Goal: Complete application form: Complete application form

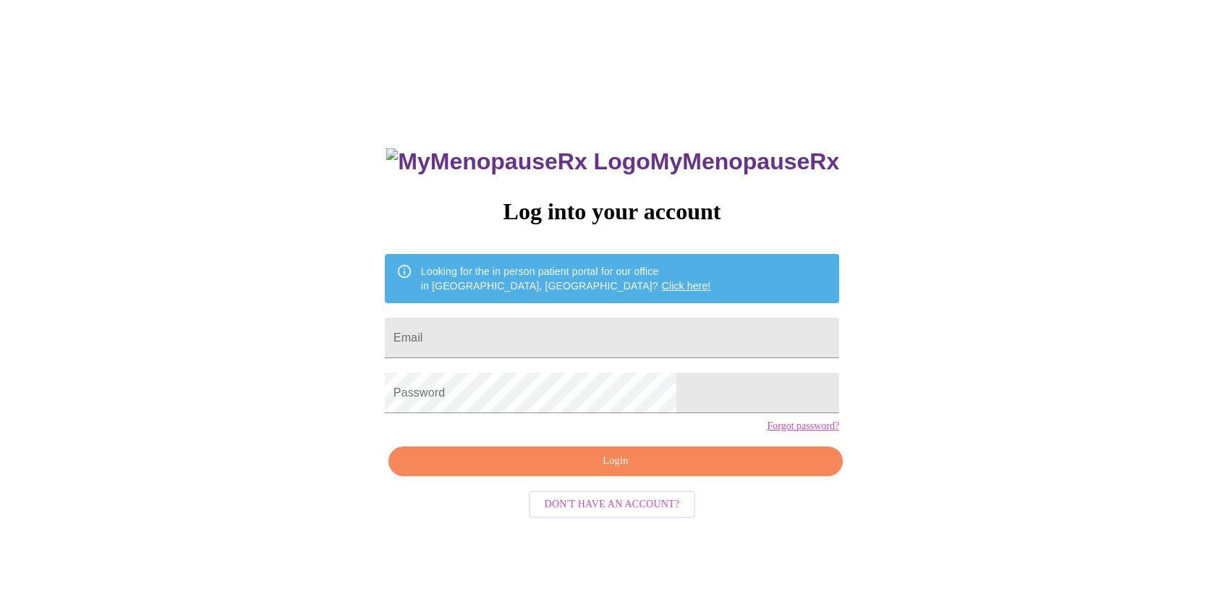
type input "[EMAIL_ADDRESS][DOMAIN_NAME]"
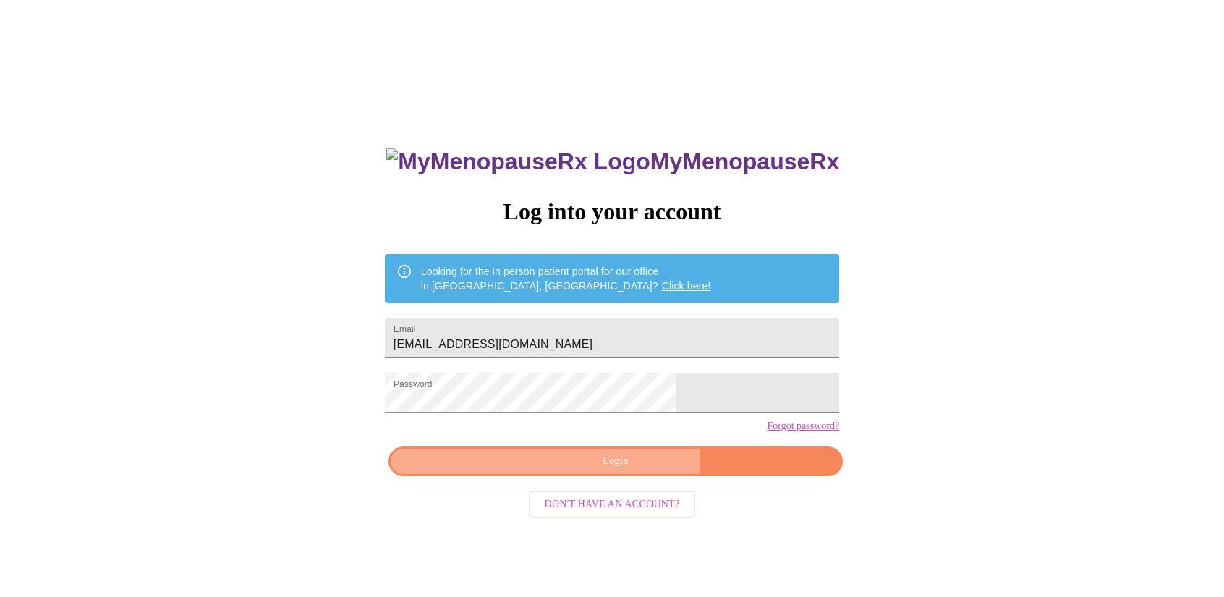
click at [625, 470] on span "Login" at bounding box center [615, 461] width 421 height 18
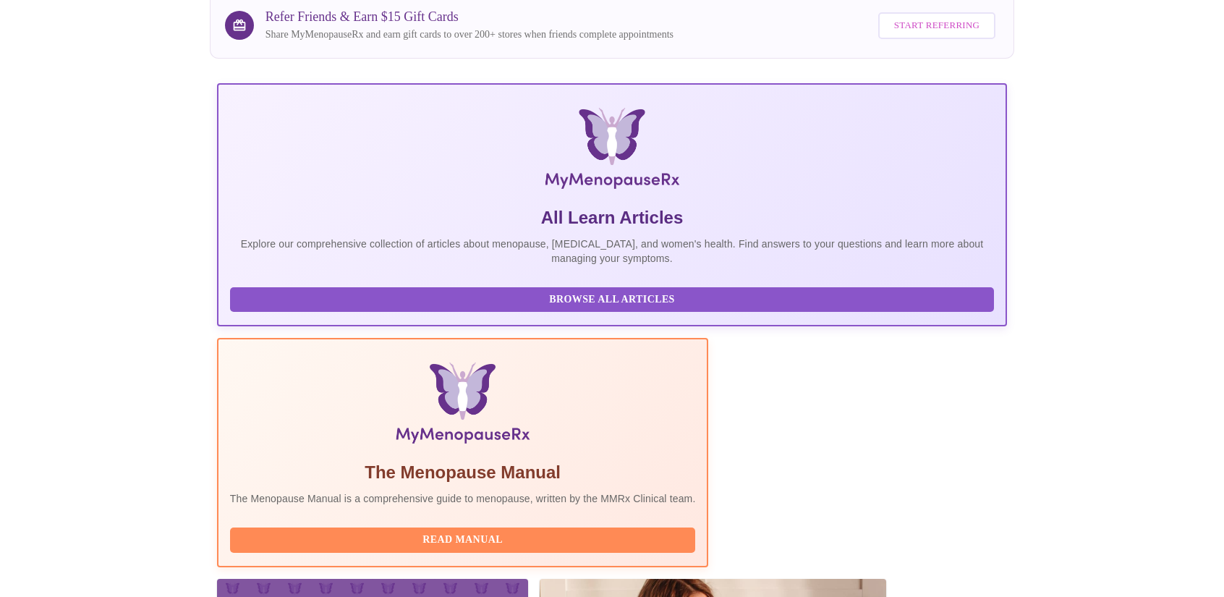
scroll to position [194, 0]
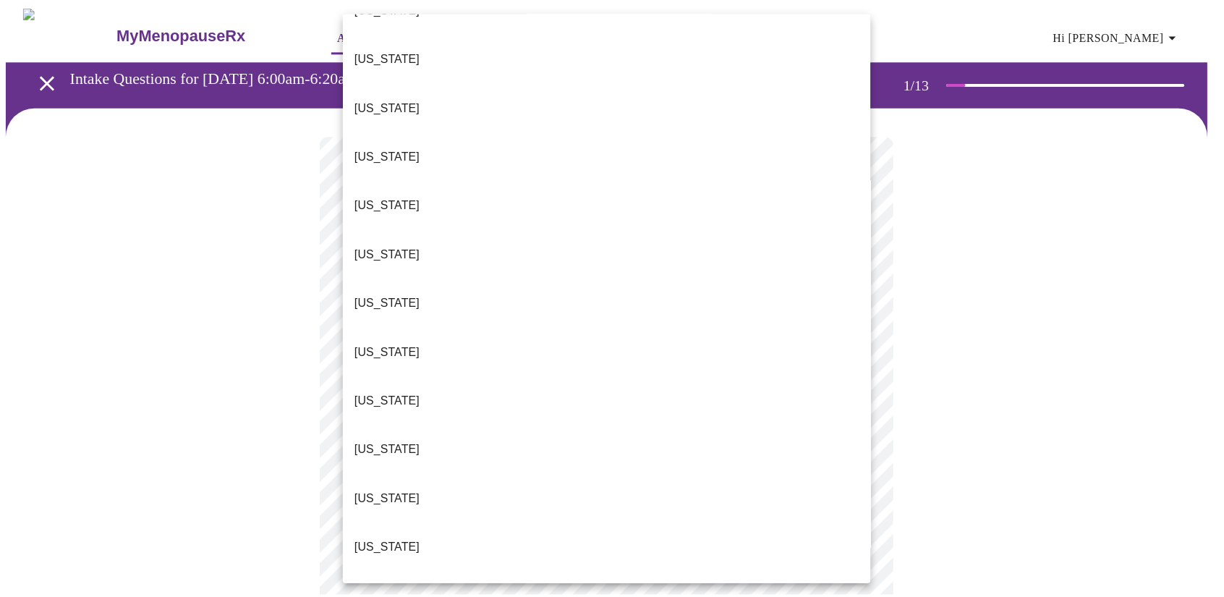
scroll to position [579, 0]
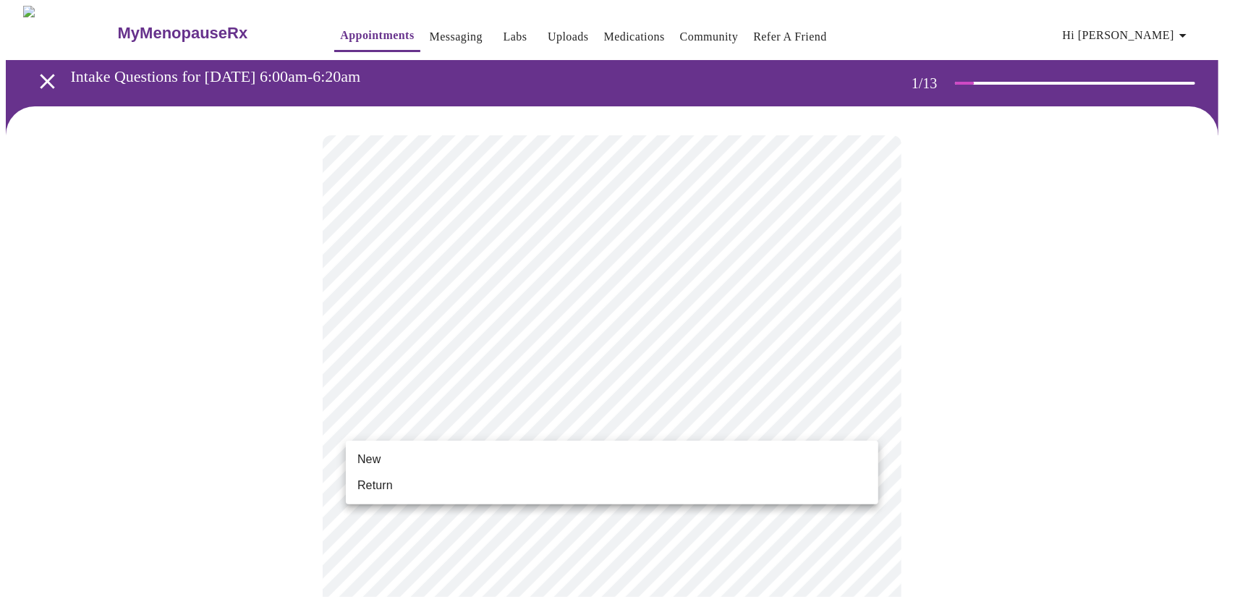
click at [428, 448] on li "New" at bounding box center [612, 459] width 533 height 26
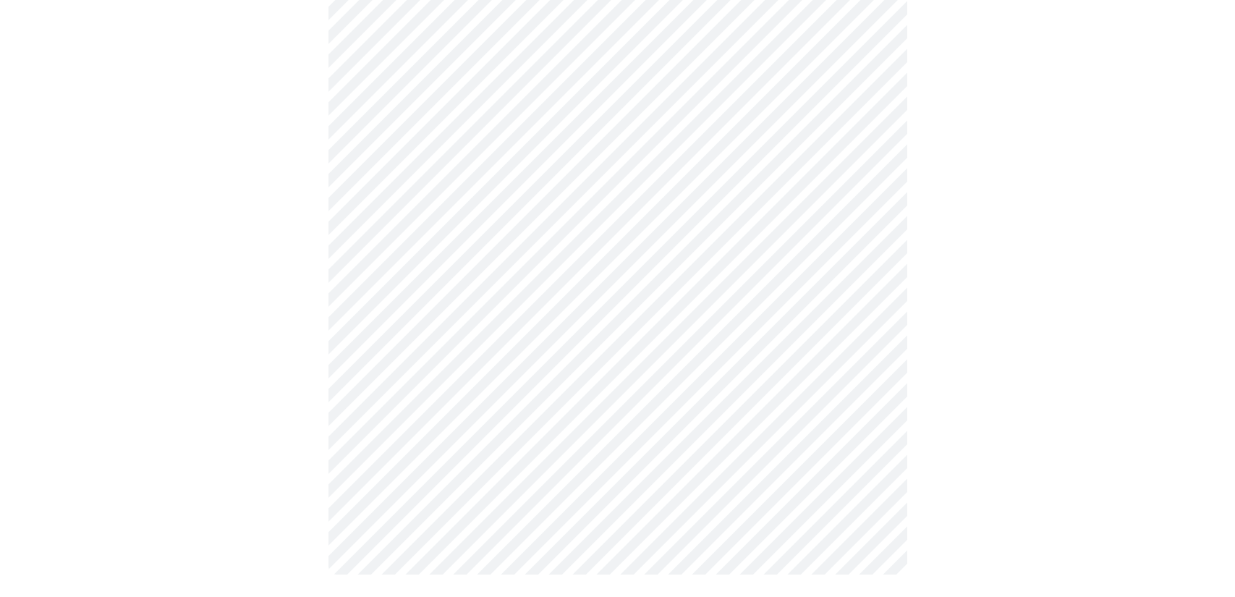
scroll to position [702, 0]
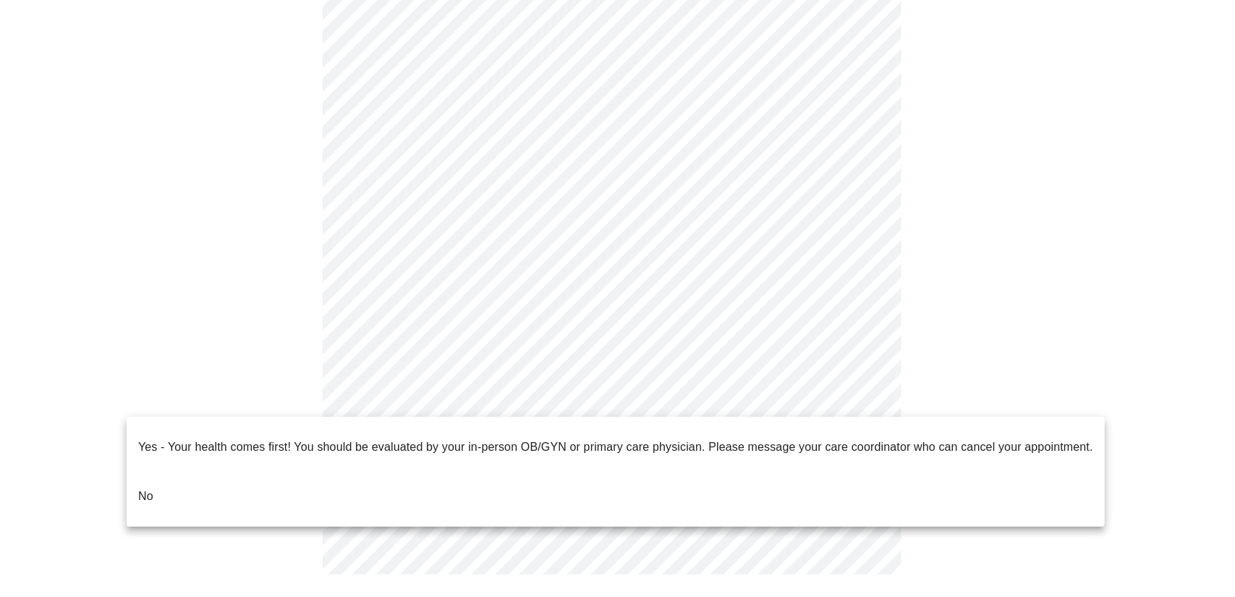
click at [143, 488] on p "No" at bounding box center [145, 496] width 15 height 17
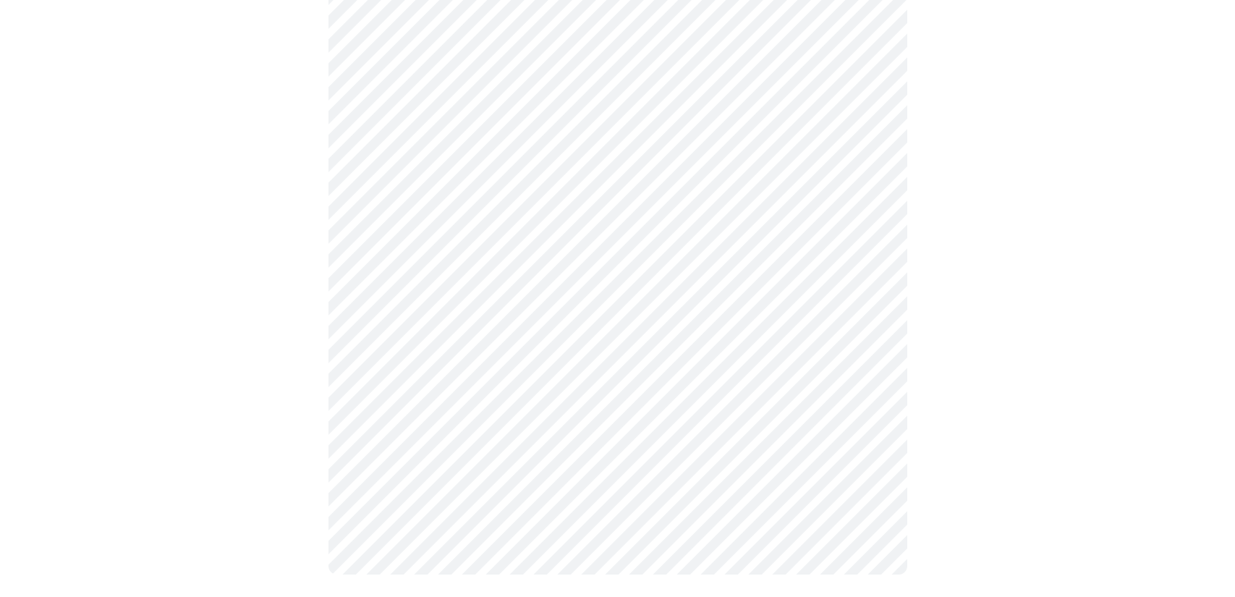
scroll to position [0, 0]
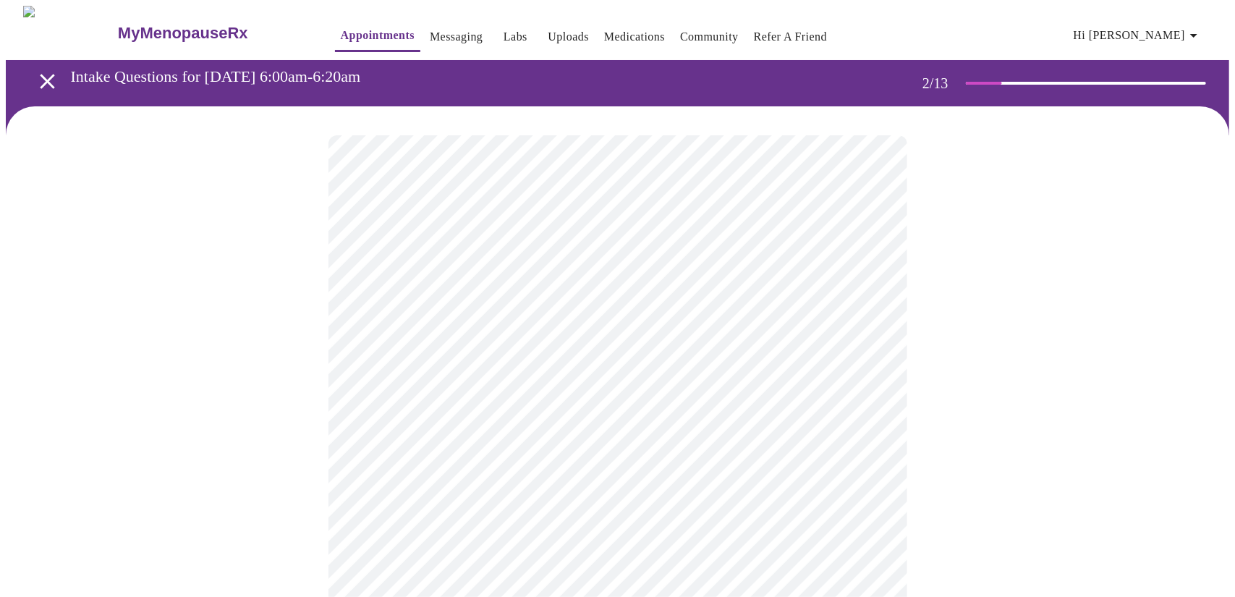
click at [715, 299] on body "MyMenopauseRx Appointments Messaging Labs Uploads Medications Community Refer a…" at bounding box center [617, 440] width 1223 height 869
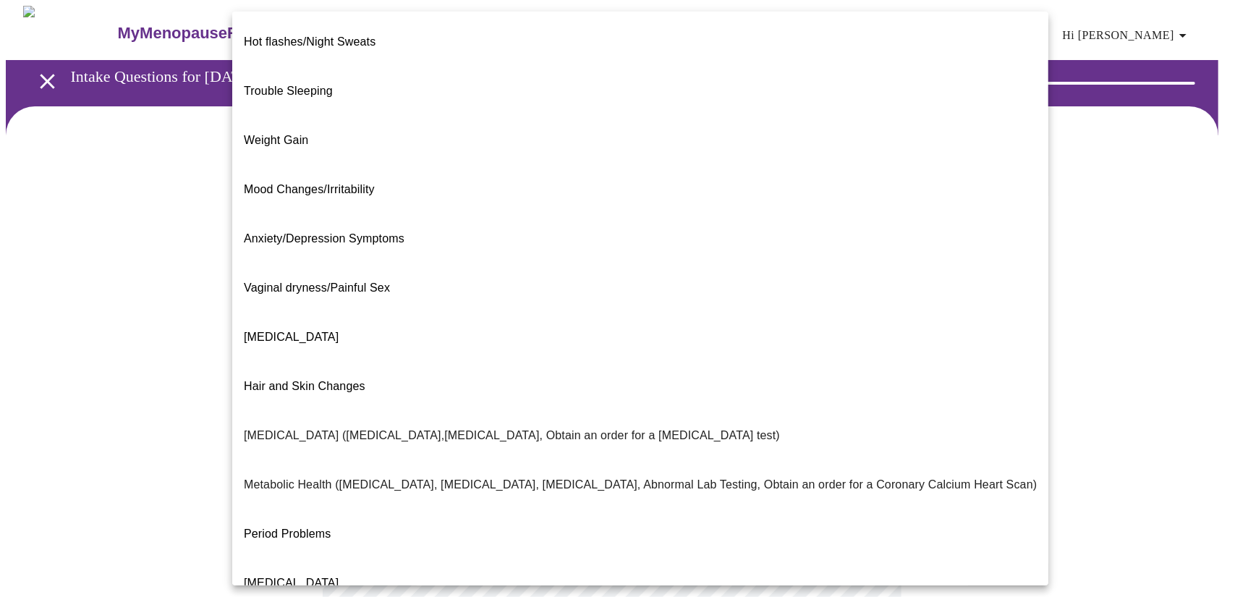
click at [464, 214] on li "Anxiety/Depression Symptoms" at bounding box center [640, 238] width 816 height 49
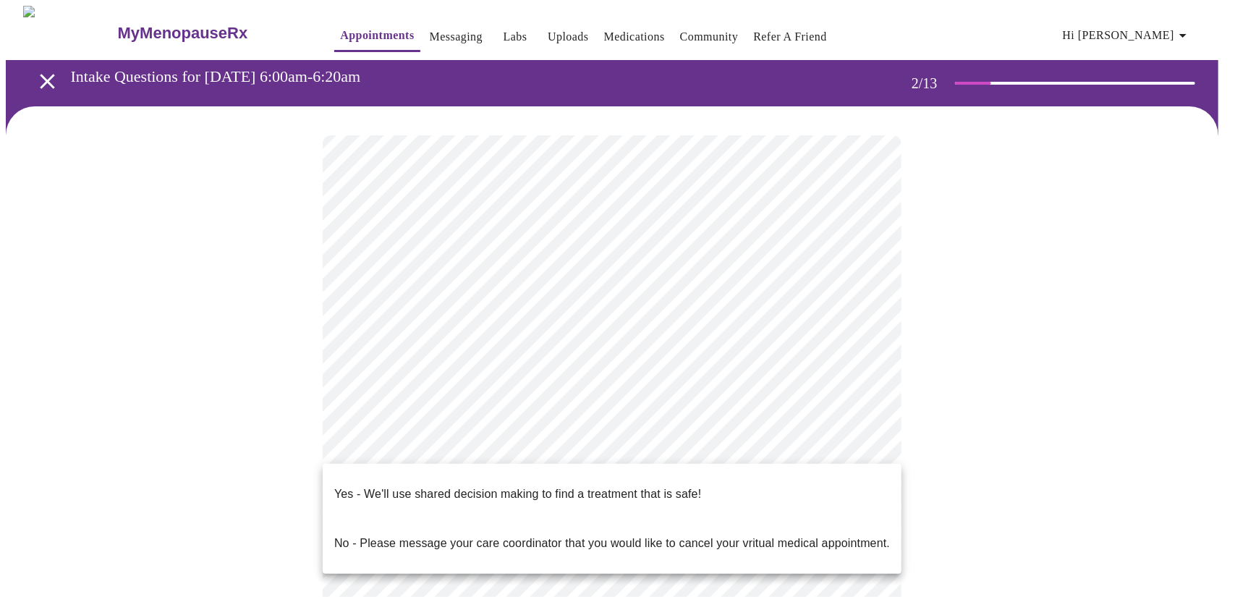
click at [717, 448] on body "MyMenopauseRx Appointments Messaging Labs Uploads Medications Community Refer a…" at bounding box center [617, 436] width 1223 height 860
click at [738, 313] on div at bounding box center [617, 298] width 1235 height 597
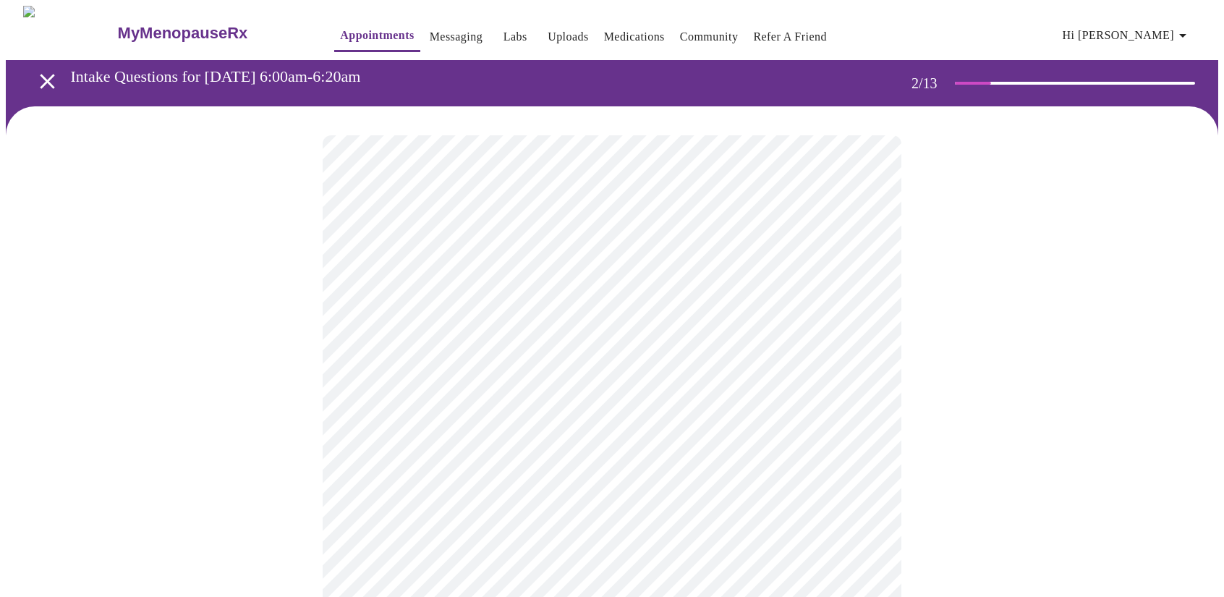
click at [823, 297] on body "MyMenopauseRx Appointments Messaging Labs Uploads Medications Community Refer a…" at bounding box center [612, 436] width 1213 height 860
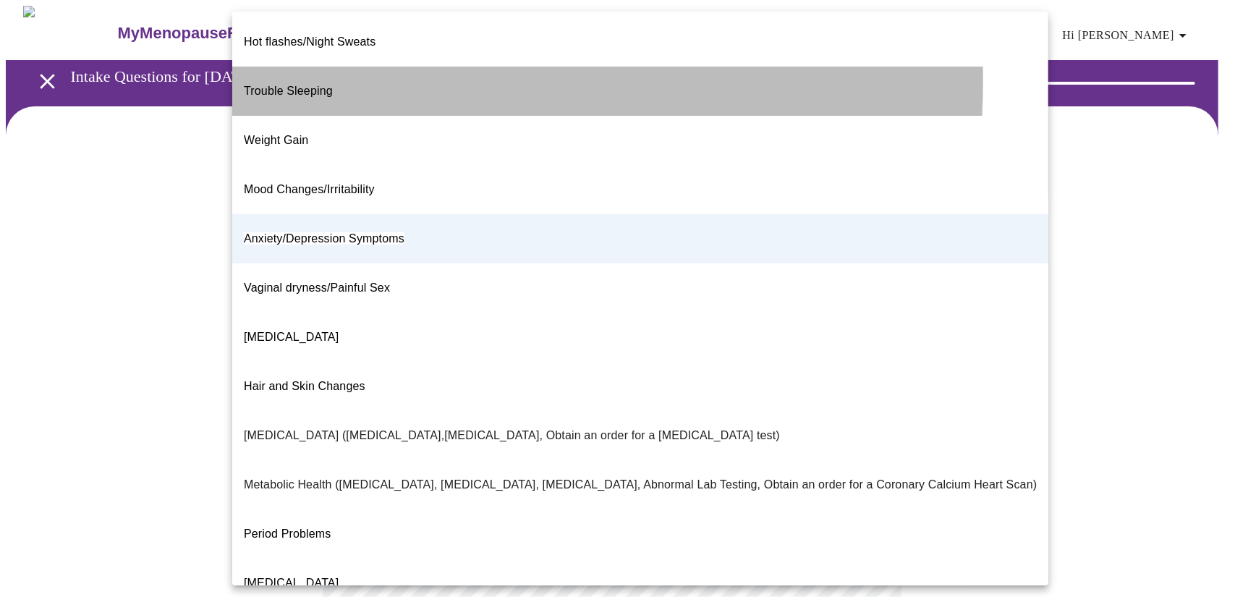
click at [353, 69] on li "Trouble Sleeping" at bounding box center [640, 91] width 816 height 49
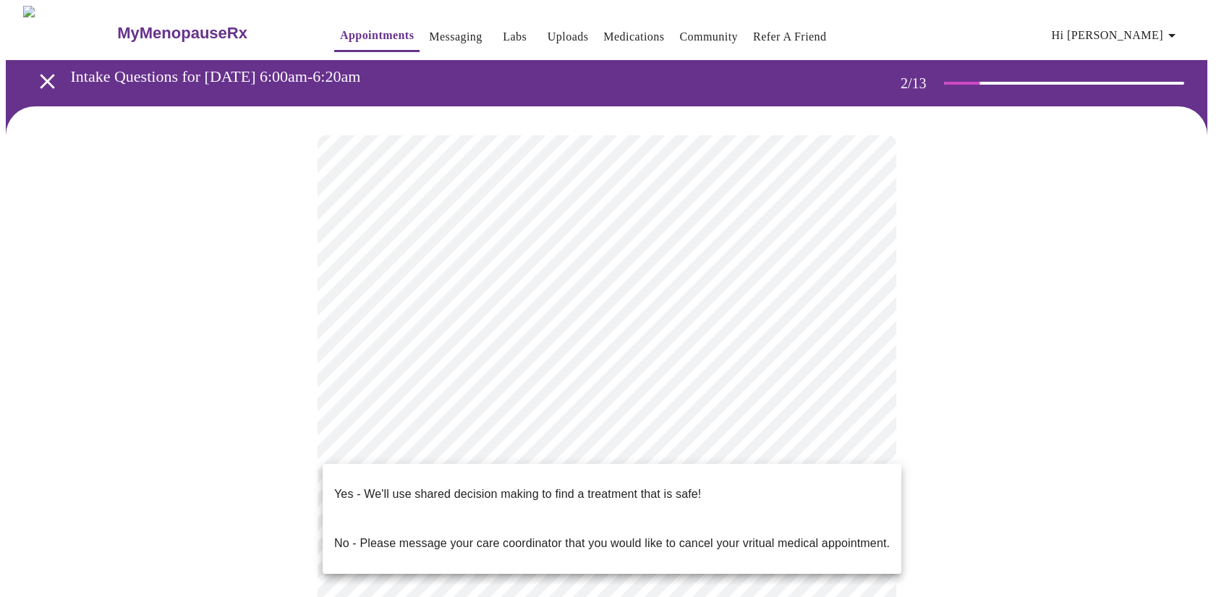
click at [861, 445] on body "MyMenopauseRx Appointments Messaging Labs Uploads Medications Community Refer a…" at bounding box center [612, 436] width 1213 height 860
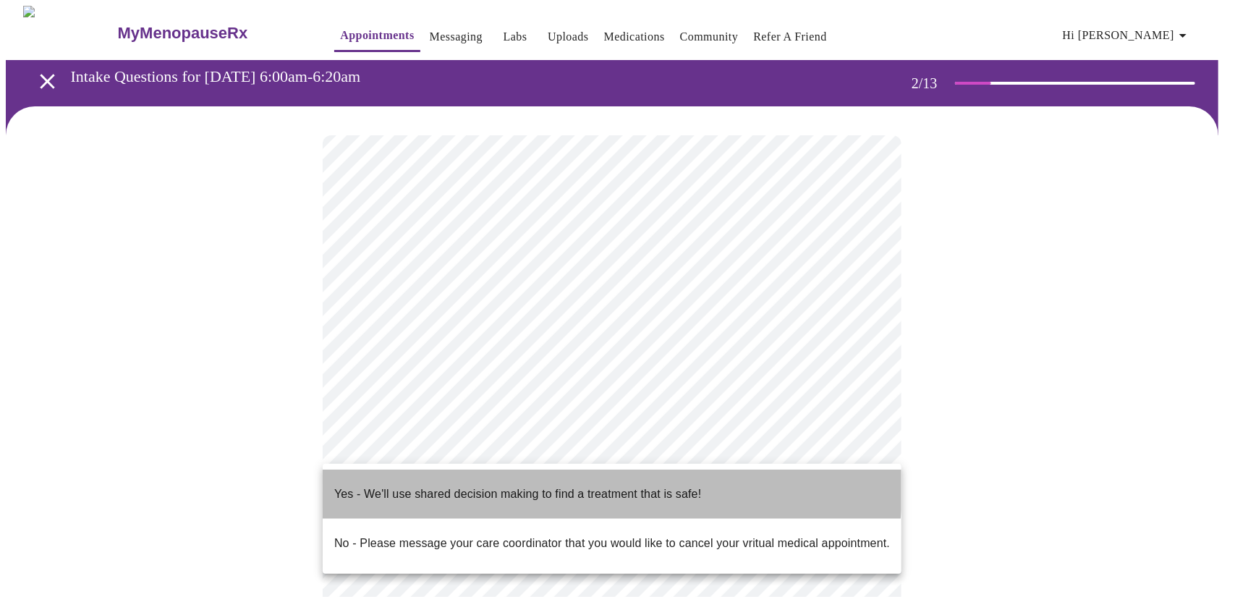
click at [585, 485] on p "Yes - We'll use shared decision making to find a treatment that is safe!" at bounding box center [517, 493] width 367 height 17
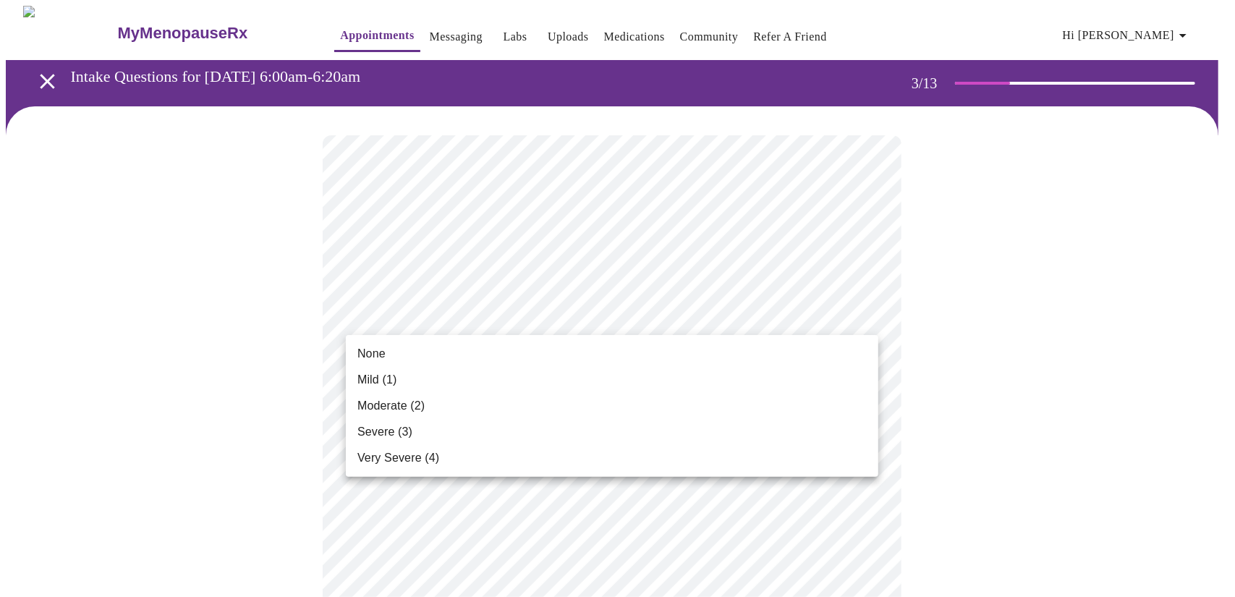
click at [392, 404] on span "Moderate (2)" at bounding box center [390, 405] width 67 height 17
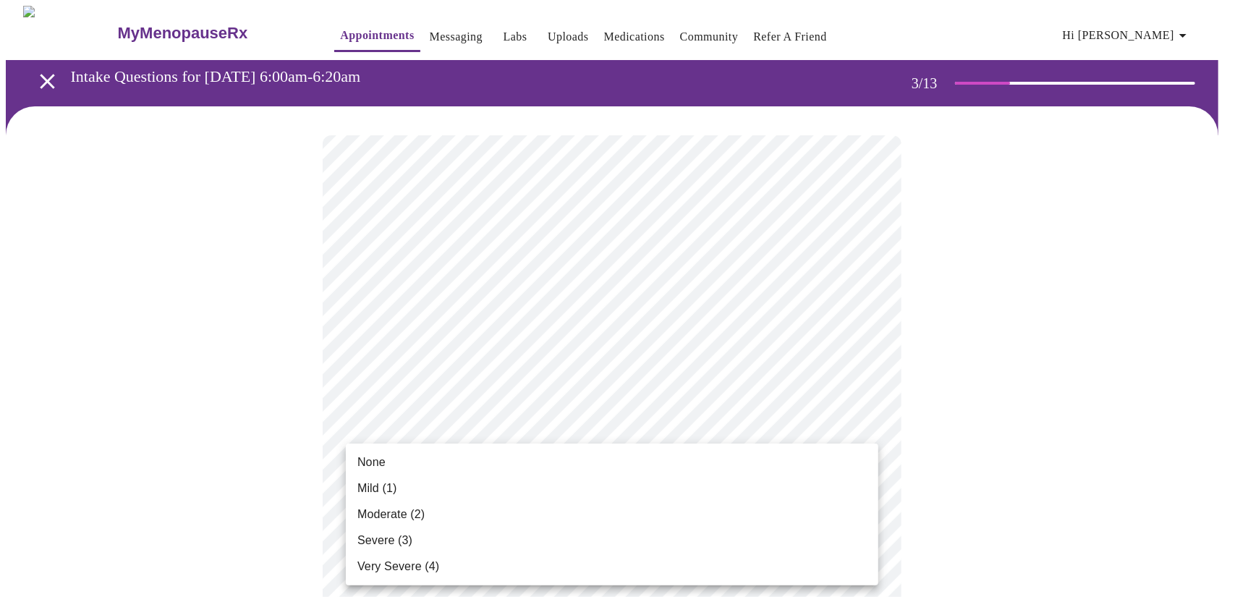
click at [391, 509] on span "Moderate (2)" at bounding box center [390, 514] width 67 height 17
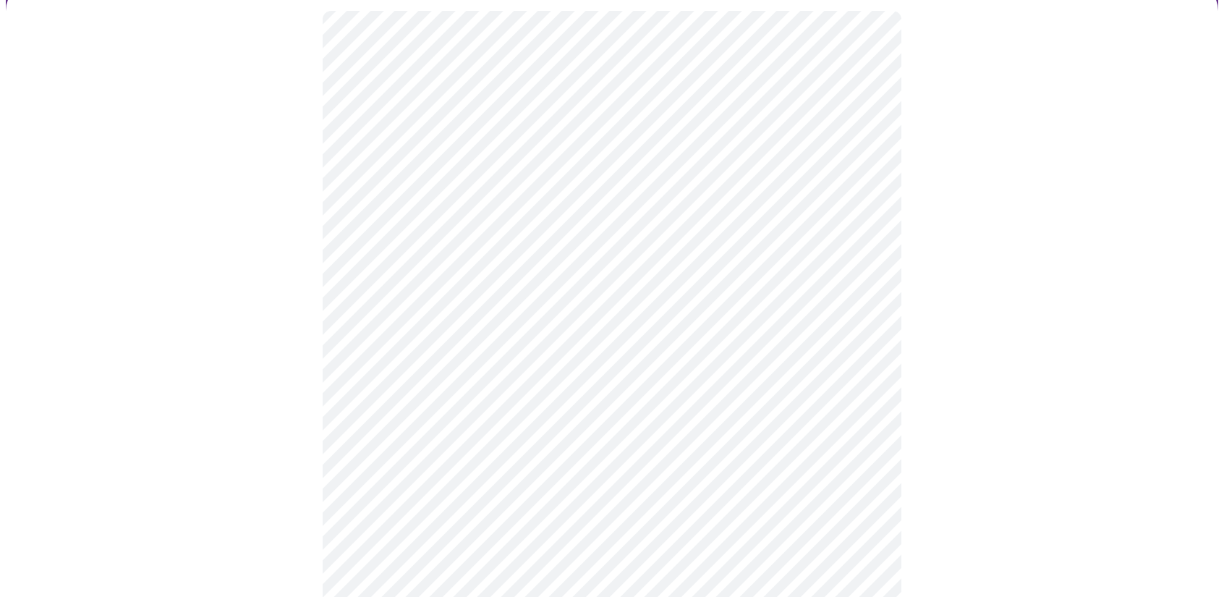
scroll to position [145, 0]
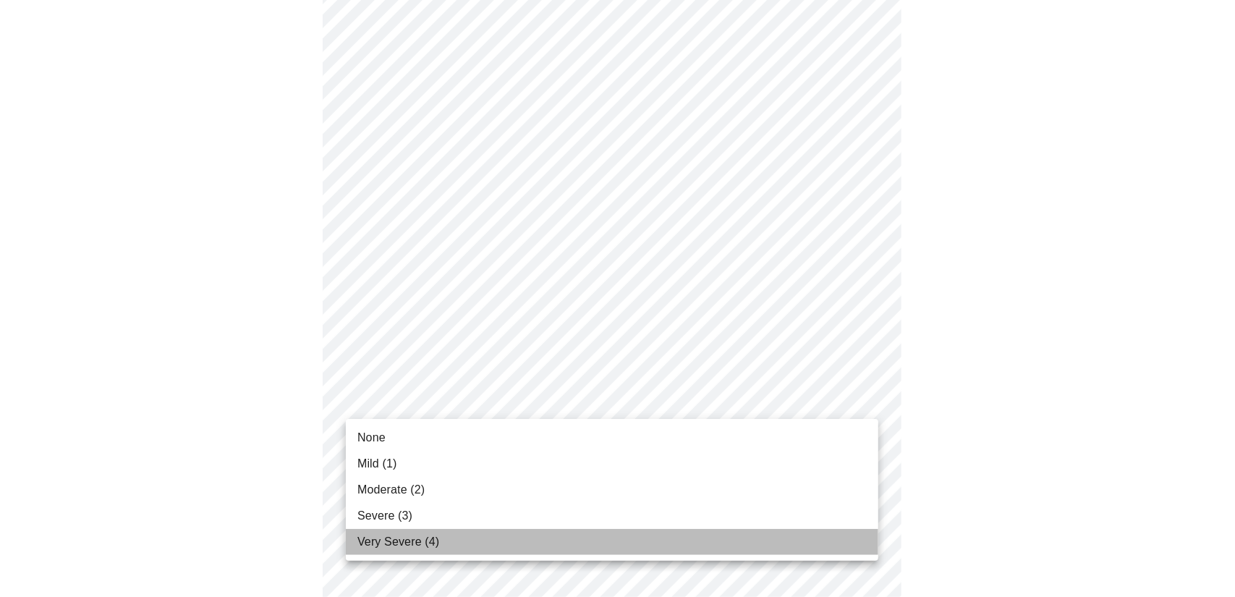
click at [416, 543] on span "Very Severe (4)" at bounding box center [398, 541] width 82 height 17
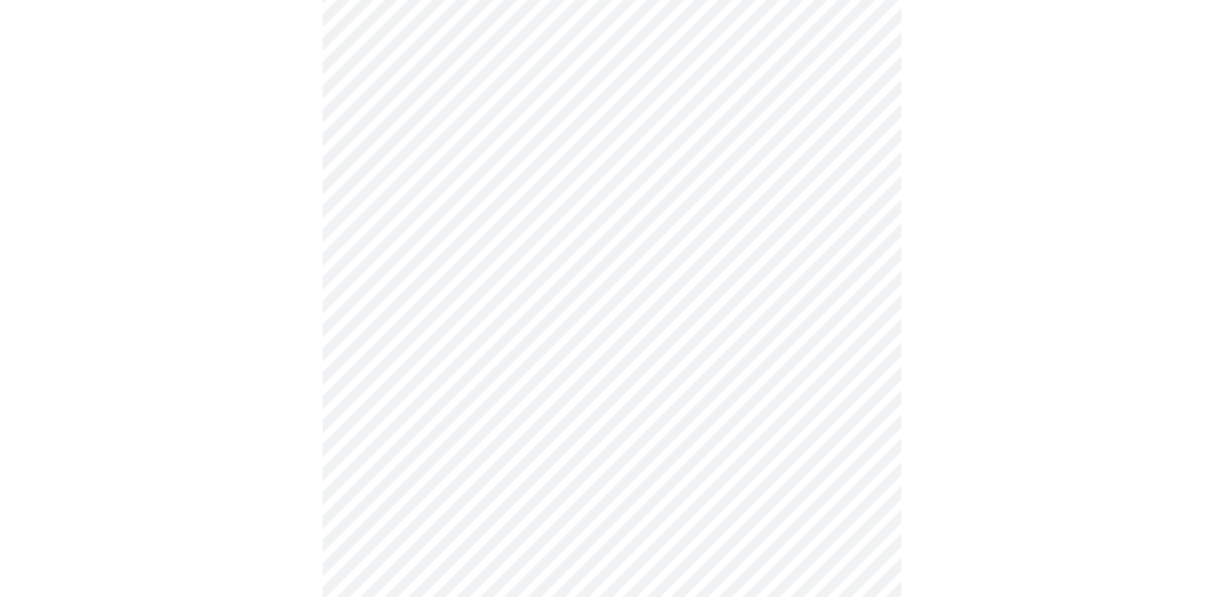
scroll to position [289, 0]
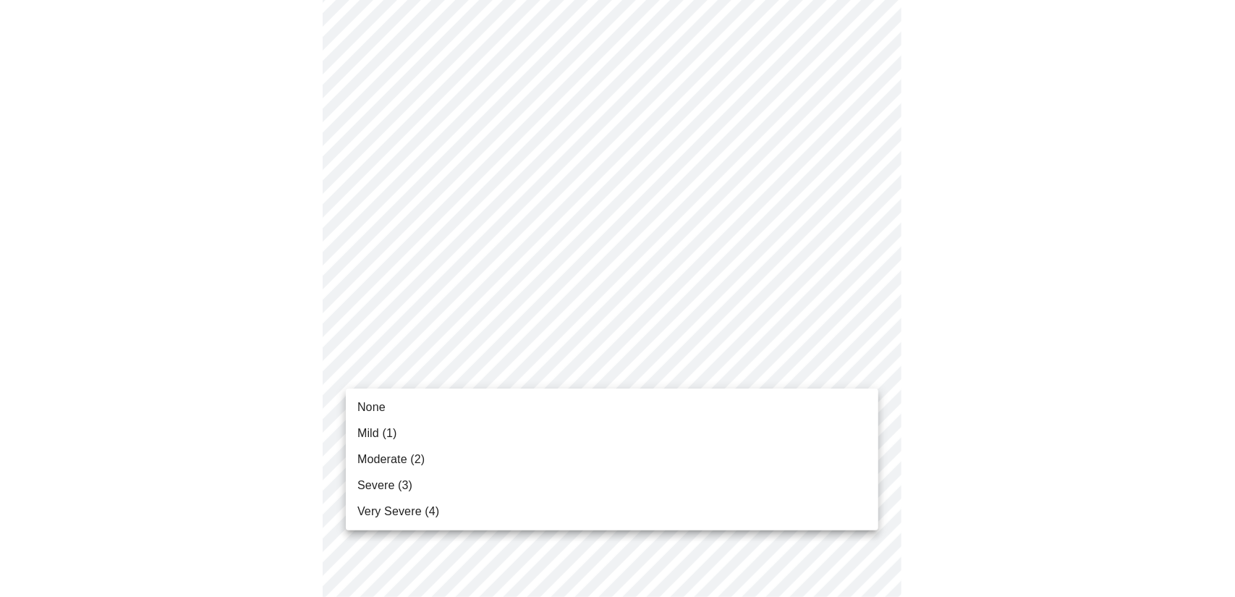
click at [412, 432] on li "Mild (1)" at bounding box center [612, 433] width 533 height 26
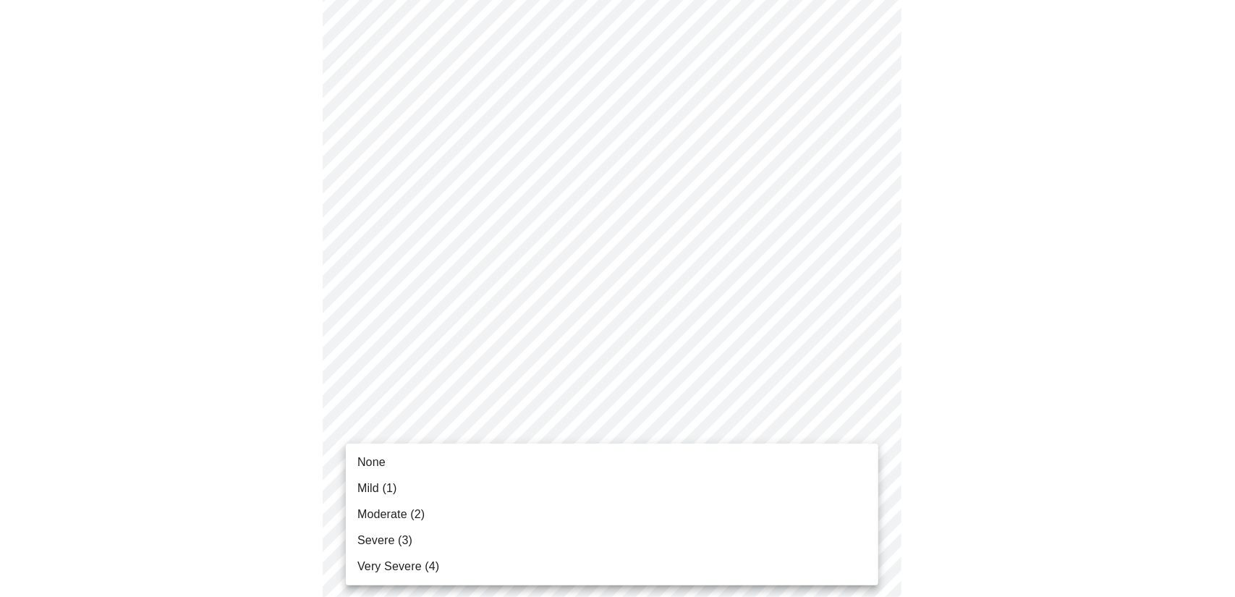
click at [459, 546] on li "Severe (3)" at bounding box center [612, 540] width 533 height 26
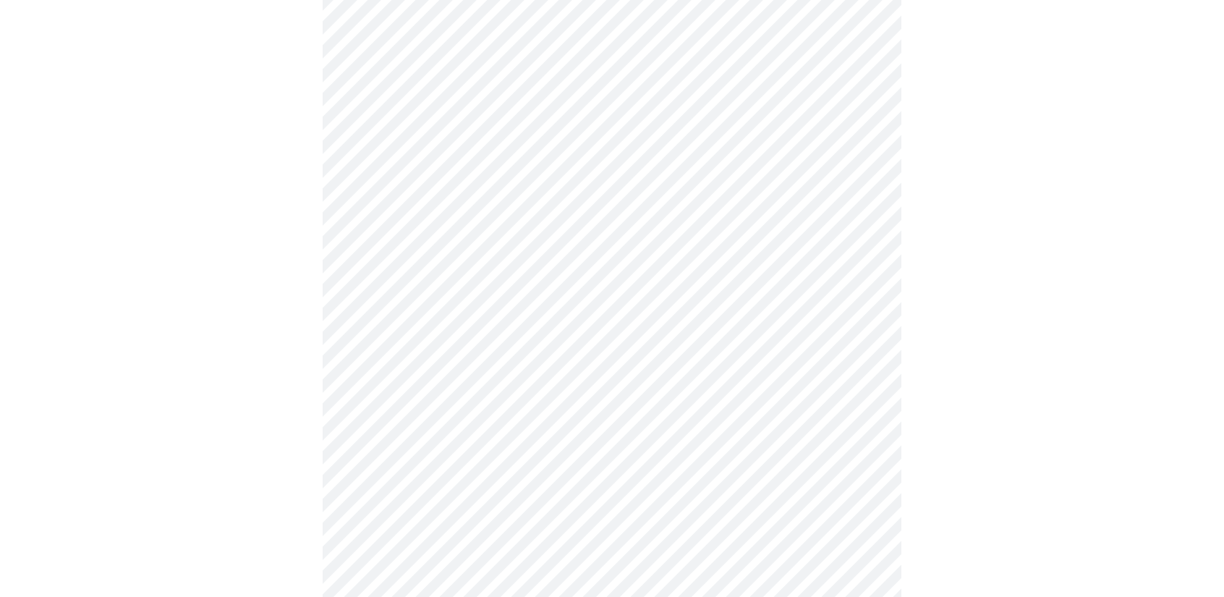
scroll to position [434, 0]
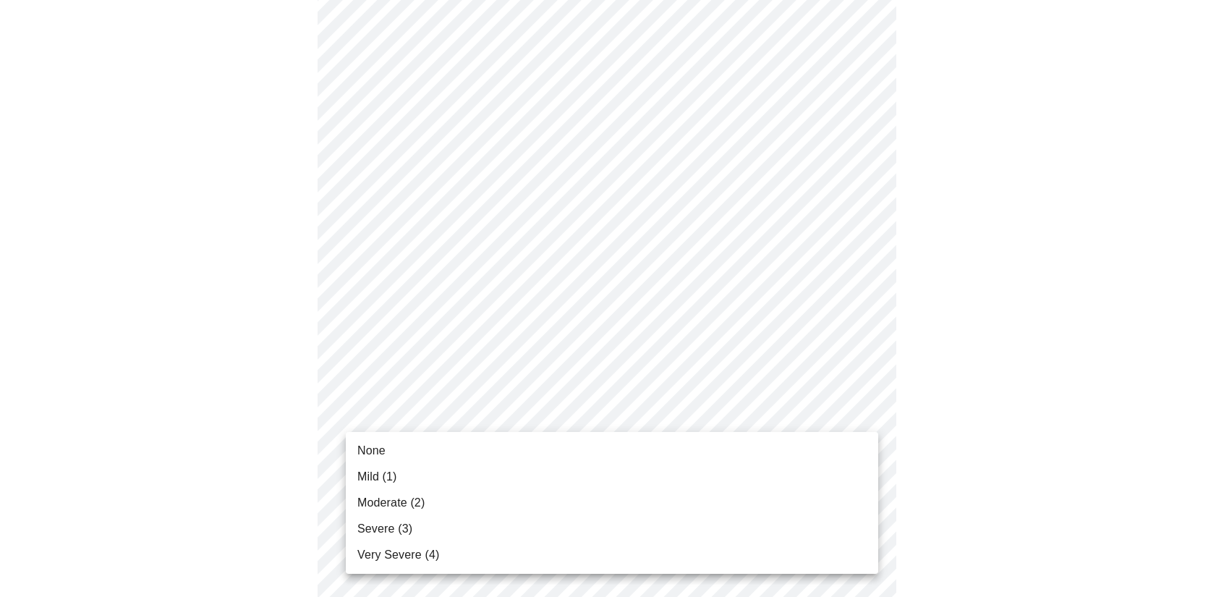
click at [577, 410] on body "MyMenopauseRx Appointments Messaging Labs Uploads Medications Community Refer a…" at bounding box center [612, 483] width 1213 height 1823
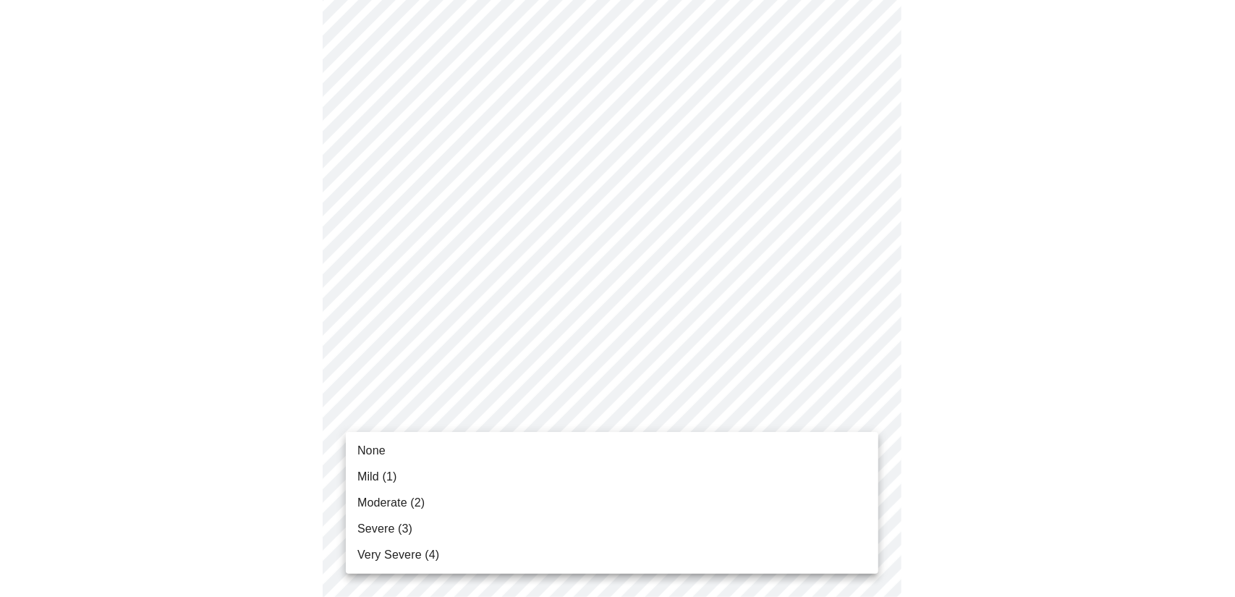
click at [424, 552] on span "Very Severe (4)" at bounding box center [398, 554] width 82 height 17
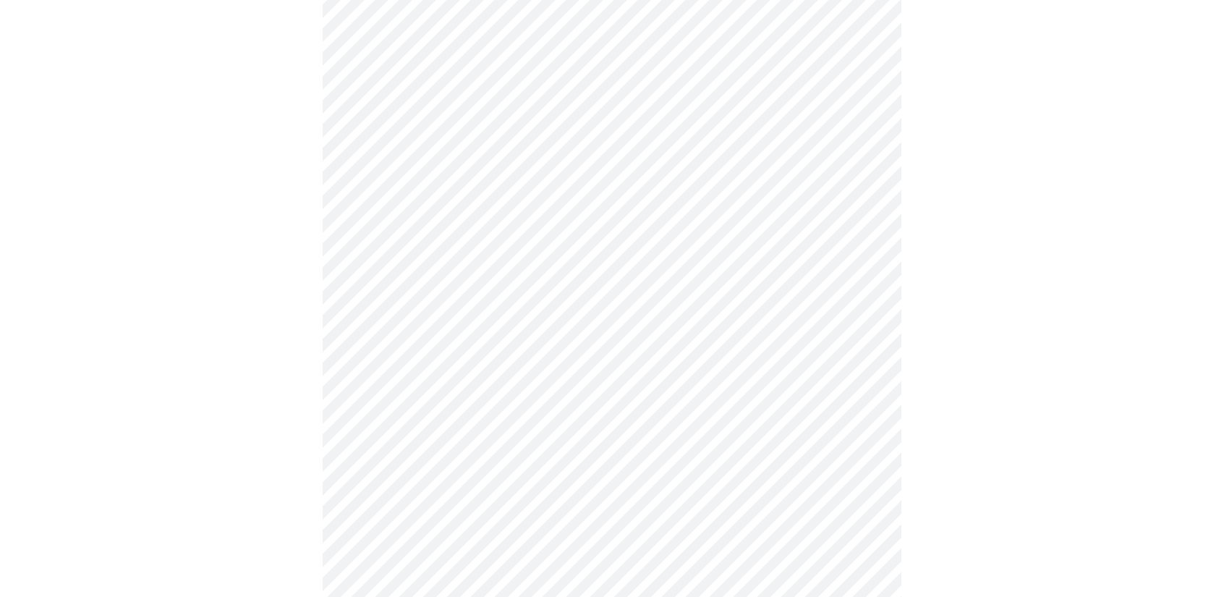
scroll to position [579, 0]
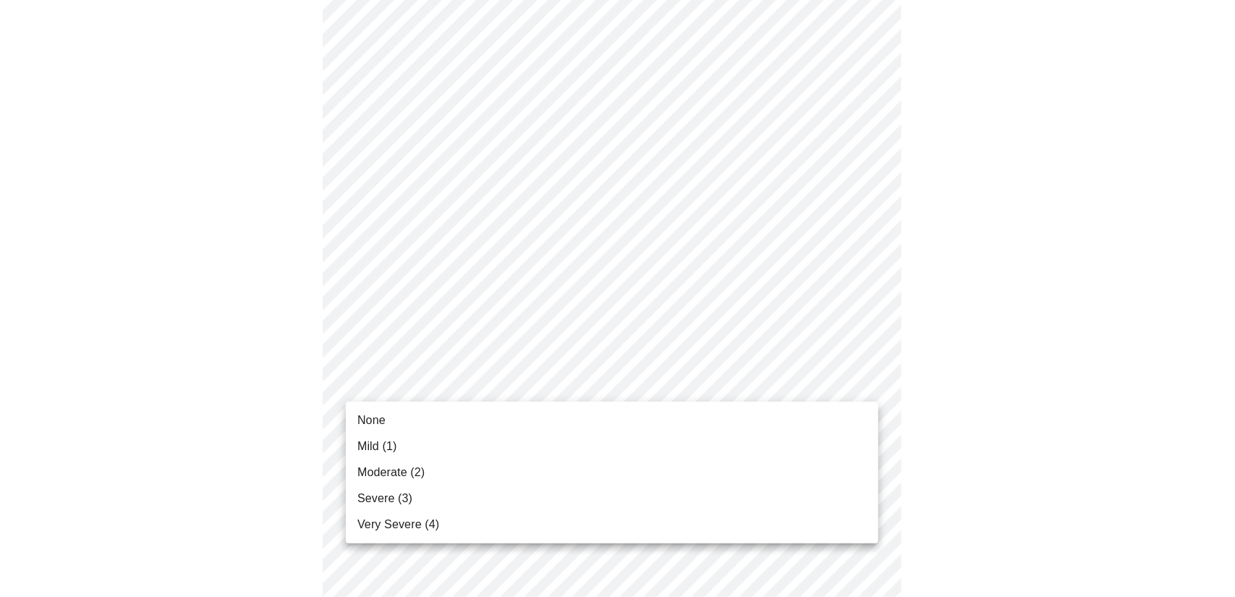
click at [513, 379] on body "MyMenopauseRx Appointments Messaging Labs Uploads Medications Community Refer a…" at bounding box center [617, 328] width 1223 height 1803
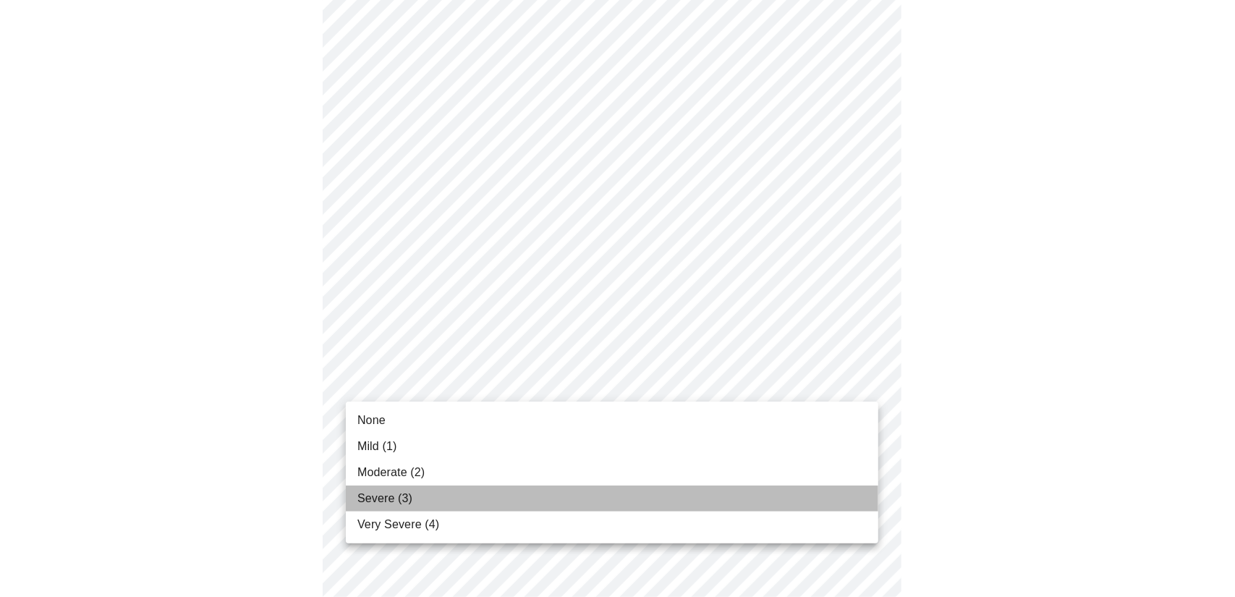
click at [391, 495] on span "Severe (3)" at bounding box center [384, 498] width 55 height 17
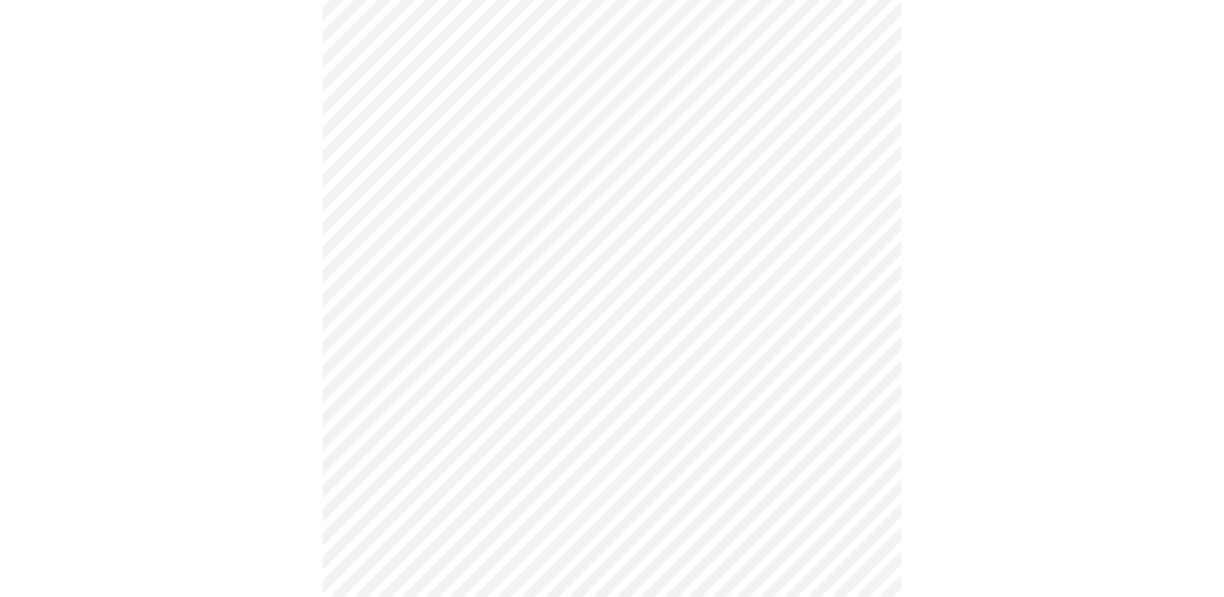
scroll to position [724, 0]
click at [561, 348] on body "MyMenopauseRx Appointments Messaging Labs Uploads Medications Community Refer a…" at bounding box center [612, 173] width 1213 height 1783
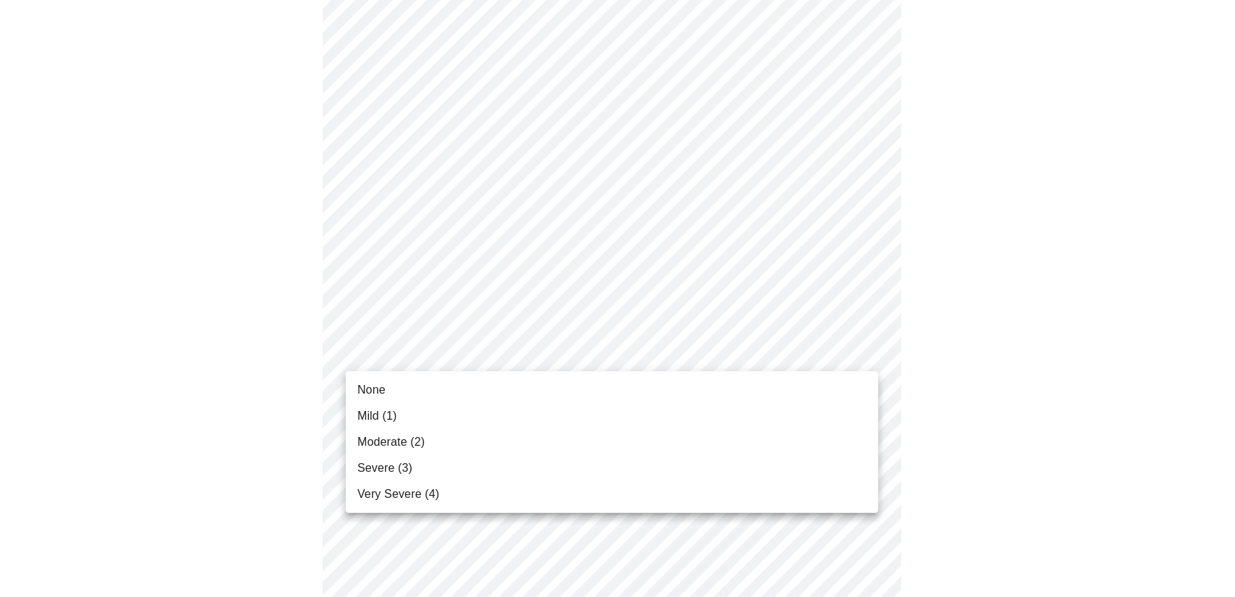
click at [556, 352] on div at bounding box center [617, 298] width 1235 height 597
click at [556, 352] on body "MyMenopauseRx Appointments Messaging Labs Uploads Medications Community Refer a…" at bounding box center [617, 173] width 1223 height 1783
click at [490, 420] on li "Mild (1)" at bounding box center [612, 416] width 533 height 26
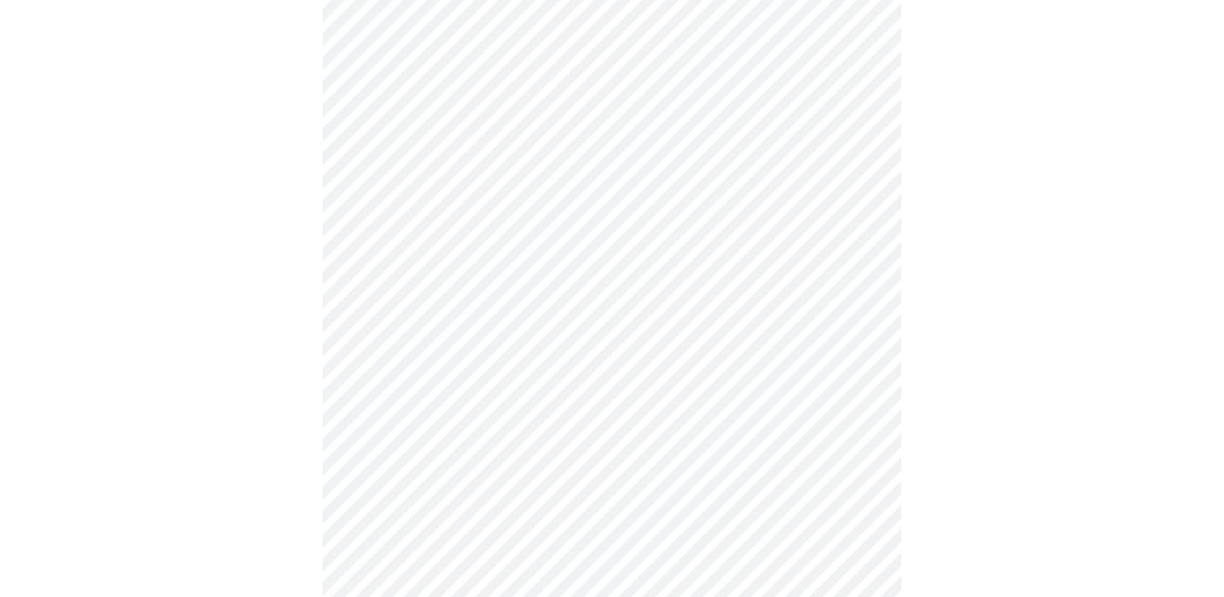
scroll to position [796, 0]
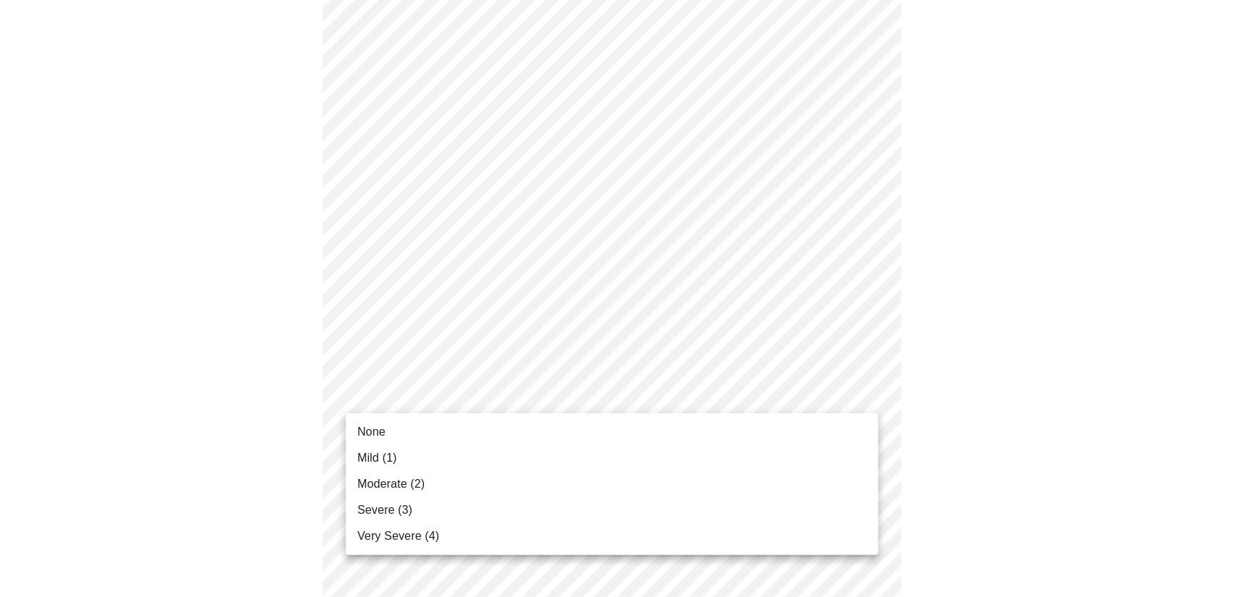
click at [628, 393] on body "MyMenopauseRx Appointments Messaging Labs Uploads Medications Community Refer a…" at bounding box center [617, 91] width 1223 height 1762
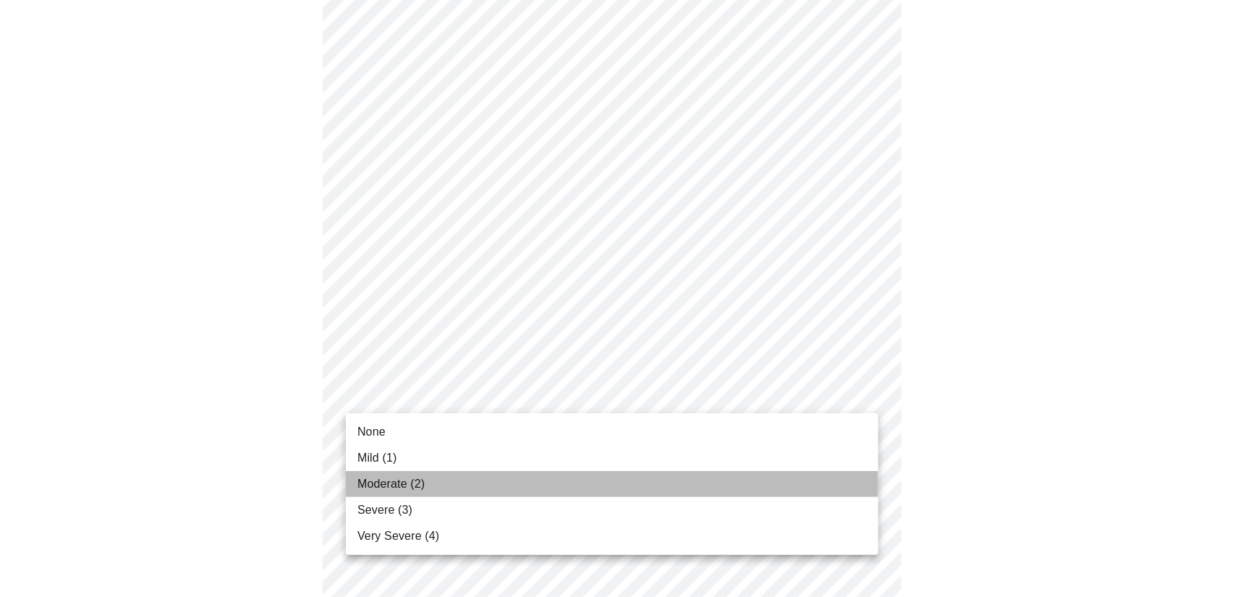
click at [401, 472] on li "Moderate (2)" at bounding box center [612, 484] width 533 height 26
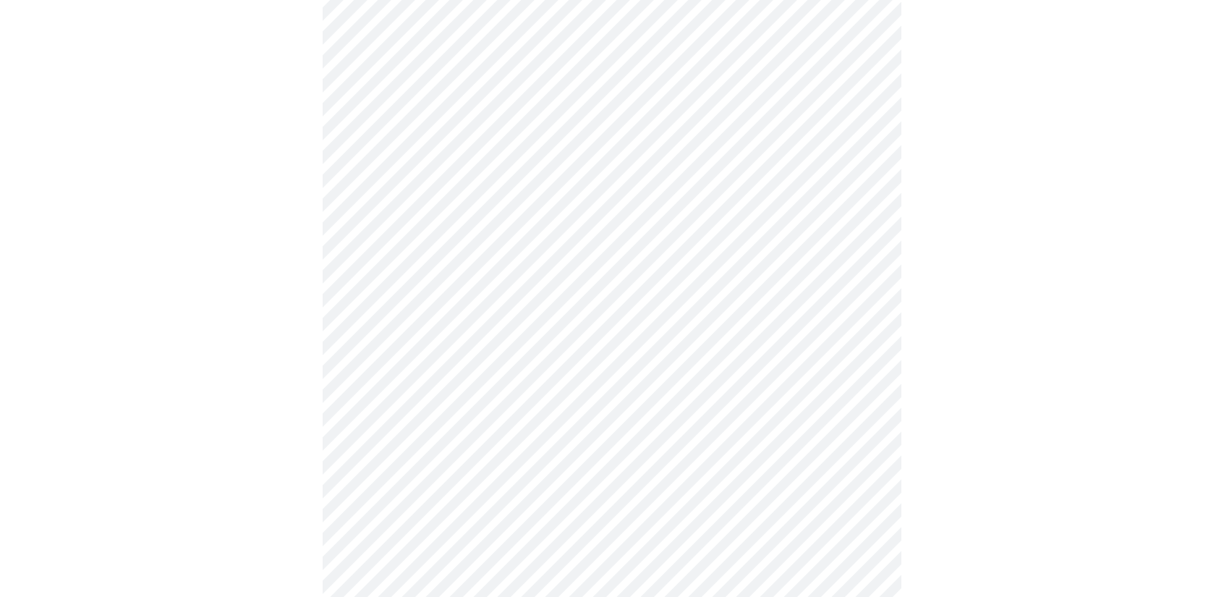
scroll to position [941, 0]
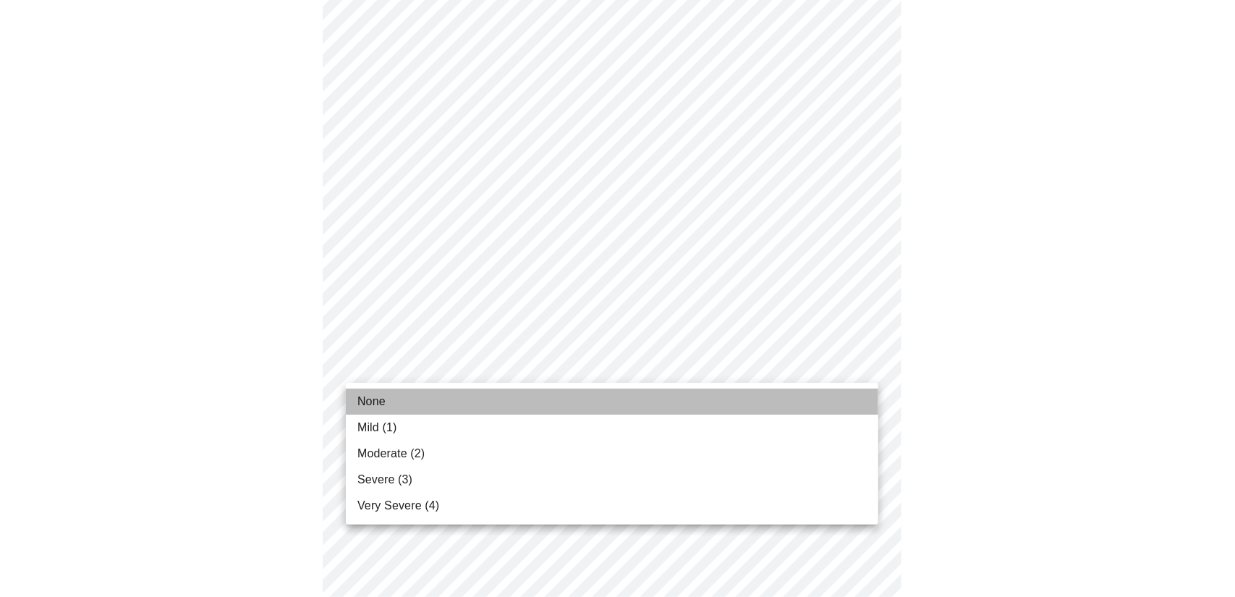
click at [505, 403] on li "None" at bounding box center [612, 402] width 533 height 26
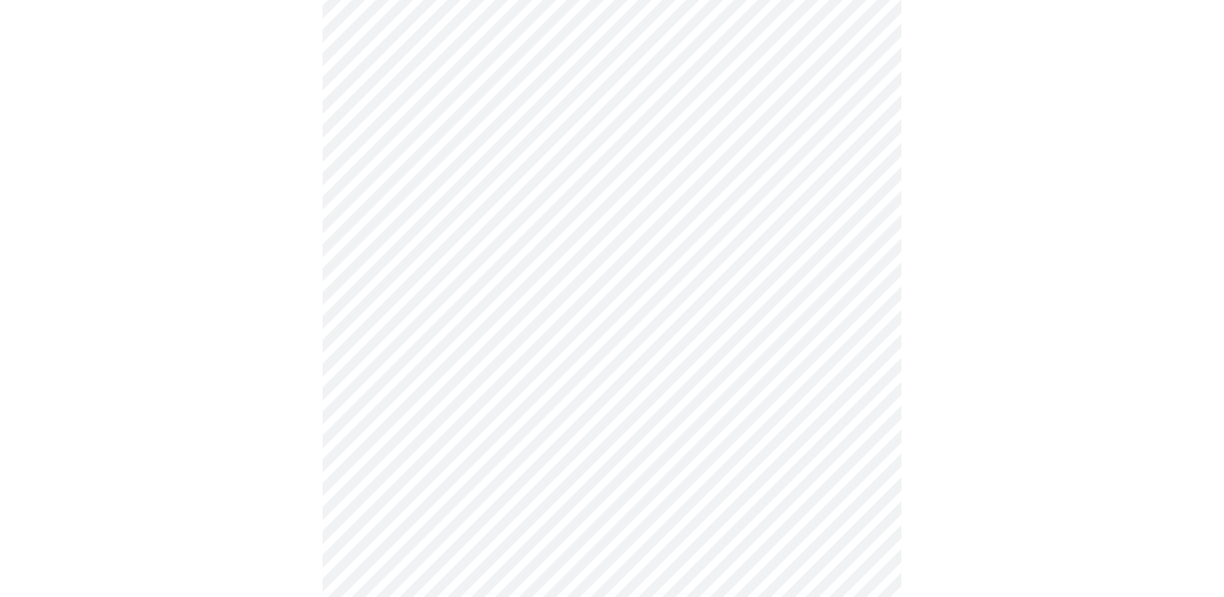
scroll to position [1013, 0]
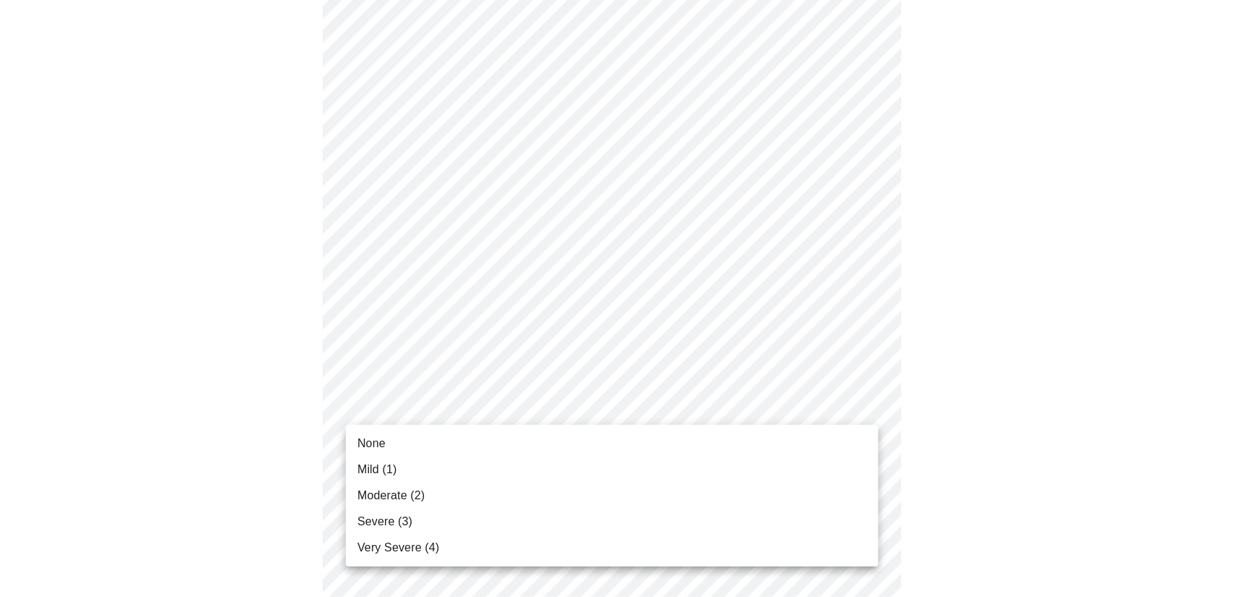
click at [450, 514] on li "Severe (3)" at bounding box center [612, 522] width 533 height 26
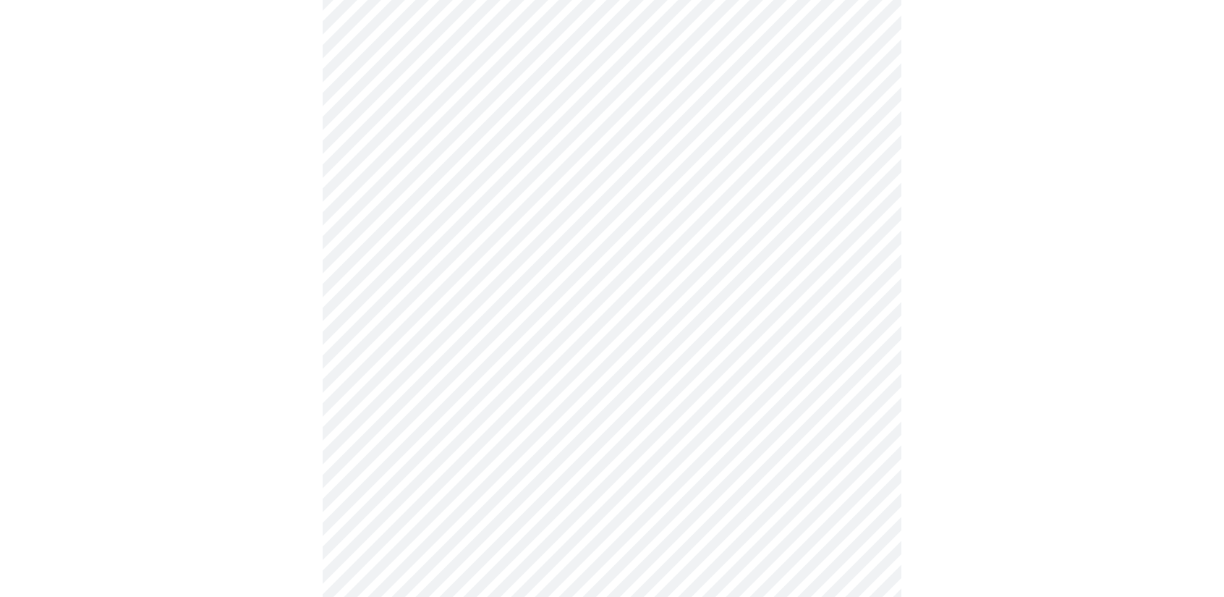
scroll to position [434, 0]
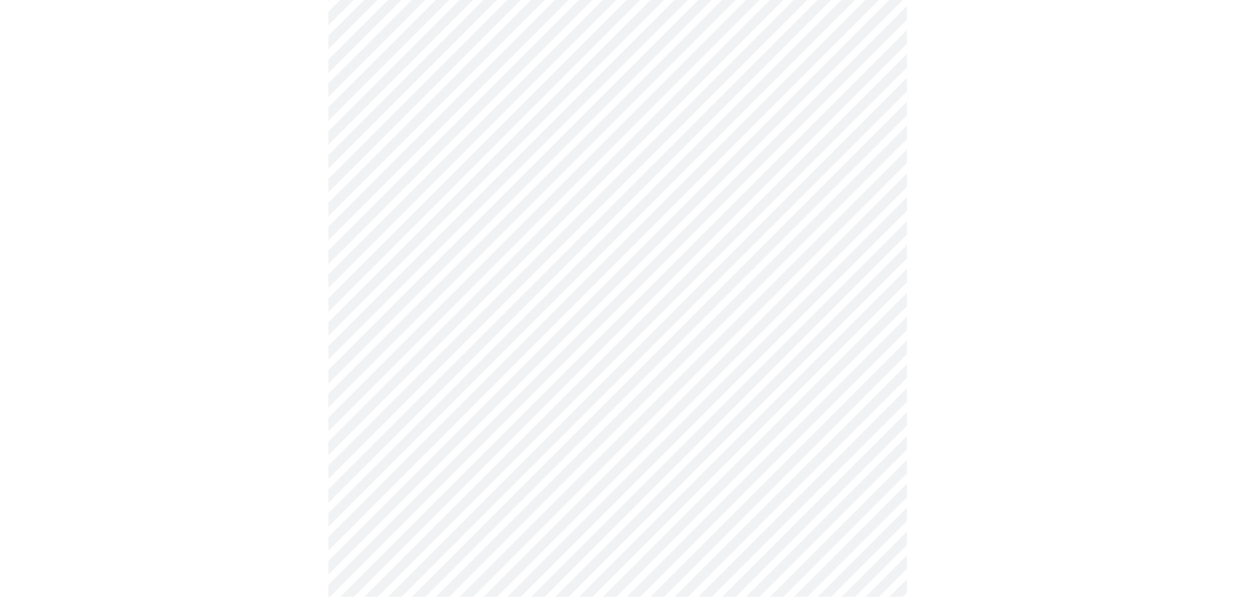
click at [612, 386] on body "MyMenopauseRx Appointments Messaging Labs Uploads Medications Community Refer a…" at bounding box center [617, 256] width 1223 height 1368
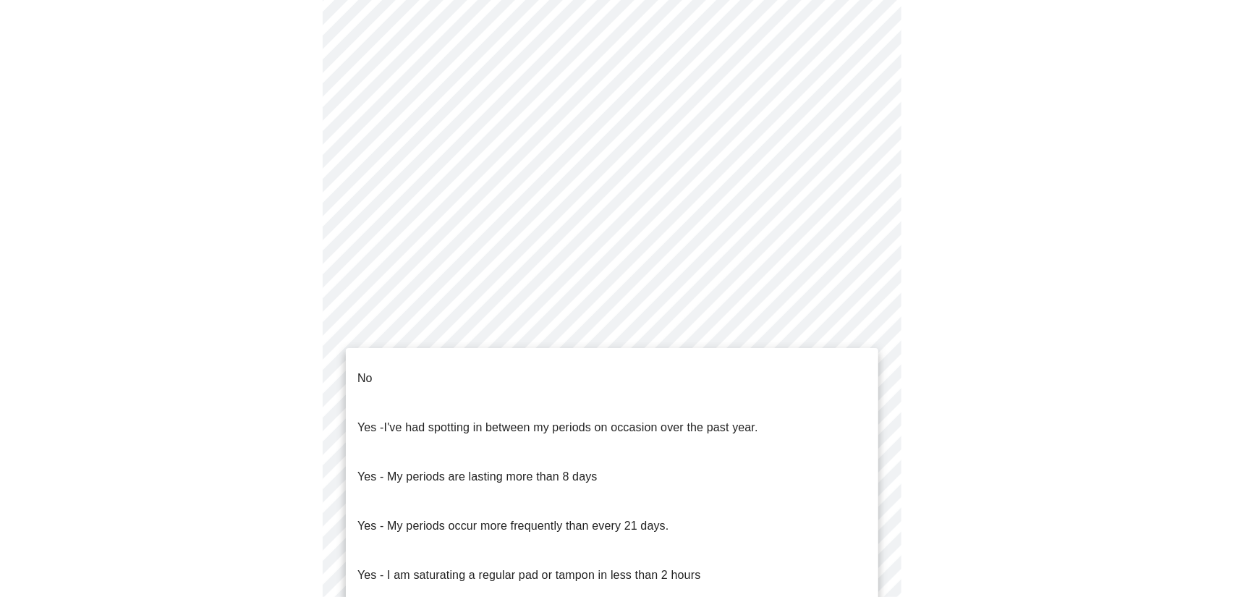
click at [376, 362] on li "No" at bounding box center [612, 378] width 533 height 49
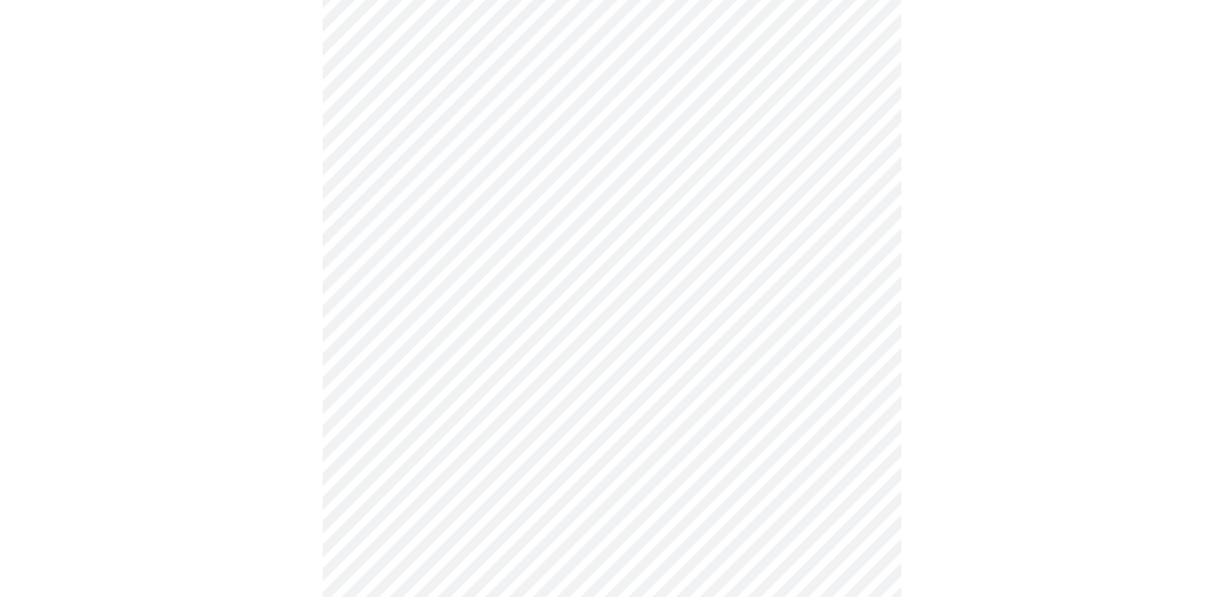
scroll to position [579, 0]
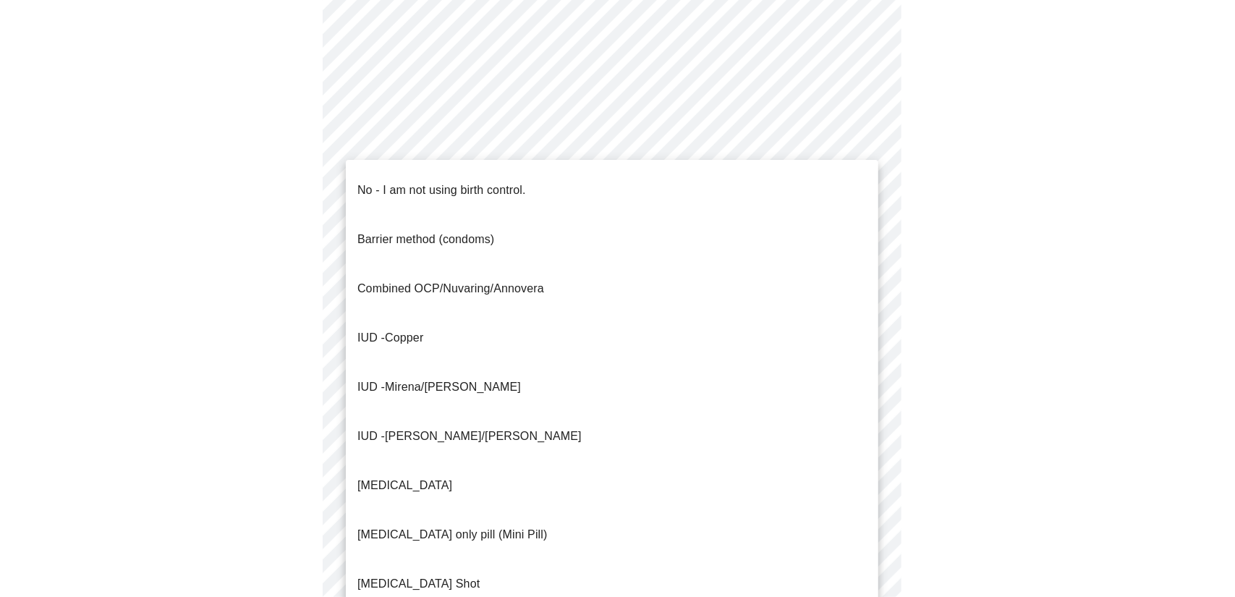
click at [765, 356] on body "MyMenopauseRx Appointments Messaging Labs Uploads Medications Community Refer a…" at bounding box center [617, 106] width 1223 height 1359
click at [487, 184] on p "No - I am not using birth control." at bounding box center [441, 190] width 169 height 17
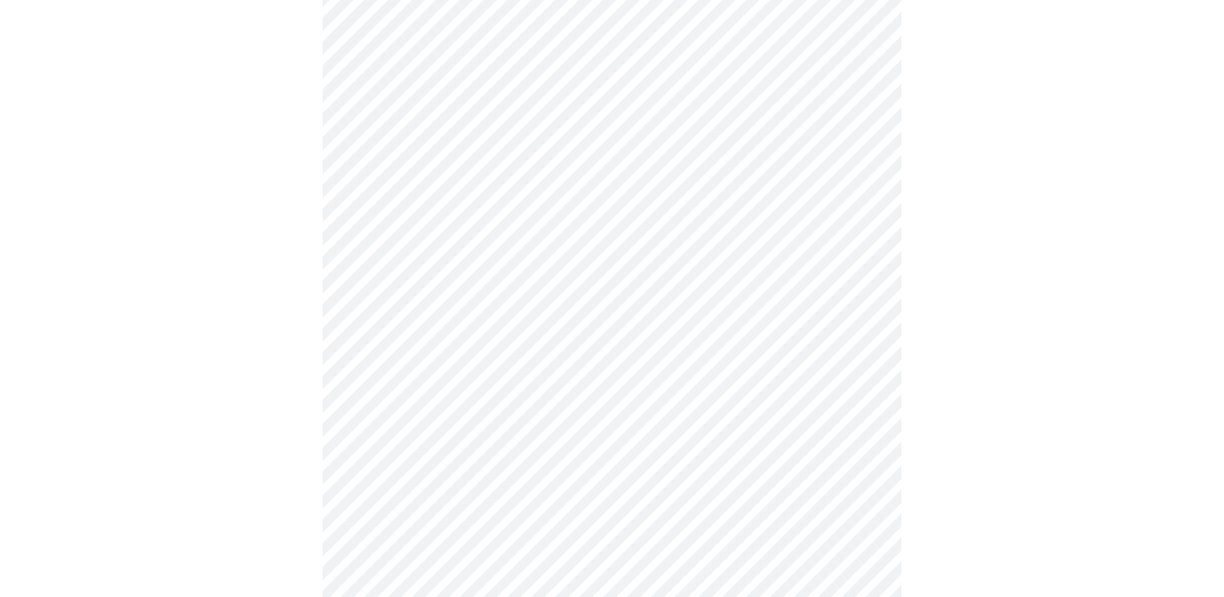
scroll to position [651, 0]
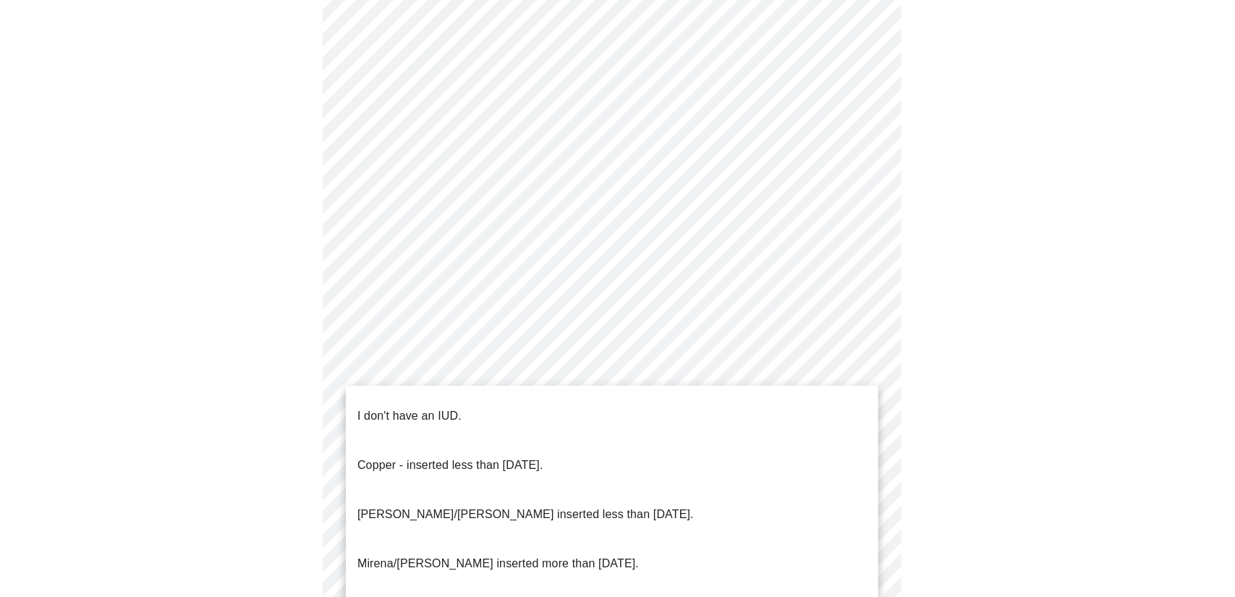
click at [739, 393] on body "MyMenopauseRx Appointments Messaging Labs Uploads Medications Community Refer a…" at bounding box center [617, 30] width 1223 height 1351
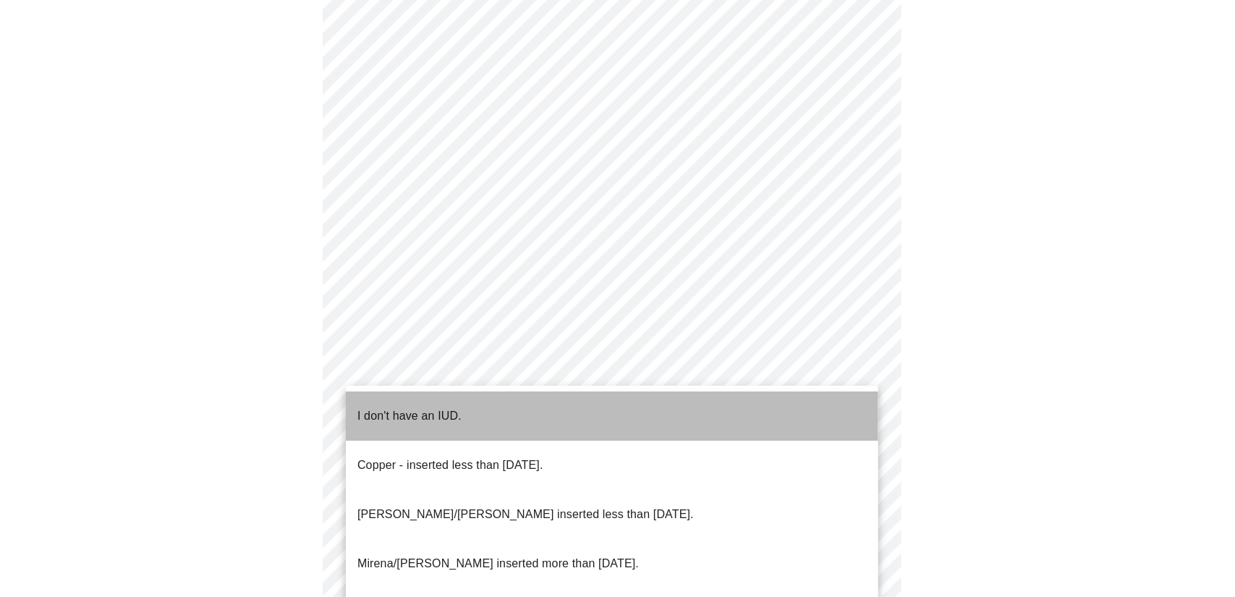
click at [497, 412] on li "I don't have an IUD." at bounding box center [612, 415] width 533 height 49
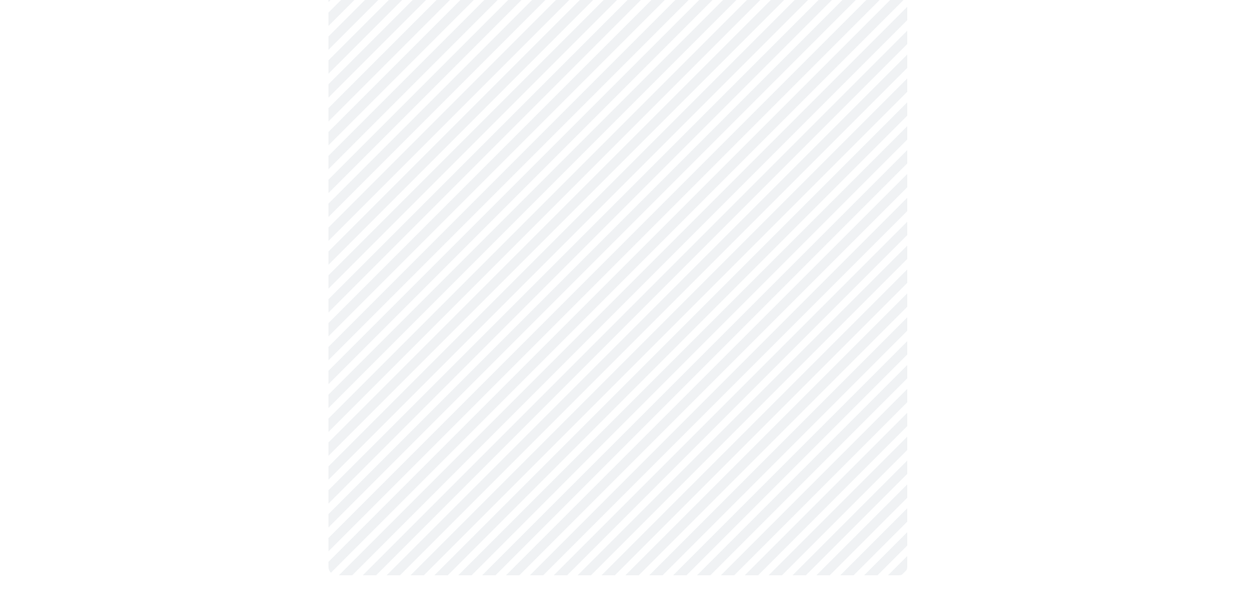
scroll to position [745, 0]
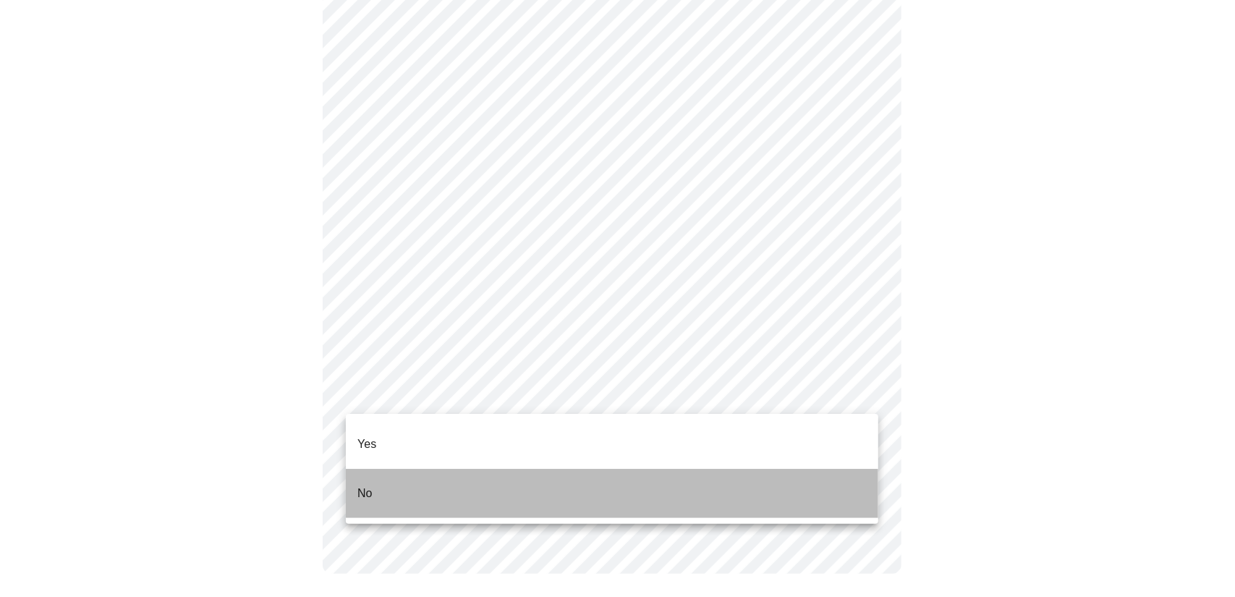
click at [425, 483] on li "No" at bounding box center [612, 493] width 533 height 49
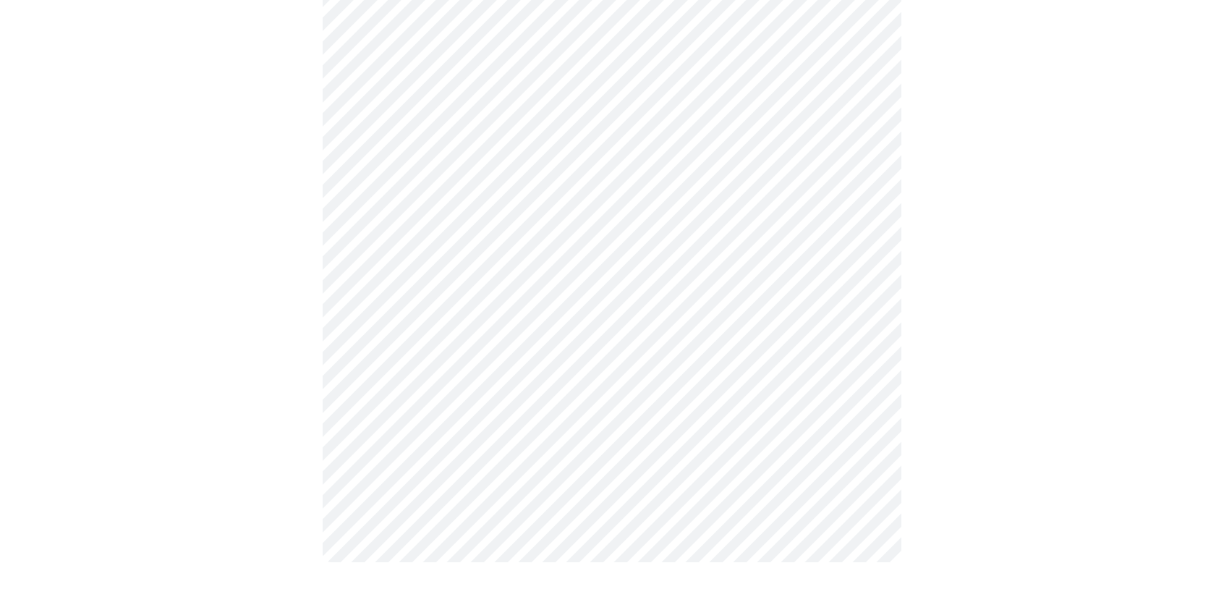
scroll to position [0, 0]
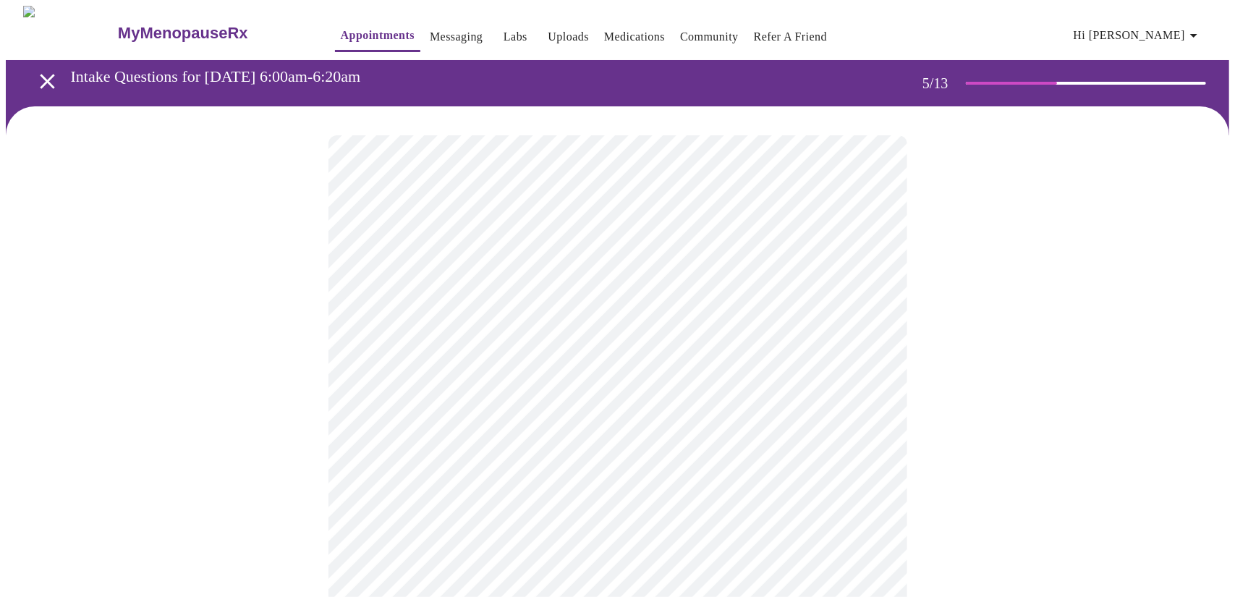
click at [488, 374] on body "MyMenopauseRx Appointments Messaging Labs Uploads Medications Community Refer a…" at bounding box center [617, 525] width 1223 height 1038
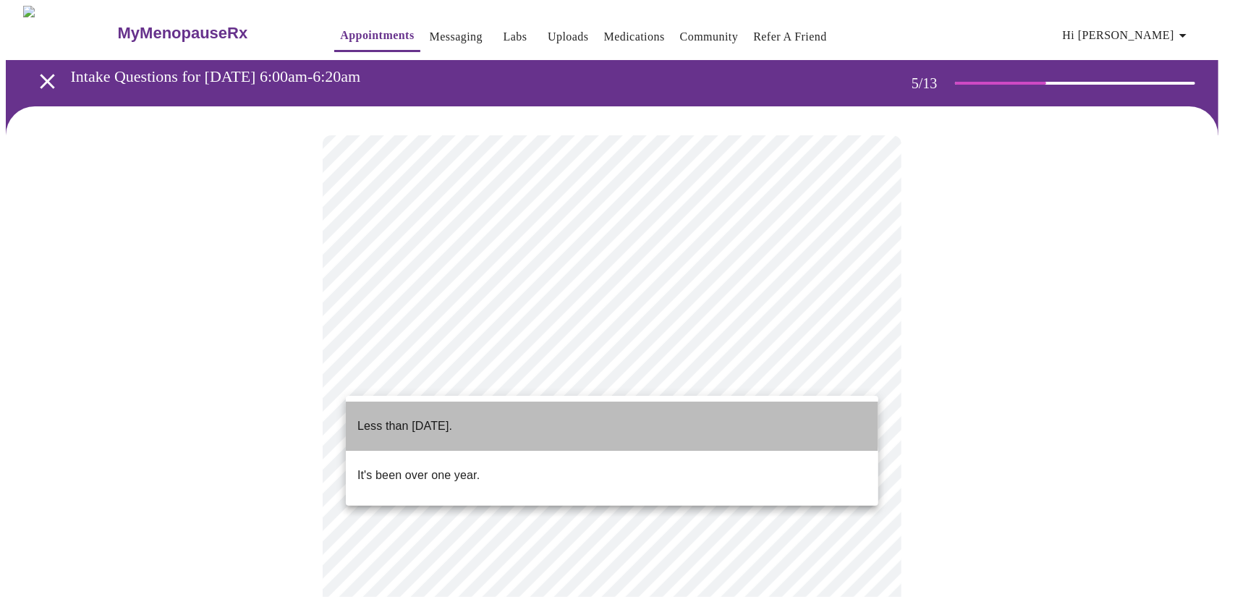
click at [451, 417] on p "Less than [DATE]." at bounding box center [404, 425] width 95 height 17
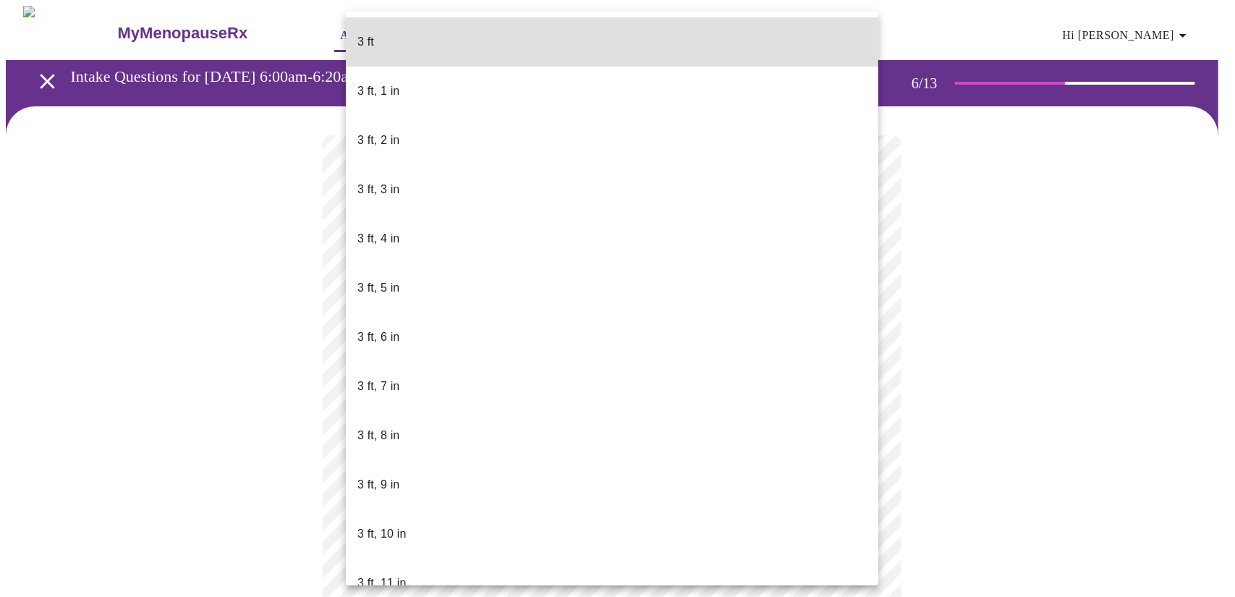
click at [593, 415] on body "MyMenopauseRx Appointments Messaging Labs Uploads Medications Community Refer a…" at bounding box center [617, 392] width 1223 height 772
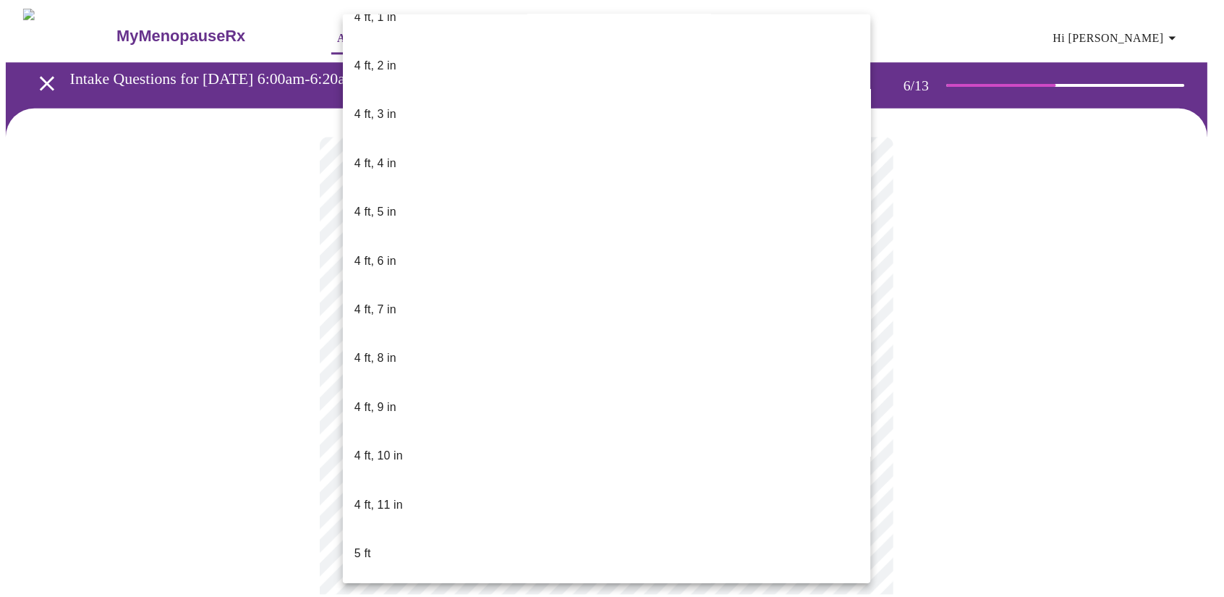
scroll to position [651, 0]
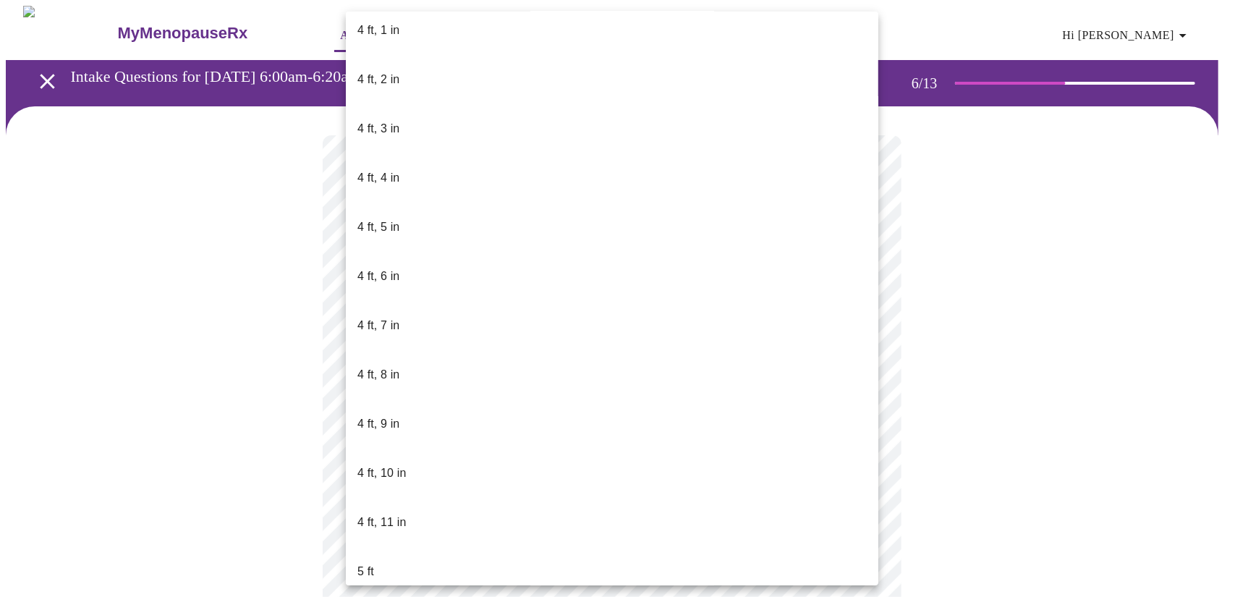
click at [446, 547] on li "5 ft" at bounding box center [612, 571] width 533 height 49
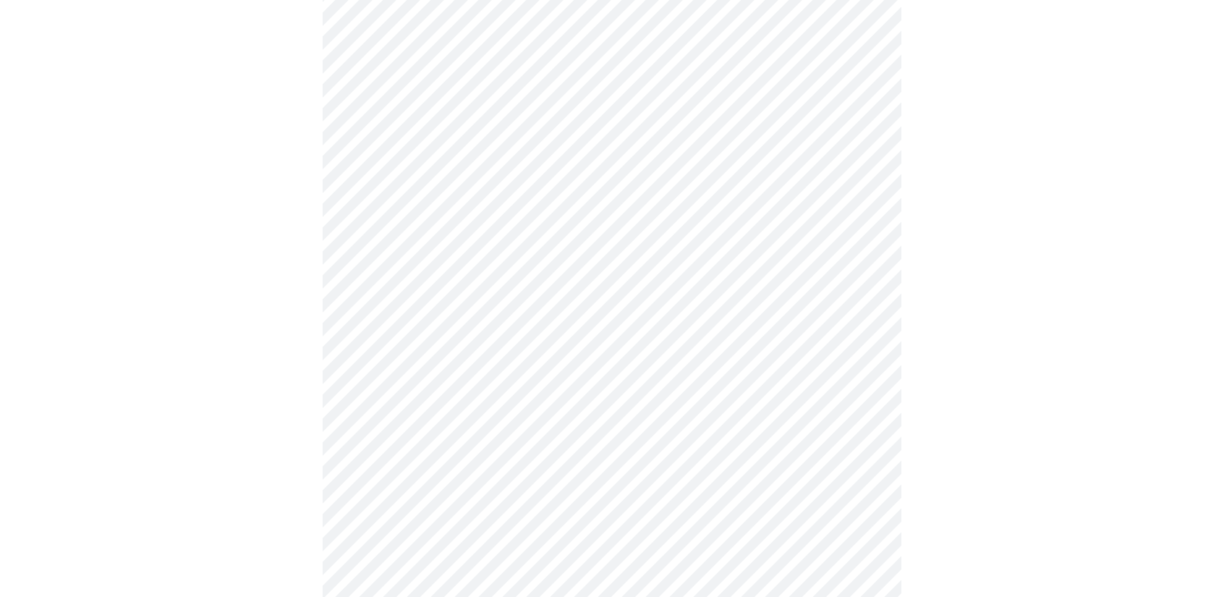
scroll to position [3545, 0]
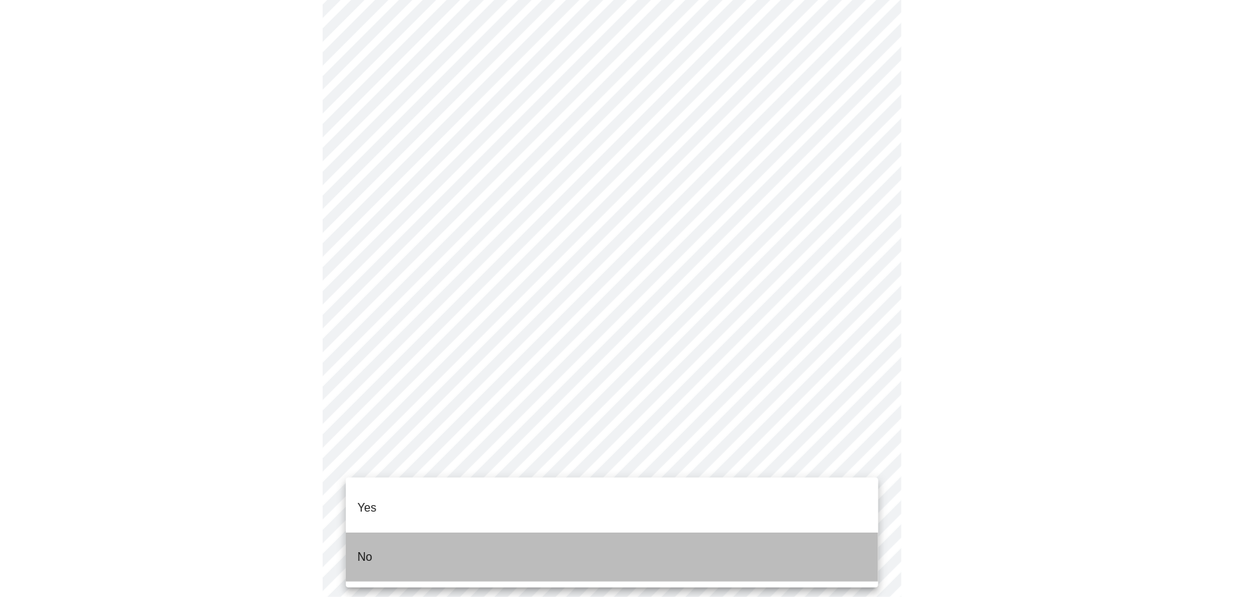
click at [389, 536] on li "No" at bounding box center [612, 557] width 533 height 49
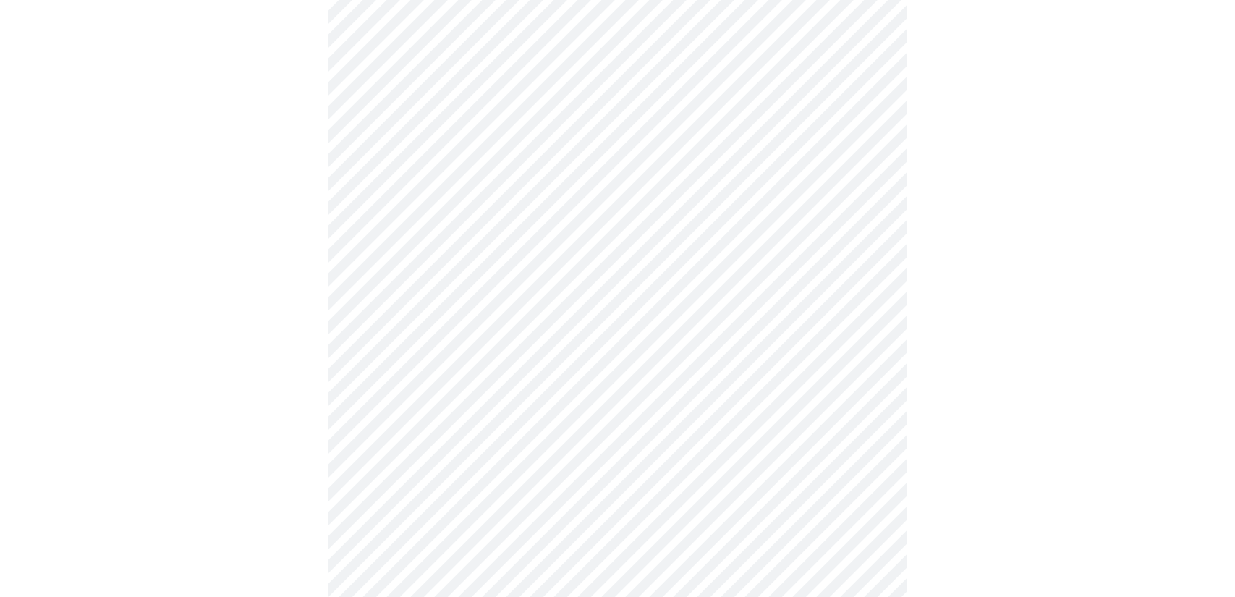
scroll to position [796, 0]
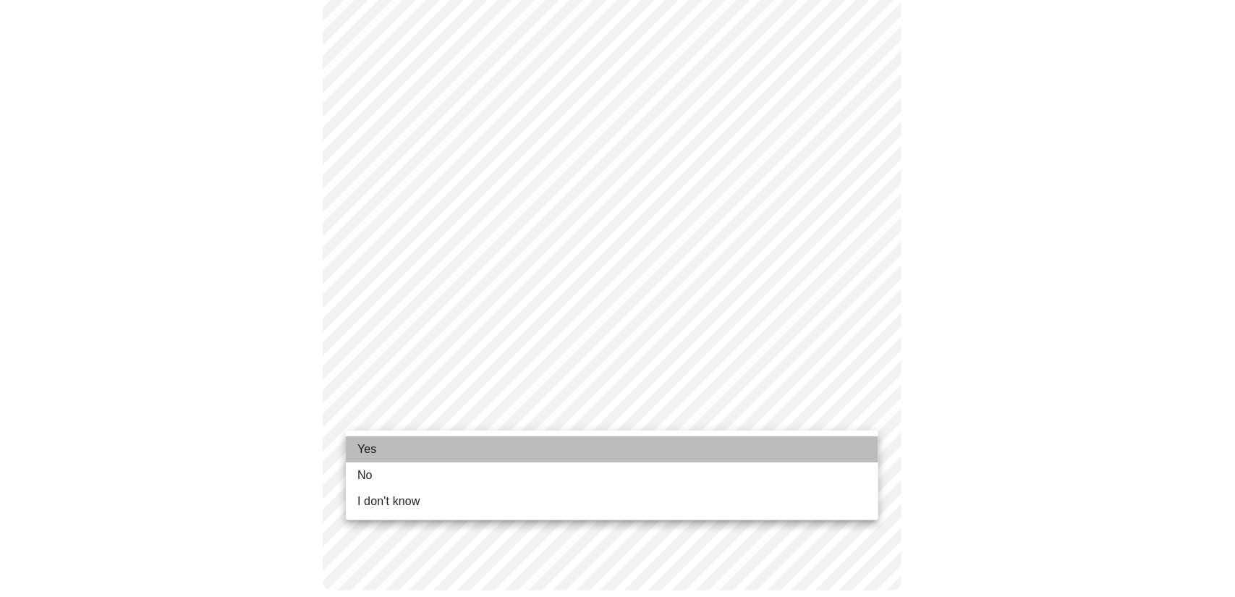
click at [433, 444] on li "Yes" at bounding box center [612, 449] width 533 height 26
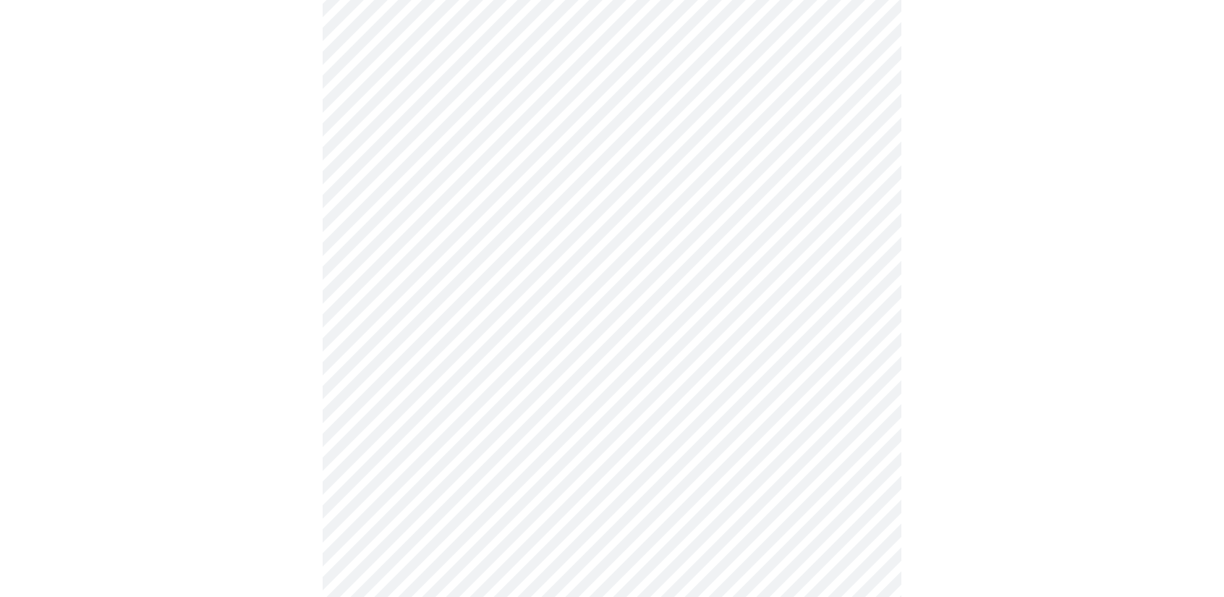
scroll to position [0, 0]
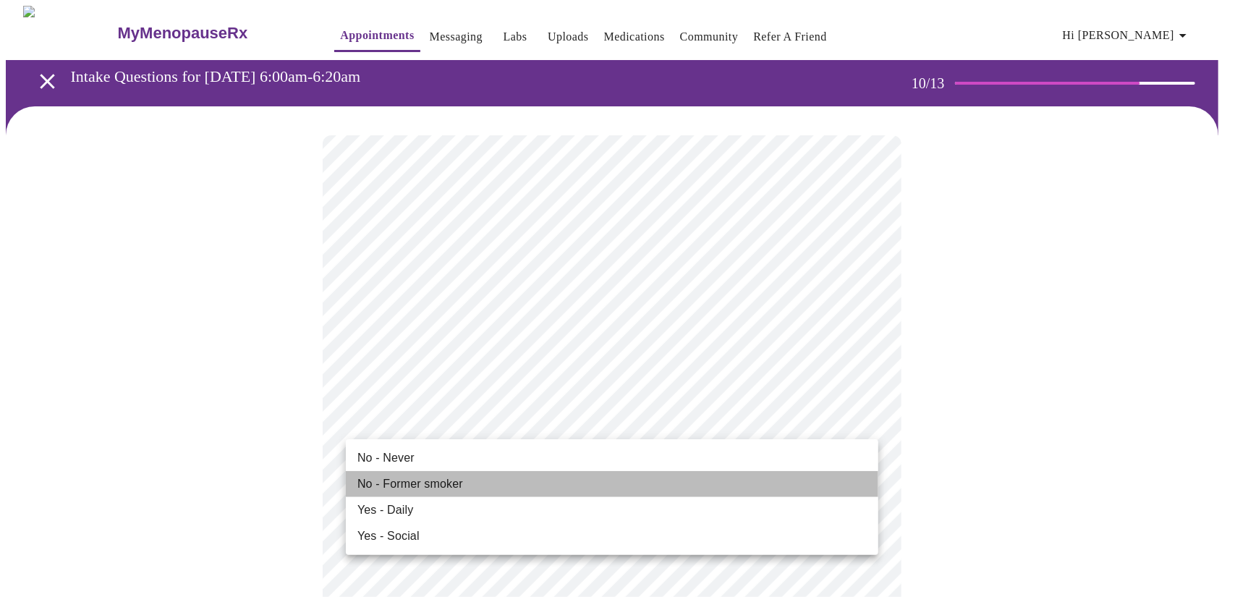
click at [407, 482] on span "No - Former smoker" at bounding box center [410, 483] width 106 height 17
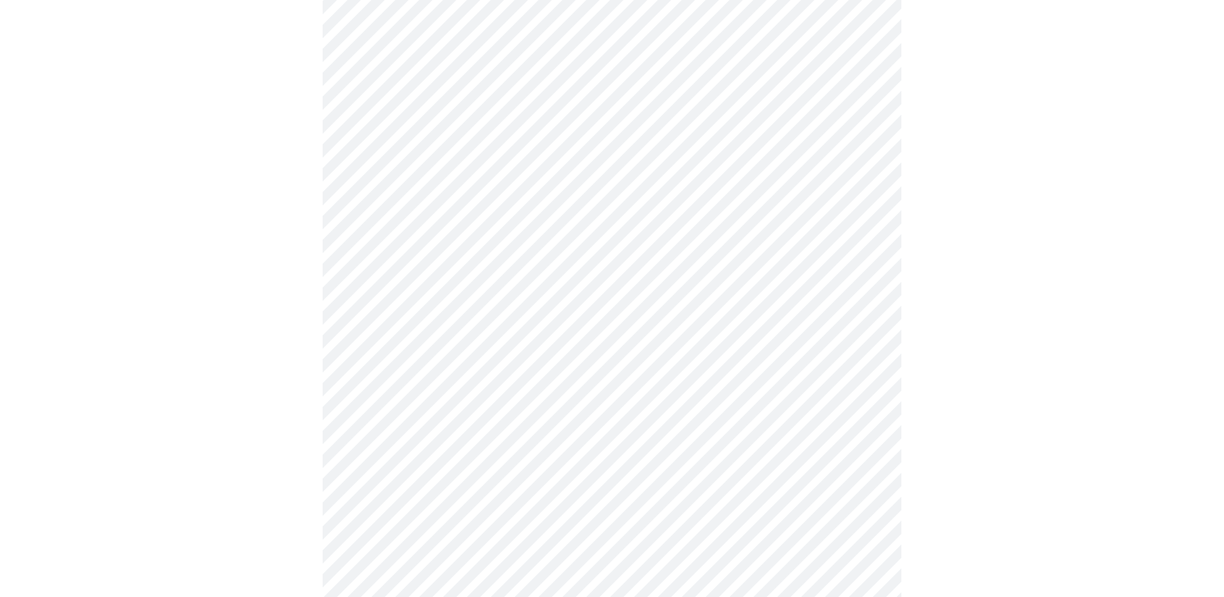
scroll to position [1013, 0]
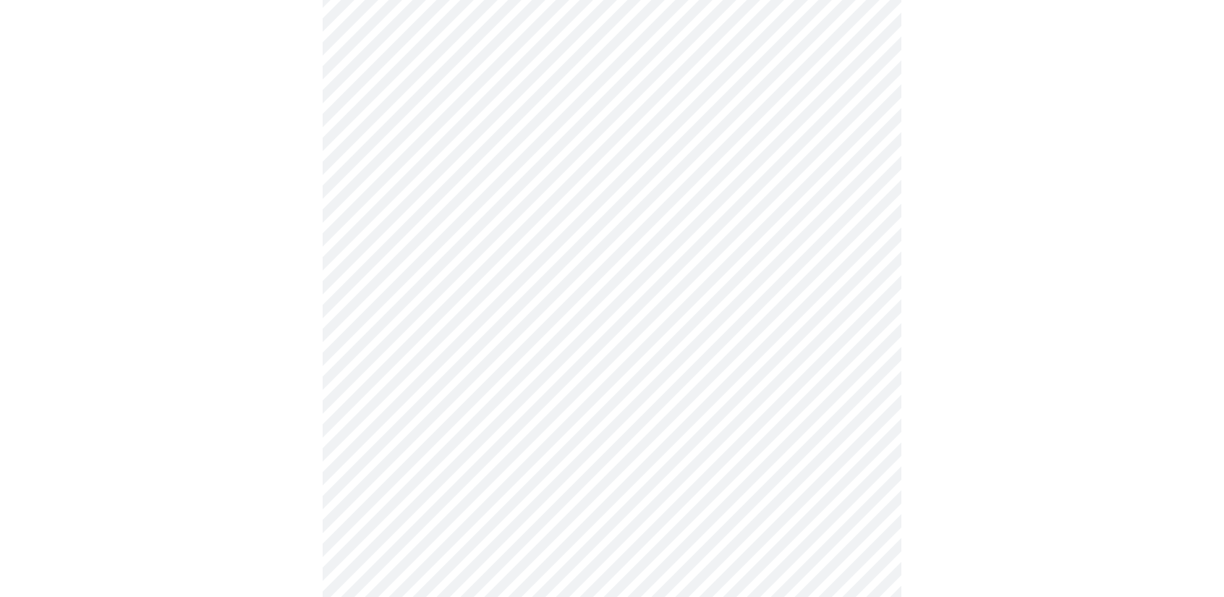
scroll to position [1230, 0]
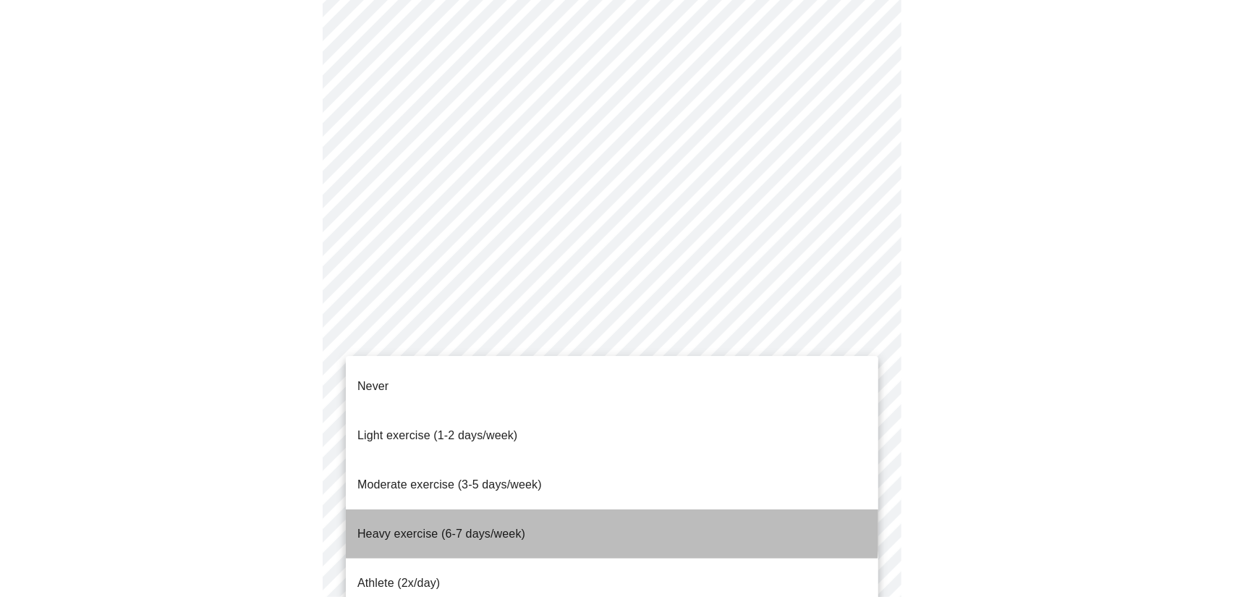
click at [544, 509] on li "Heavy exercise (6-7 days/week)" at bounding box center [612, 533] width 533 height 49
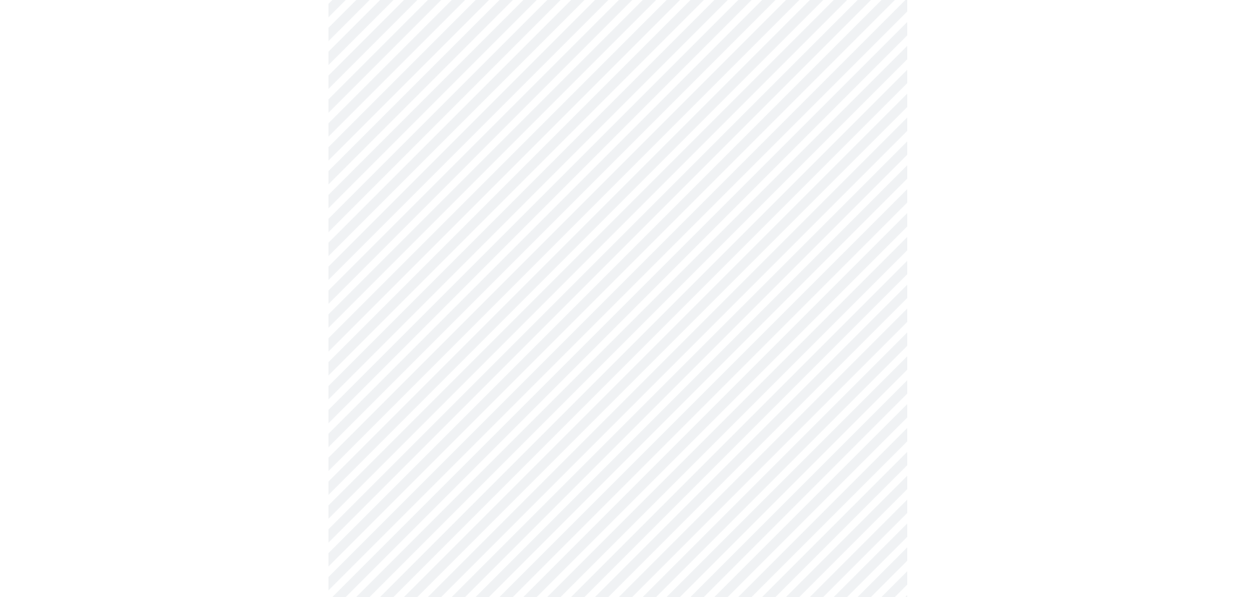
scroll to position [1278, 0]
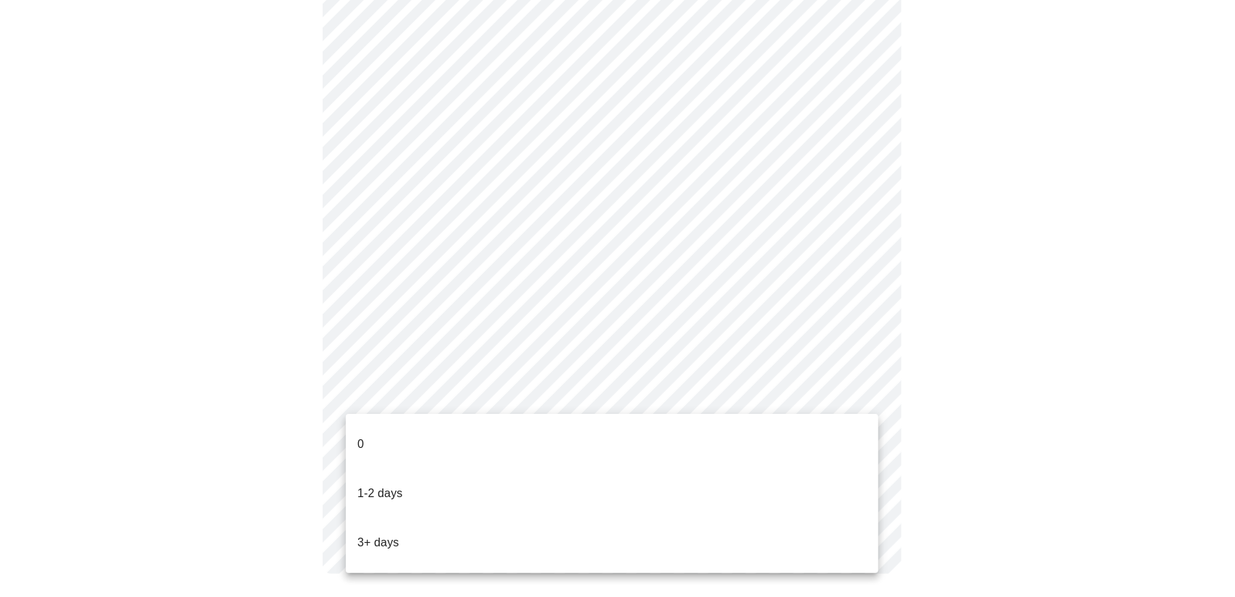
click at [441, 518] on li "3+ days" at bounding box center [612, 542] width 533 height 49
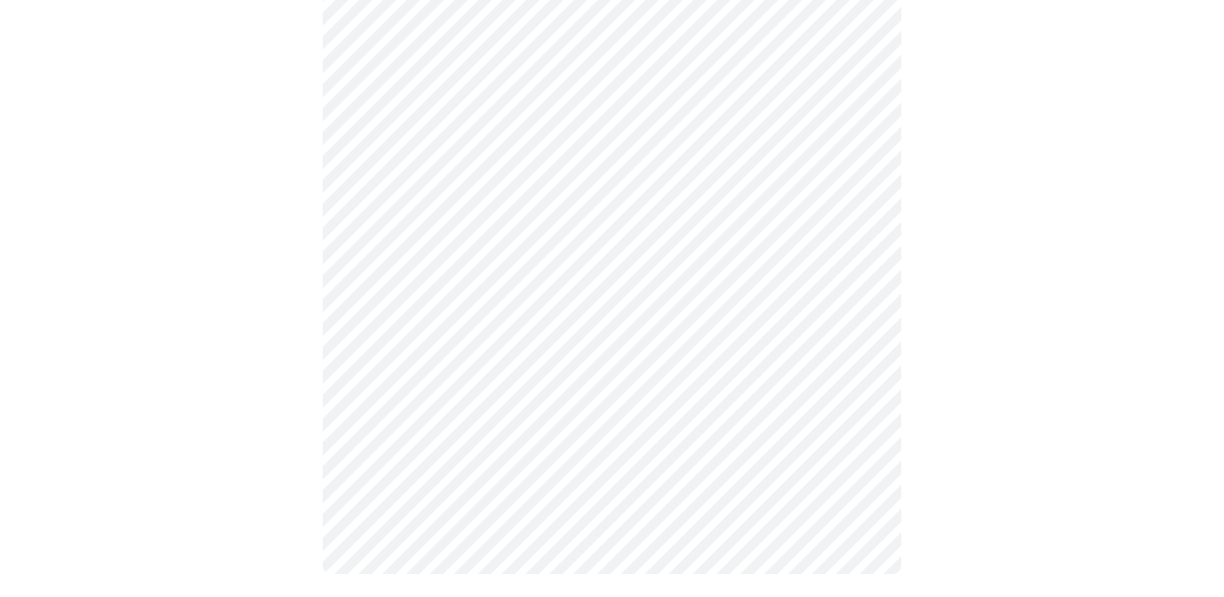
scroll to position [0, 0]
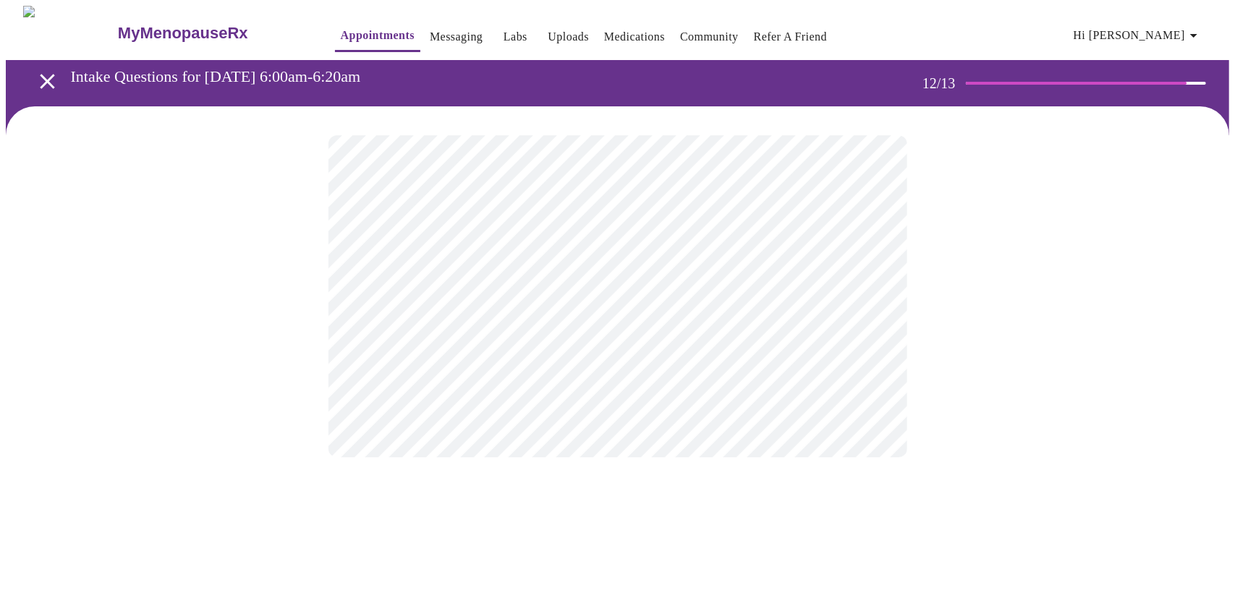
click at [615, 299] on body "MyMenopauseRx Appointments Messaging Labs Uploads Medications Community Refer a…" at bounding box center [617, 246] width 1223 height 480
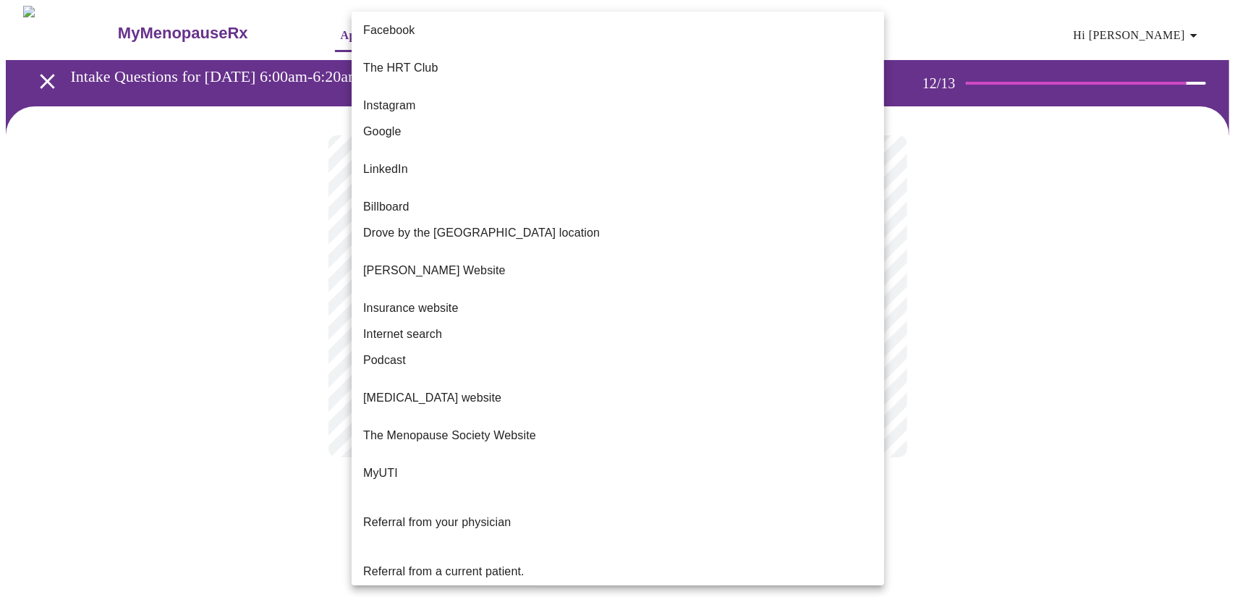
click at [427, 122] on li "Google" at bounding box center [618, 132] width 533 height 26
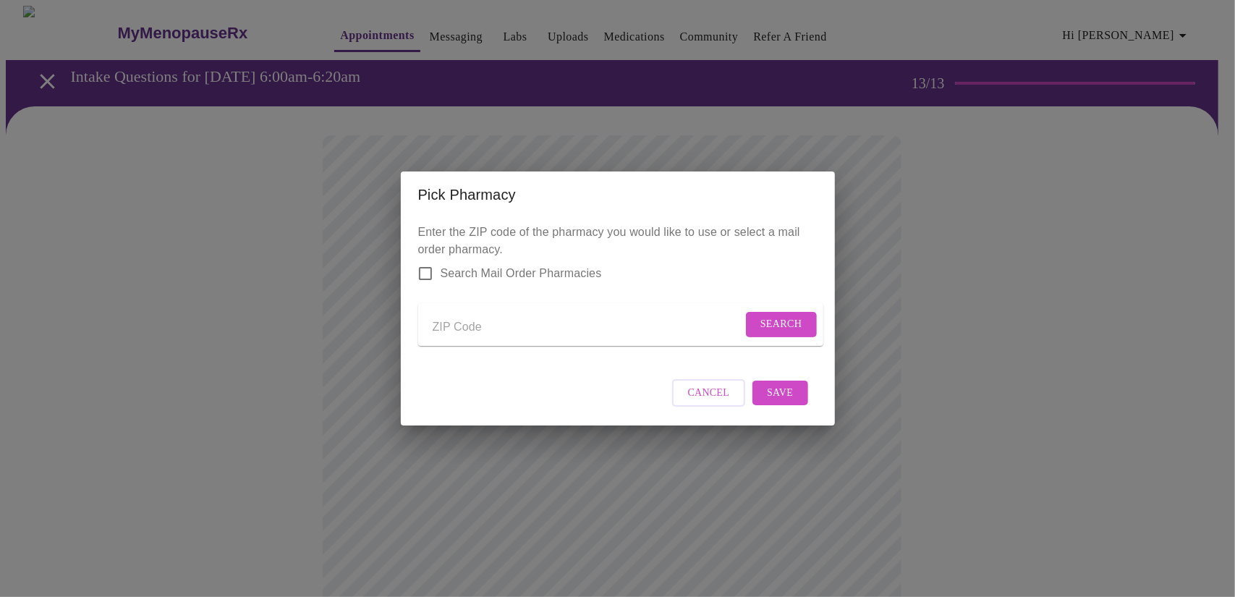
click at [507, 322] on input "Send a message to your care team" at bounding box center [588, 326] width 310 height 23
click at [430, 261] on input "Search Mail Order Pharmacies" at bounding box center [425, 273] width 30 height 30
checkbox input "true"
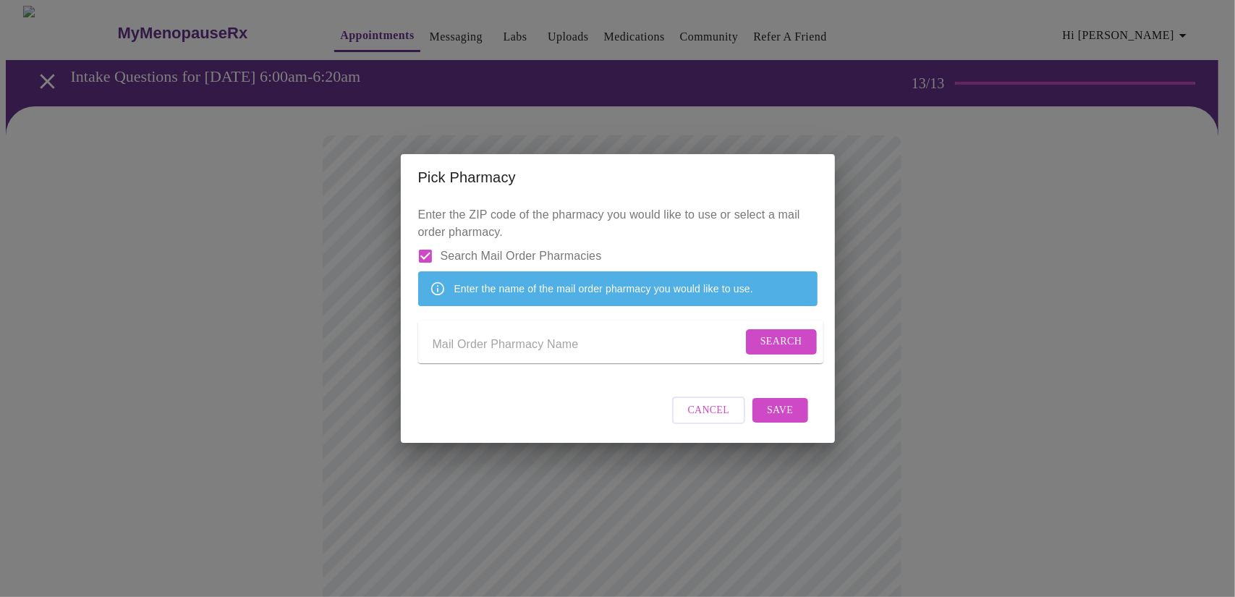
click at [648, 338] on input "Send a message to your care team" at bounding box center [588, 344] width 310 height 23
type input "choice"
click at [750, 347] on button "Search" at bounding box center [781, 341] width 71 height 25
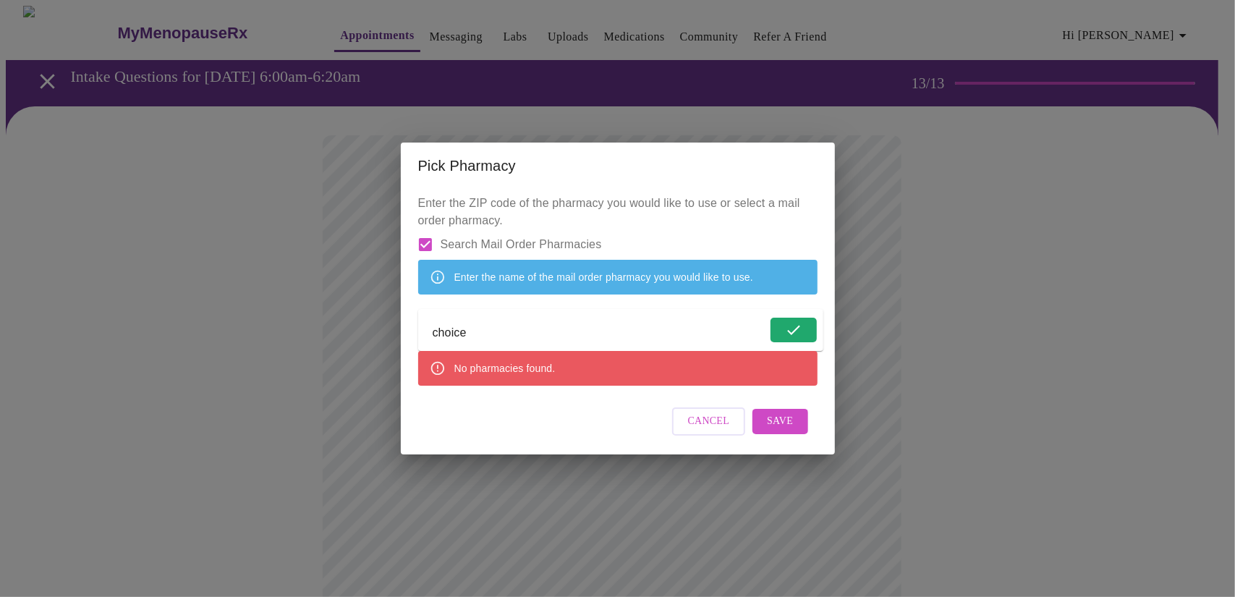
drag, startPoint x: 544, startPoint y: 342, endPoint x: 394, endPoint y: 331, distance: 150.9
click at [394, 331] on div "Pick Pharmacy Enter the ZIP code of the pharmacy you would like to use or selec…" at bounding box center [617, 298] width 1235 height 597
type input "apotheco"
click at [764, 335] on span "Search" at bounding box center [781, 330] width 42 height 18
click at [425, 229] on input "Search Mail Order Pharmacies" at bounding box center [425, 244] width 30 height 30
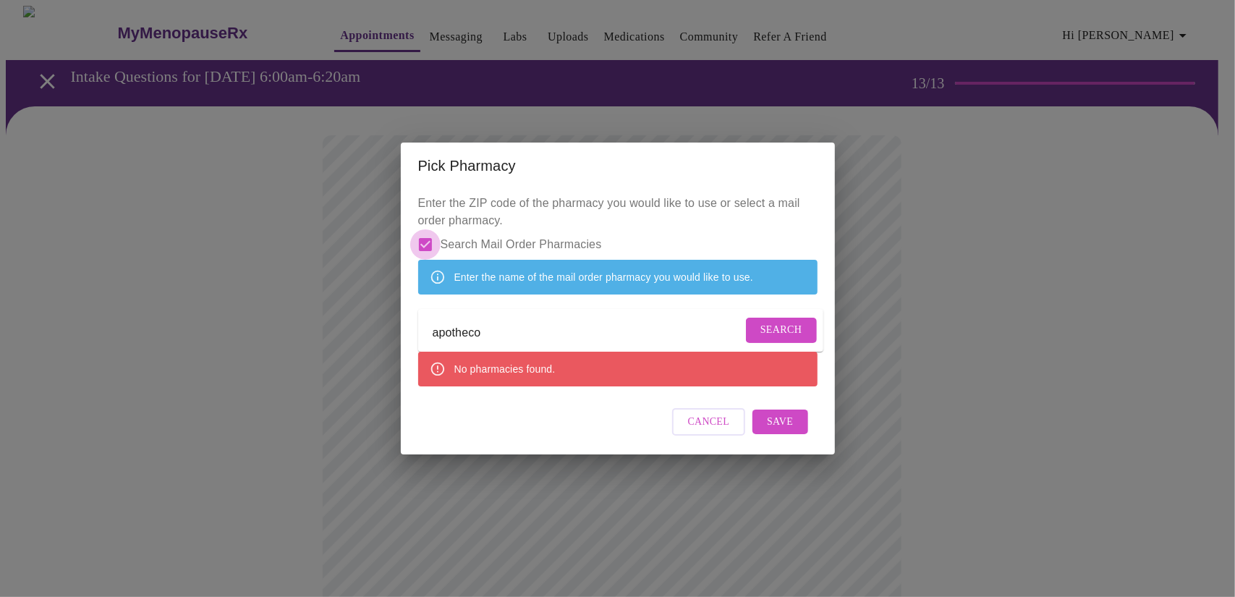
checkbox input "false"
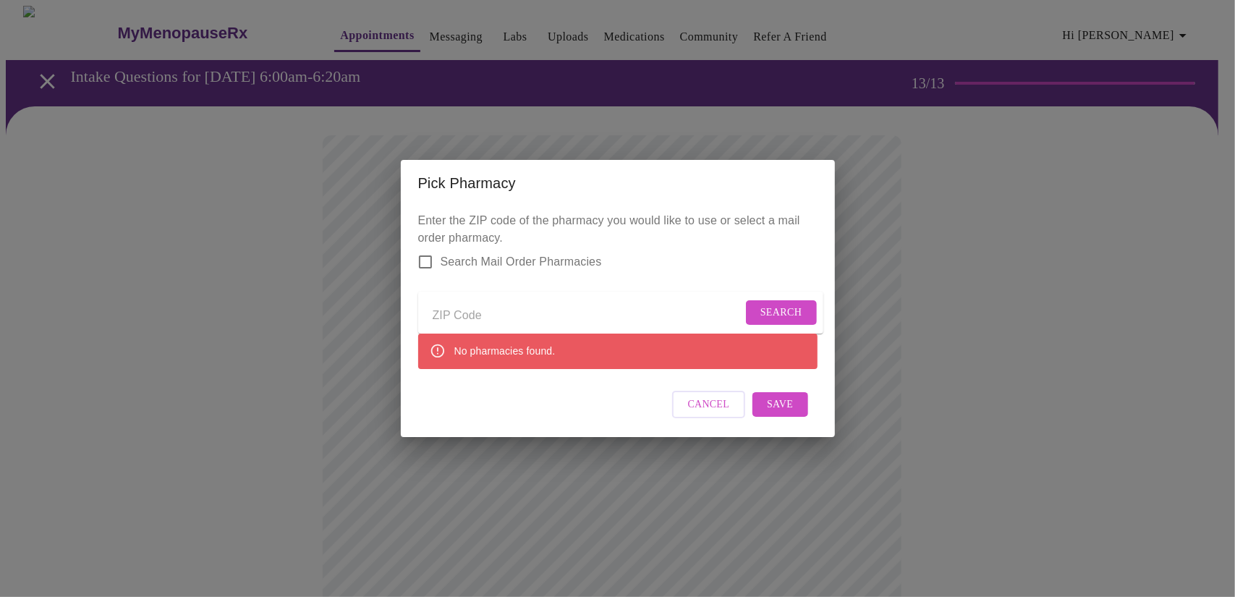
click at [500, 304] on input "Send a message to your care team" at bounding box center [588, 315] width 310 height 23
click at [760, 313] on span "Search" at bounding box center [781, 313] width 42 height 18
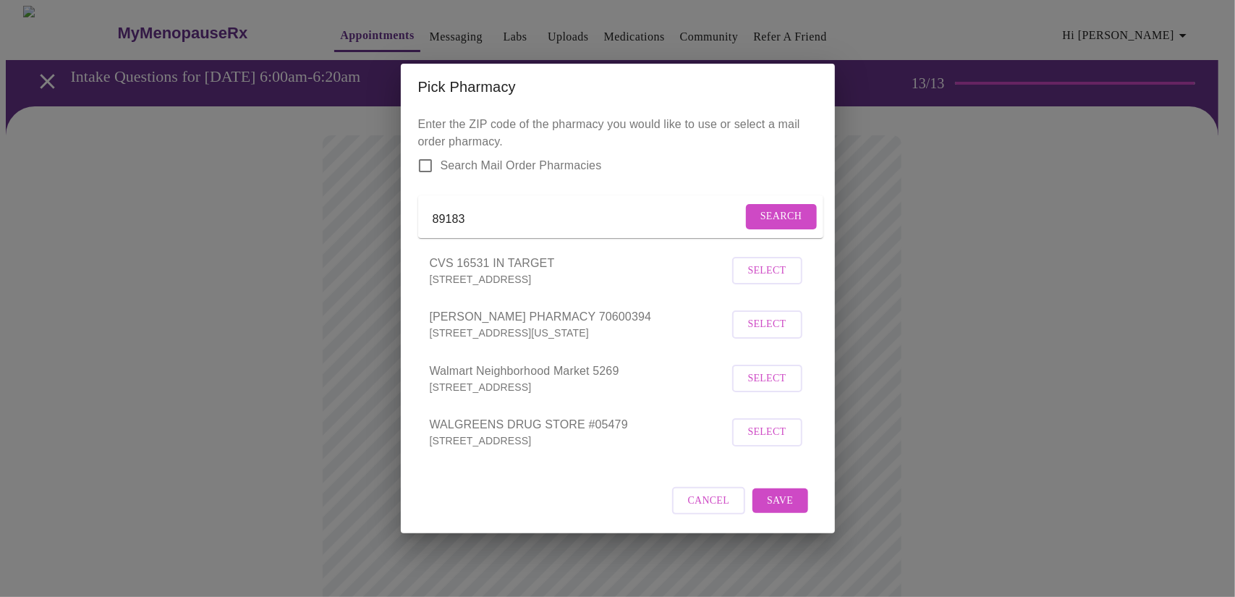
click at [463, 211] on input "89183" at bounding box center [588, 219] width 310 height 23
drag, startPoint x: 451, startPoint y: 212, endPoint x: 504, endPoint y: 209, distance: 52.2
click at [504, 209] on input "89183" at bounding box center [588, 219] width 310 height 23
type input "89141"
click at [761, 208] on span "Search" at bounding box center [781, 217] width 42 height 18
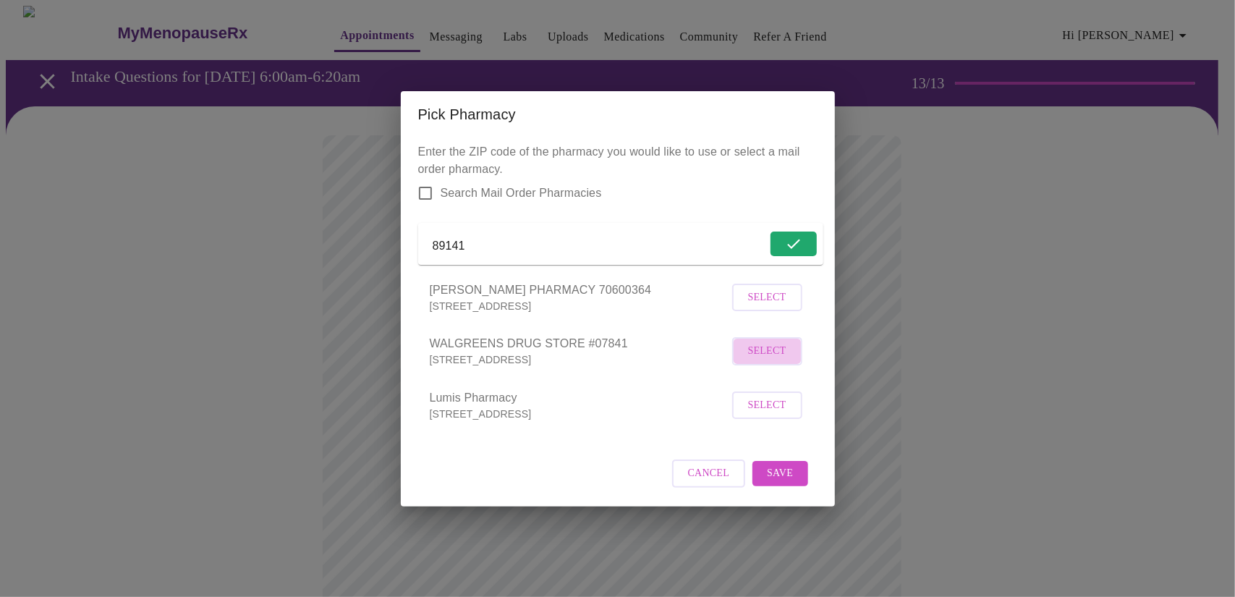
click at [776, 360] on span "Select" at bounding box center [767, 351] width 38 height 18
click at [783, 482] on span "Save" at bounding box center [780, 473] width 26 height 18
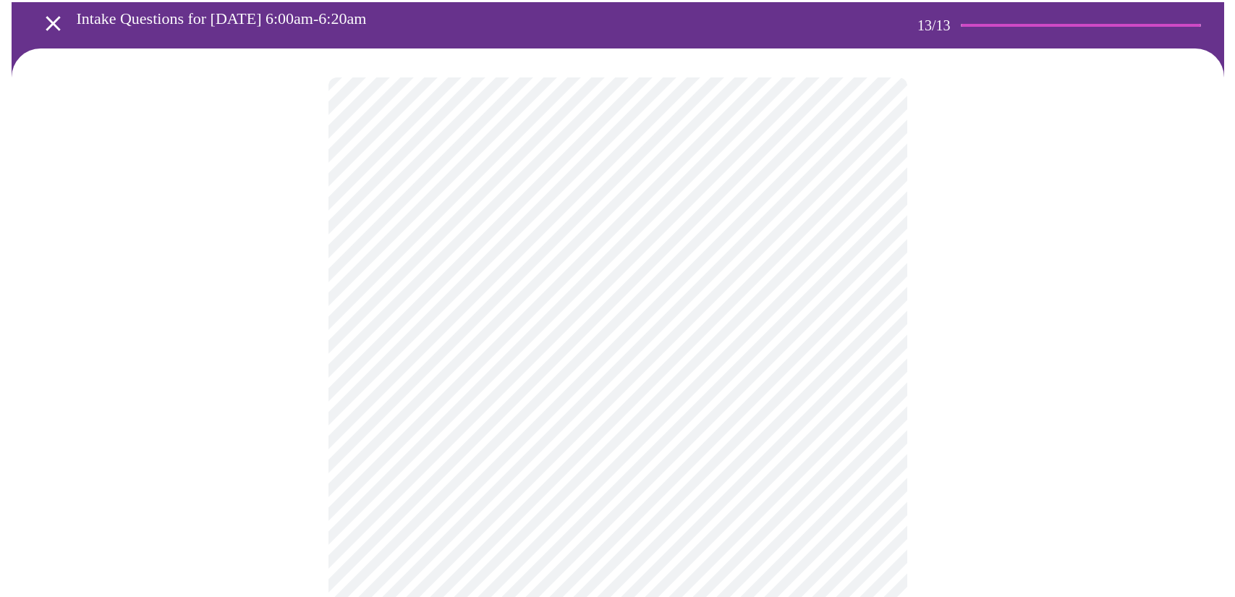
scroll to position [217, 0]
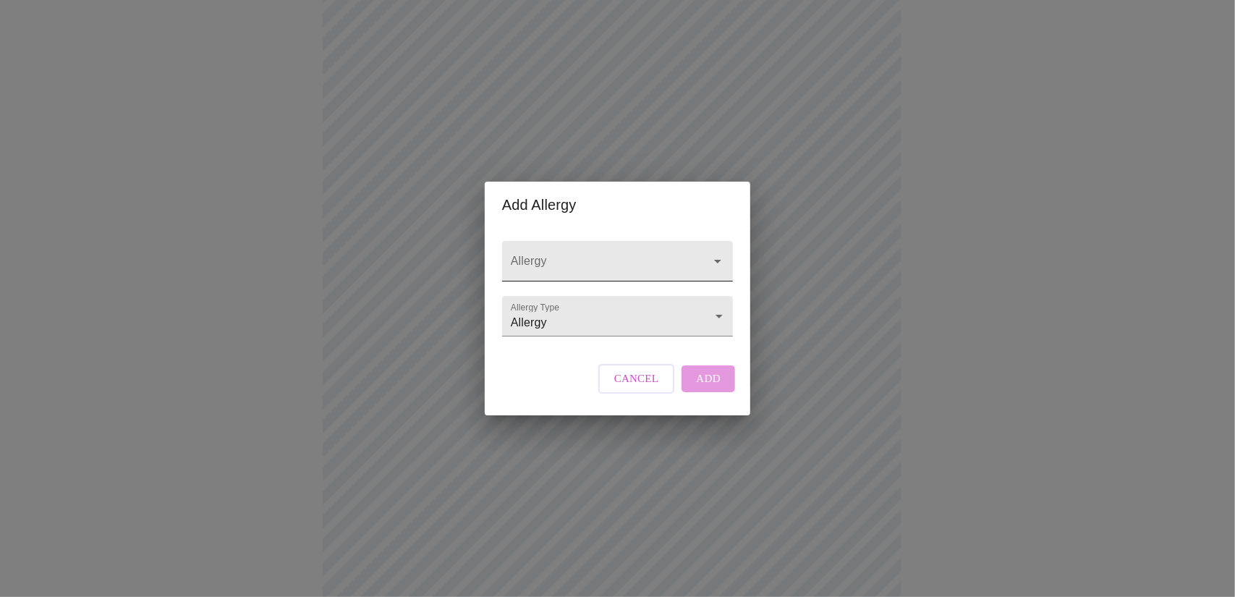
click at [577, 255] on input "Allergy" at bounding box center [597, 268] width 178 height 27
type input "[MEDICAL_DATA]"
click at [673, 342] on div "Allergy Allergy Type Allergy Allergy" at bounding box center [617, 285] width 242 height 114
click at [725, 326] on body "MyMenopauseRx Appointments Messaging Labs Uploads Medications Community Refer a…" at bounding box center [617, 333] width 1223 height 1088
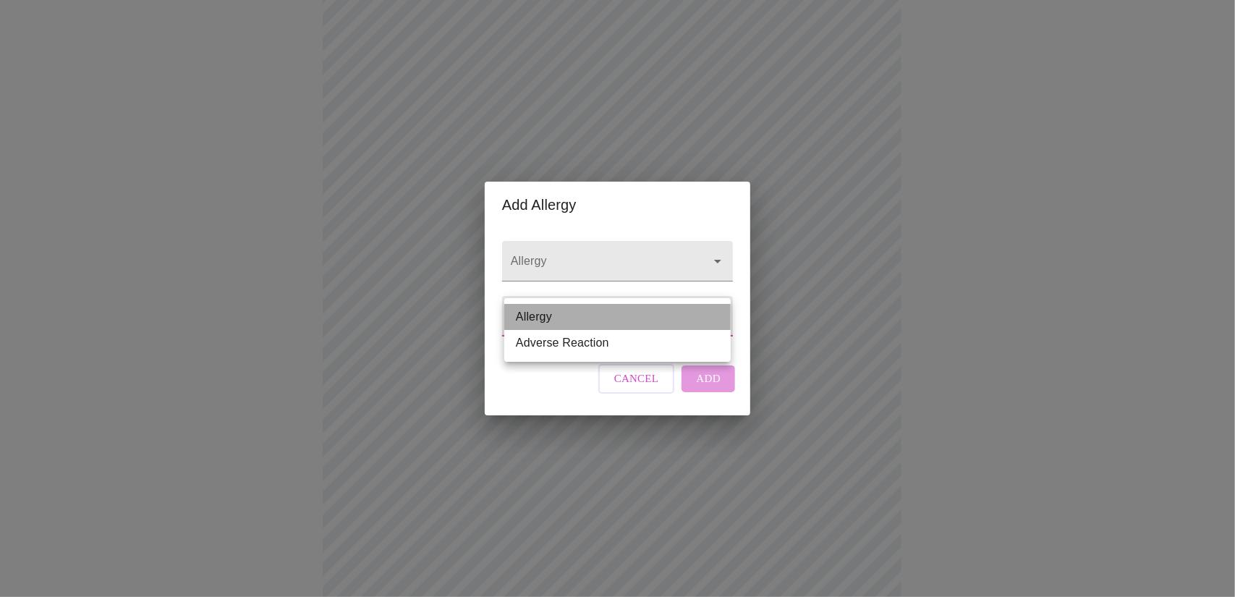
click at [573, 320] on li "Allergy" at bounding box center [617, 317] width 226 height 26
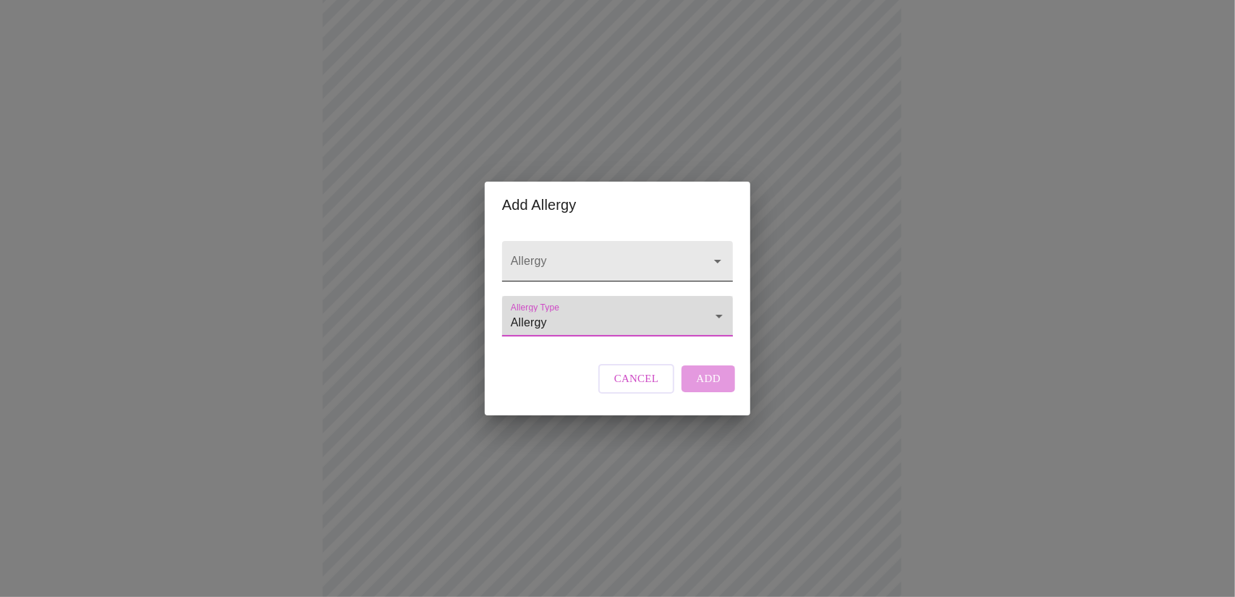
click at [641, 241] on div at bounding box center [617, 261] width 231 height 41
click at [722, 253] on icon "Open" at bounding box center [717, 261] width 17 height 17
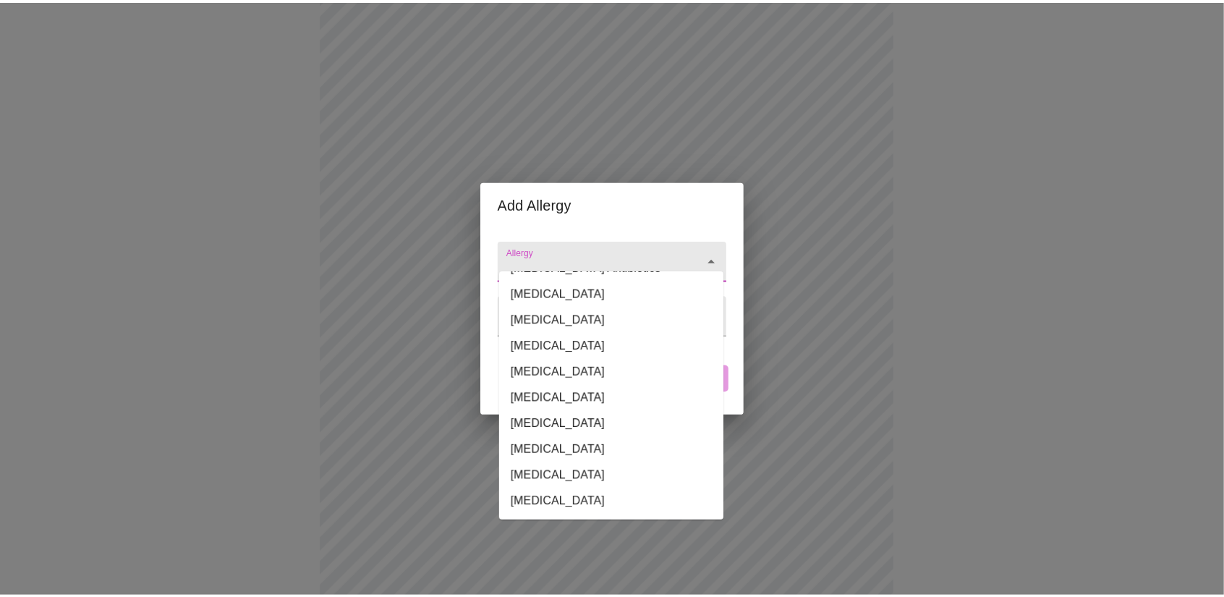
scroll to position [896, 0]
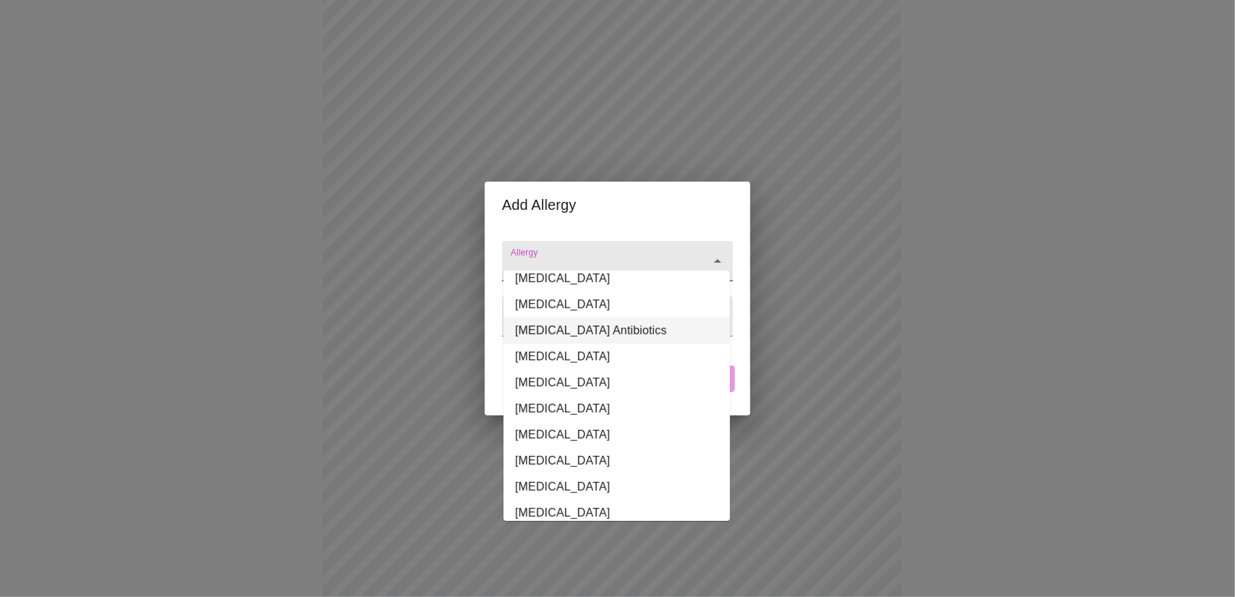
click at [664, 318] on li "[MEDICAL_DATA] Antibiotics" at bounding box center [617, 331] width 226 height 26
type input "[MEDICAL_DATA] Antibiotics"
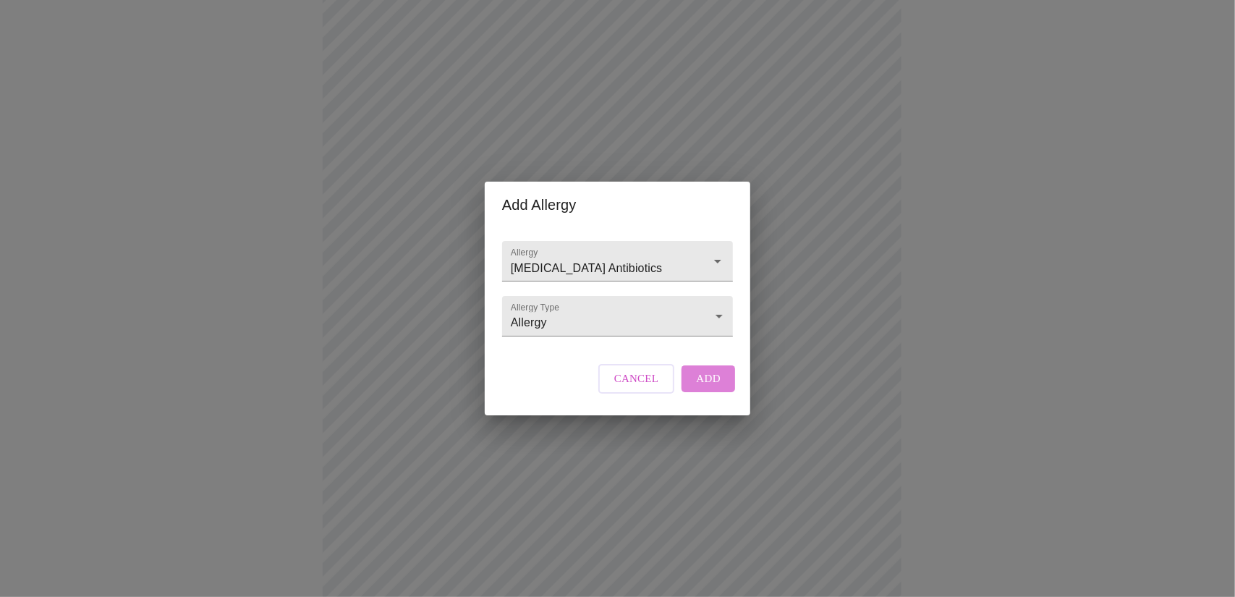
click at [716, 388] on span "Add" at bounding box center [708, 378] width 25 height 19
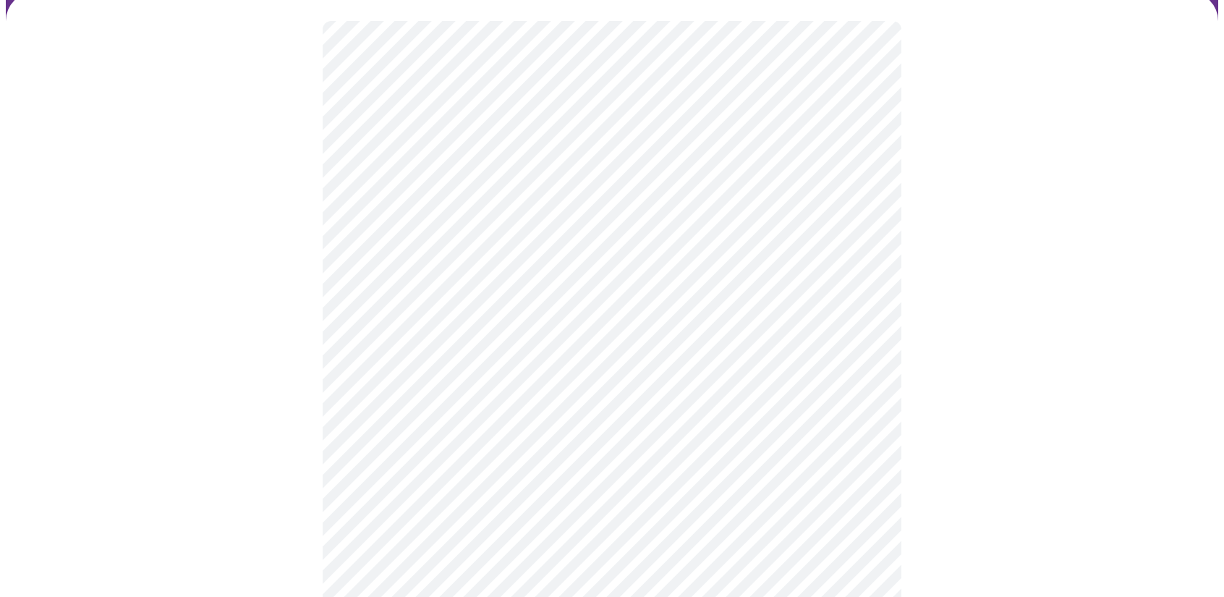
scroll to position [145, 0]
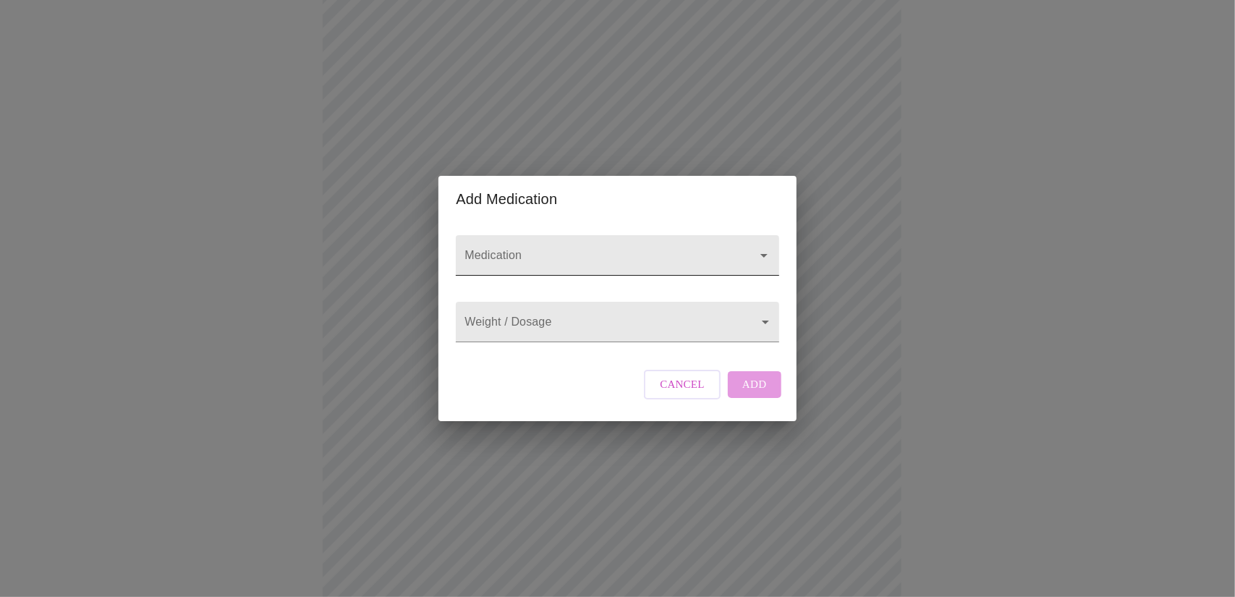
click at [577, 235] on div at bounding box center [617, 255] width 323 height 41
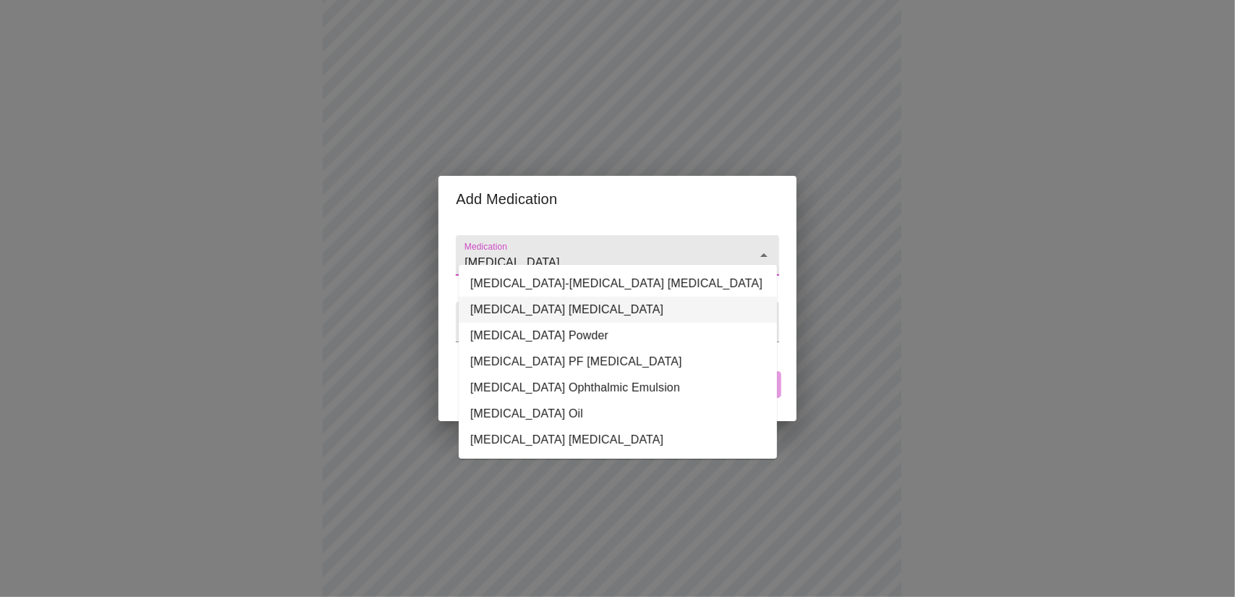
click at [569, 310] on li "[MEDICAL_DATA] [MEDICAL_DATA]" at bounding box center [618, 310] width 318 height 26
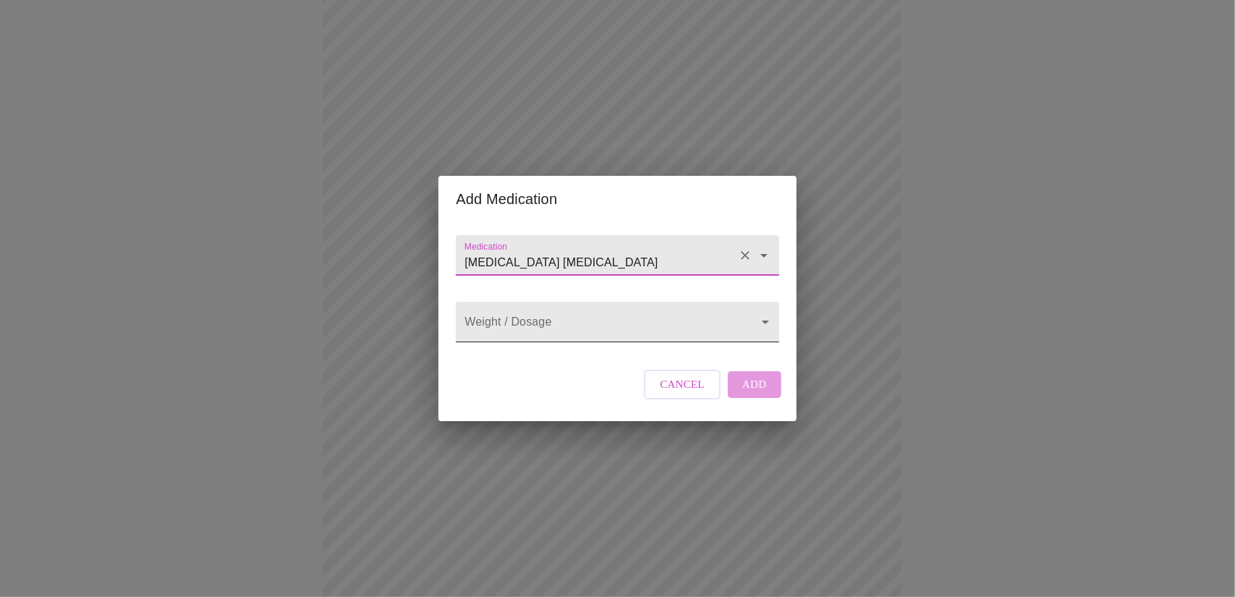
type input "[MEDICAL_DATA] [MEDICAL_DATA]"
click at [569, 321] on body "MyMenopauseRx Appointments Messaging Labs Uploads Medications Community Refer a…" at bounding box center [617, 390] width 1223 height 1059
click at [569, 321] on li "0.005 %" at bounding box center [618, 323] width 318 height 26
type input "0.005 %"
click at [764, 394] on span "Add" at bounding box center [754, 384] width 25 height 19
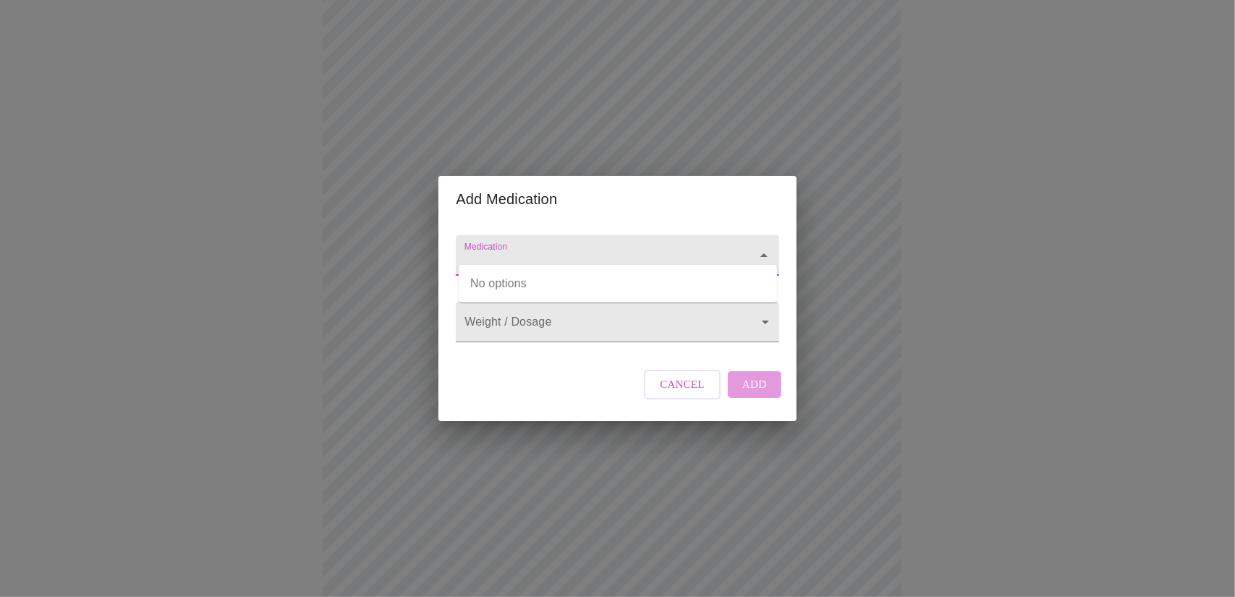
click at [555, 249] on input "Medication" at bounding box center [597, 262] width 270 height 27
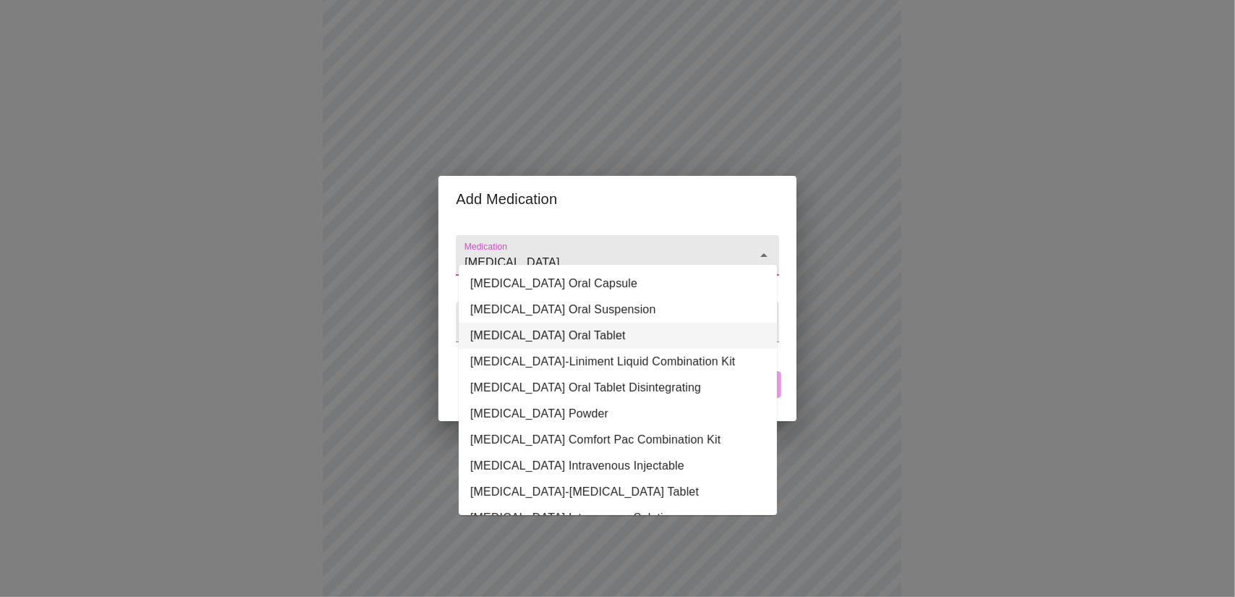
click at [555, 330] on li "[MEDICAL_DATA] Oral Tablet" at bounding box center [618, 336] width 318 height 26
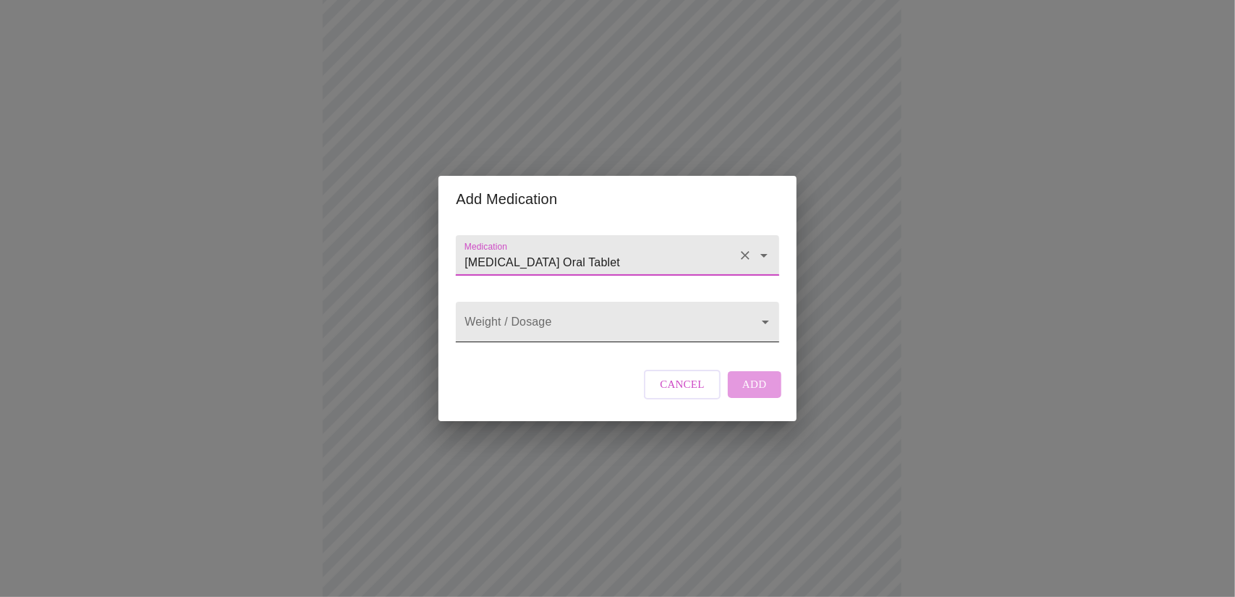
type input "[MEDICAL_DATA] Oral Tablet"
click at [555, 331] on body "MyMenopauseRx Appointments Messaging Labs Uploads Medications Community Refer a…" at bounding box center [617, 406] width 1223 height 1091
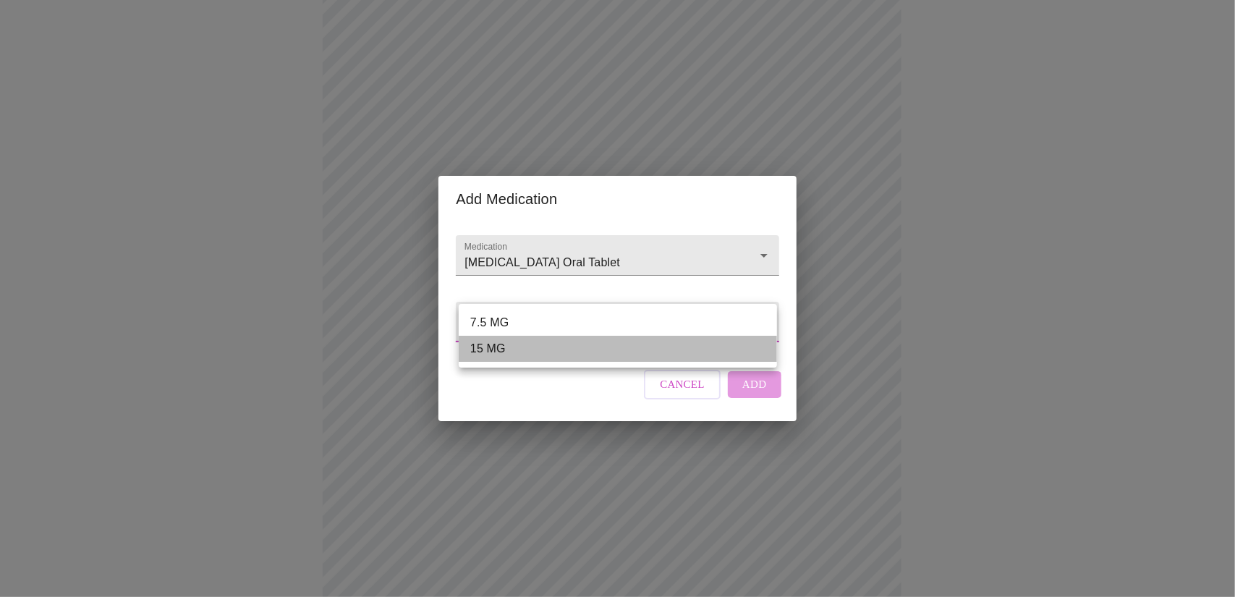
click at [522, 355] on li "15 MG" at bounding box center [618, 349] width 318 height 26
type input "15 MG"
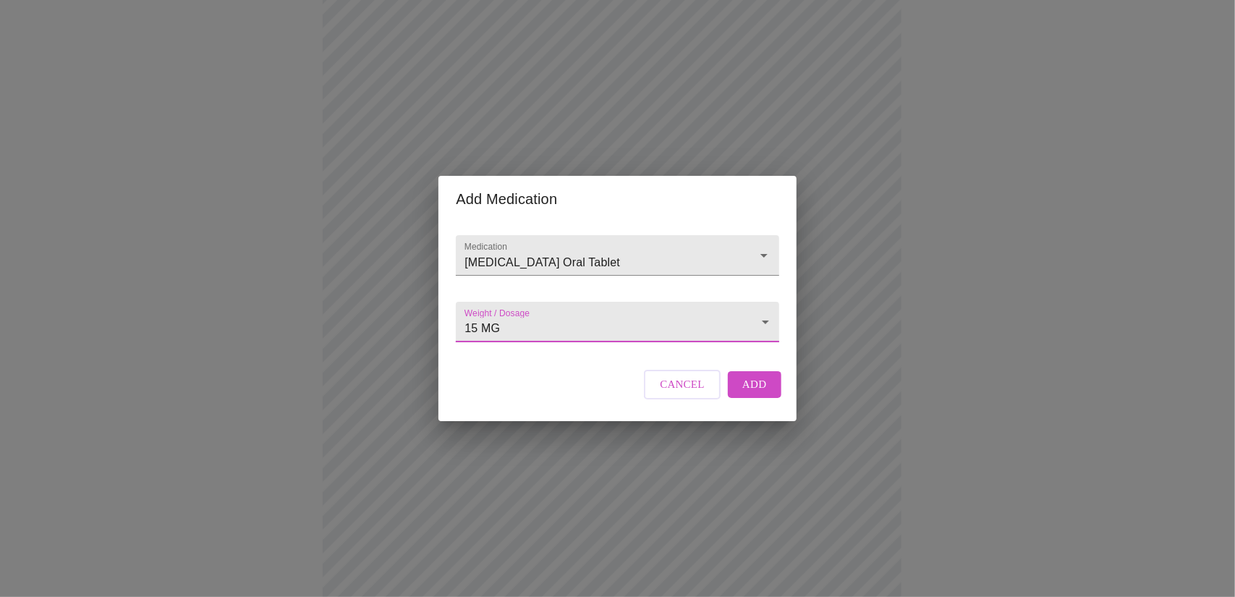
click at [748, 394] on span "Add" at bounding box center [754, 384] width 25 height 19
click at [515, 249] on input "Medication" at bounding box center [597, 262] width 270 height 27
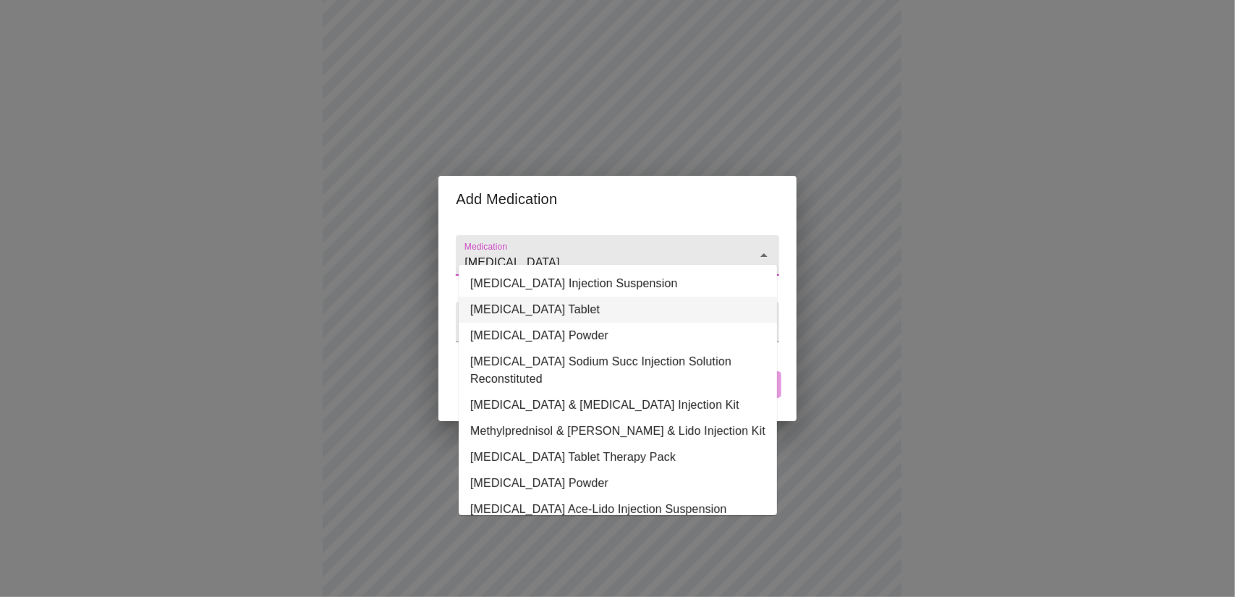
click at [543, 312] on li "[MEDICAL_DATA] Tablet" at bounding box center [618, 310] width 318 height 26
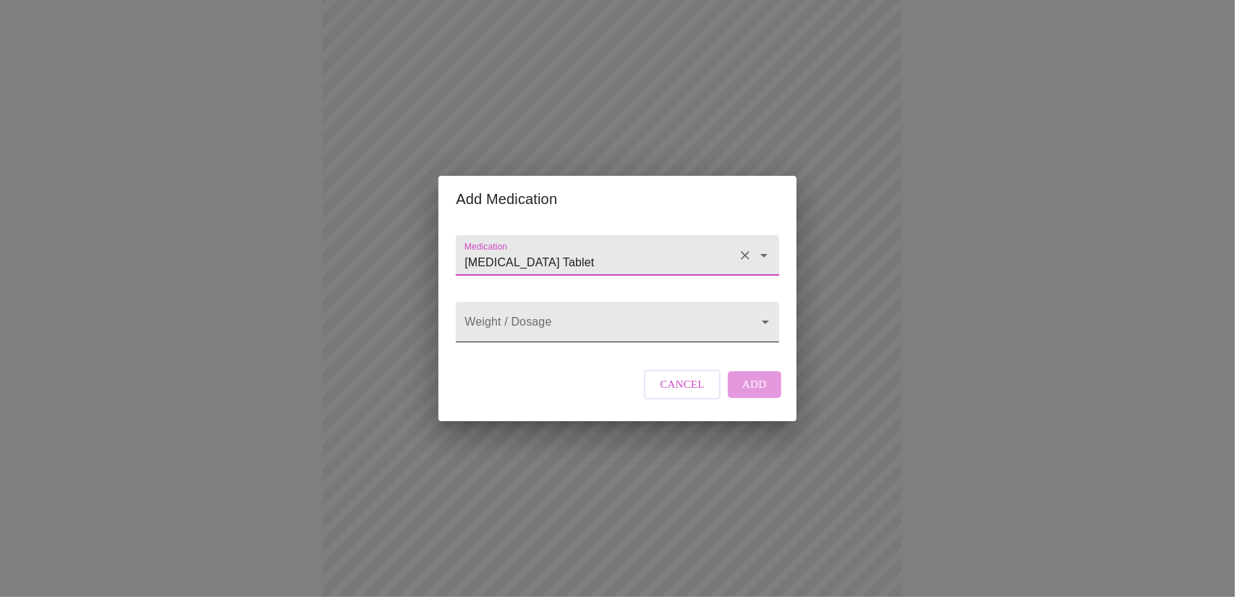
type input "[MEDICAL_DATA] Tablet"
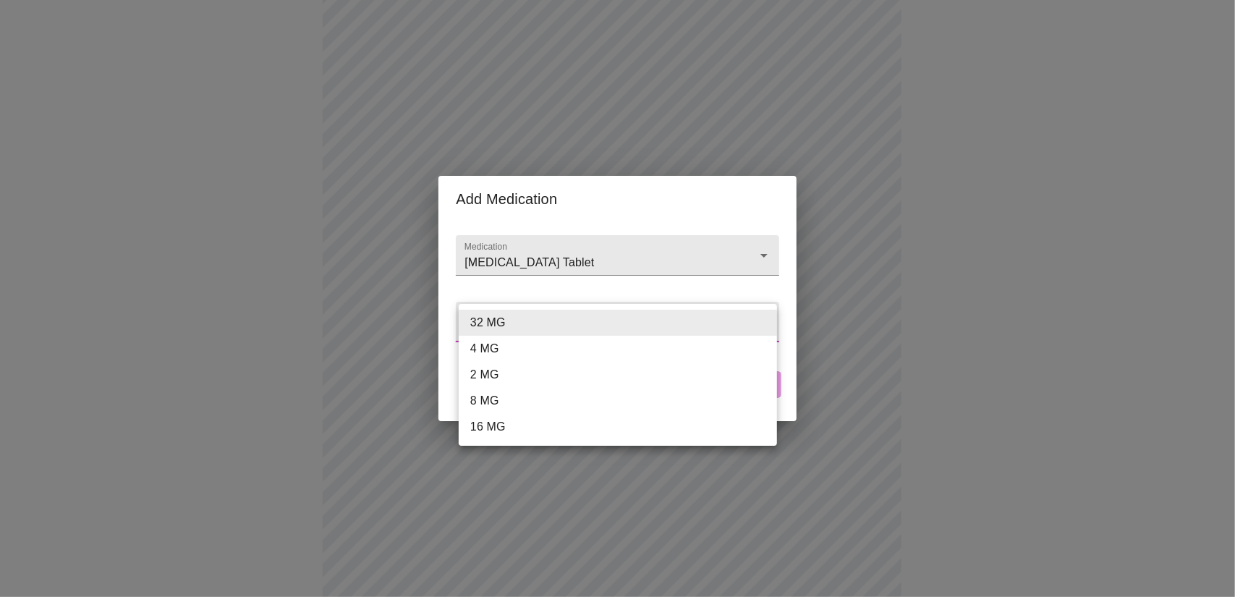
click at [540, 318] on body "MyMenopauseRx Appointments Messaging Labs Uploads Medications Community Refer a…" at bounding box center [617, 433] width 1223 height 1145
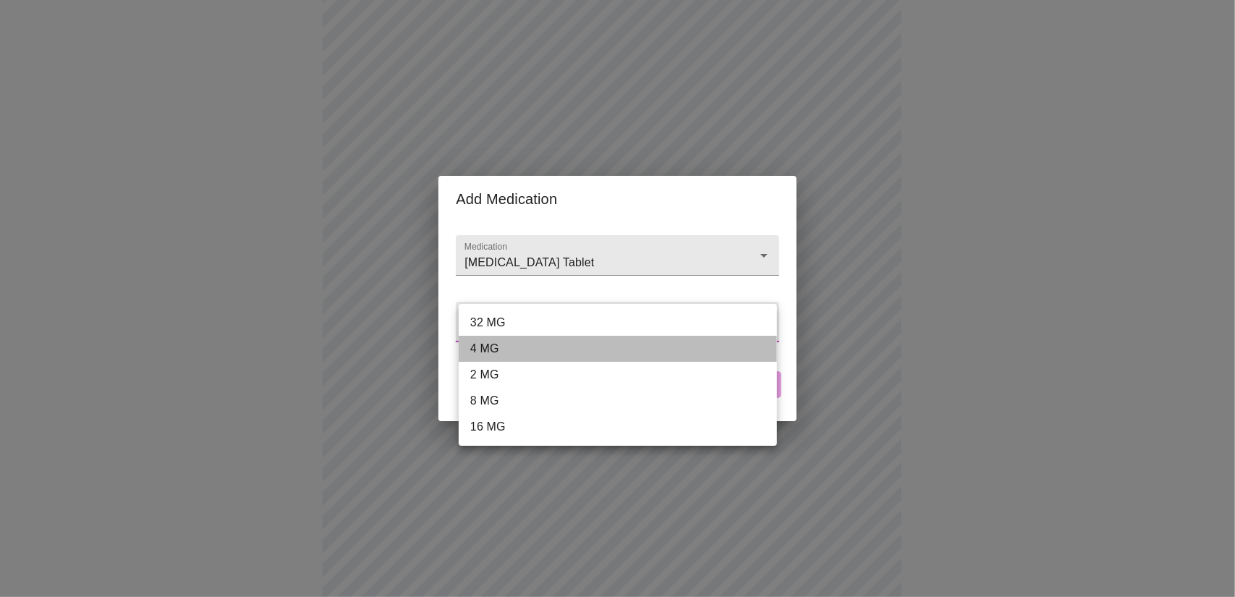
click at [514, 346] on li "4 MG" at bounding box center [618, 349] width 318 height 26
type input "4 MG"
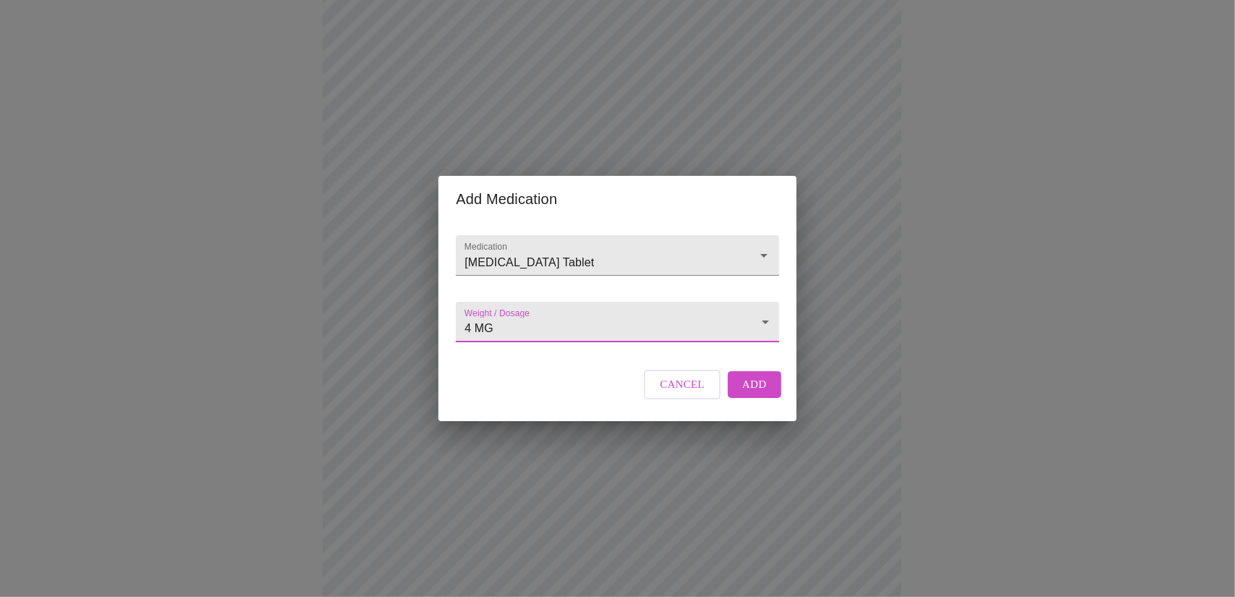
click at [761, 394] on span "Add" at bounding box center [754, 384] width 25 height 19
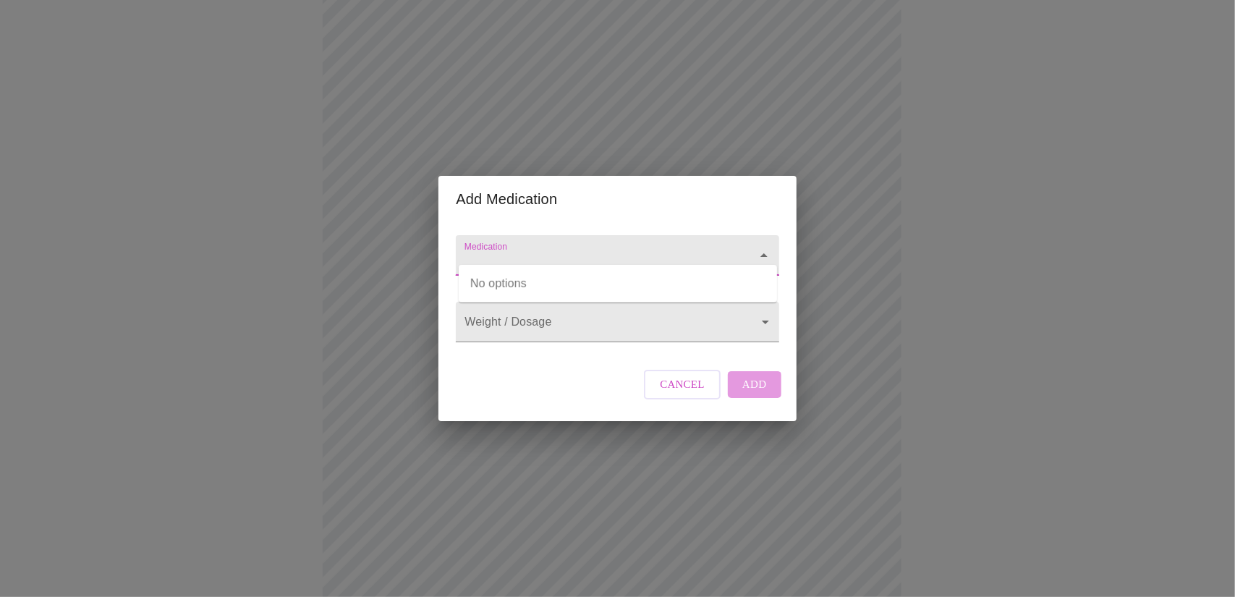
click at [506, 252] on input "Medication" at bounding box center [597, 262] width 270 height 27
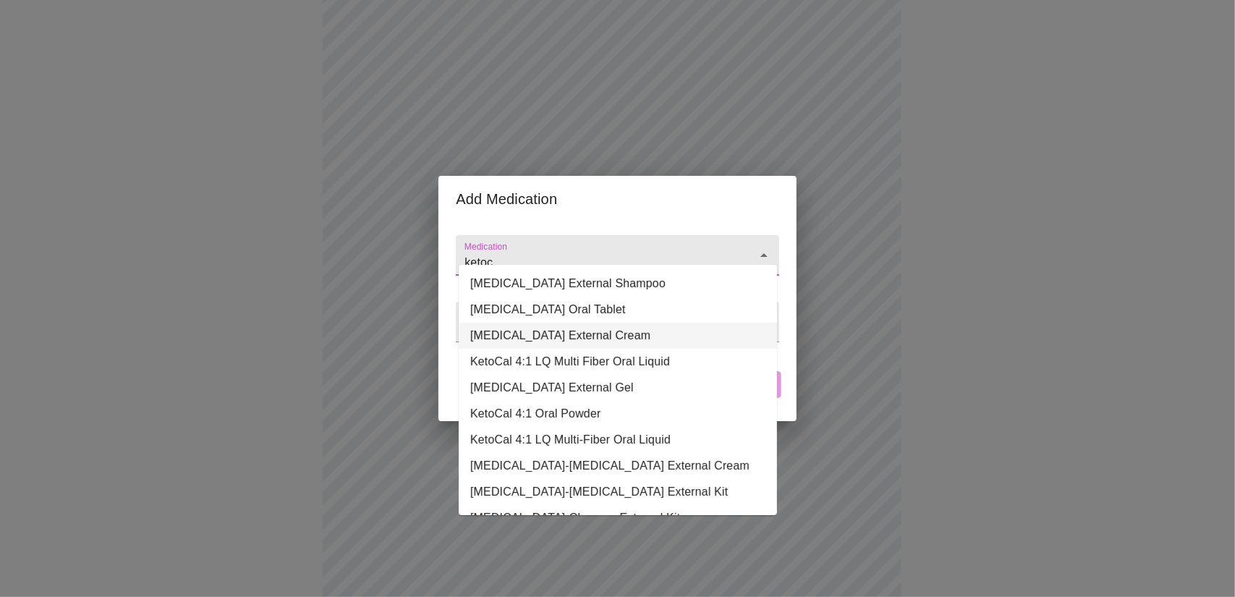
click at [554, 341] on li "[MEDICAL_DATA] External Cream" at bounding box center [618, 336] width 318 height 26
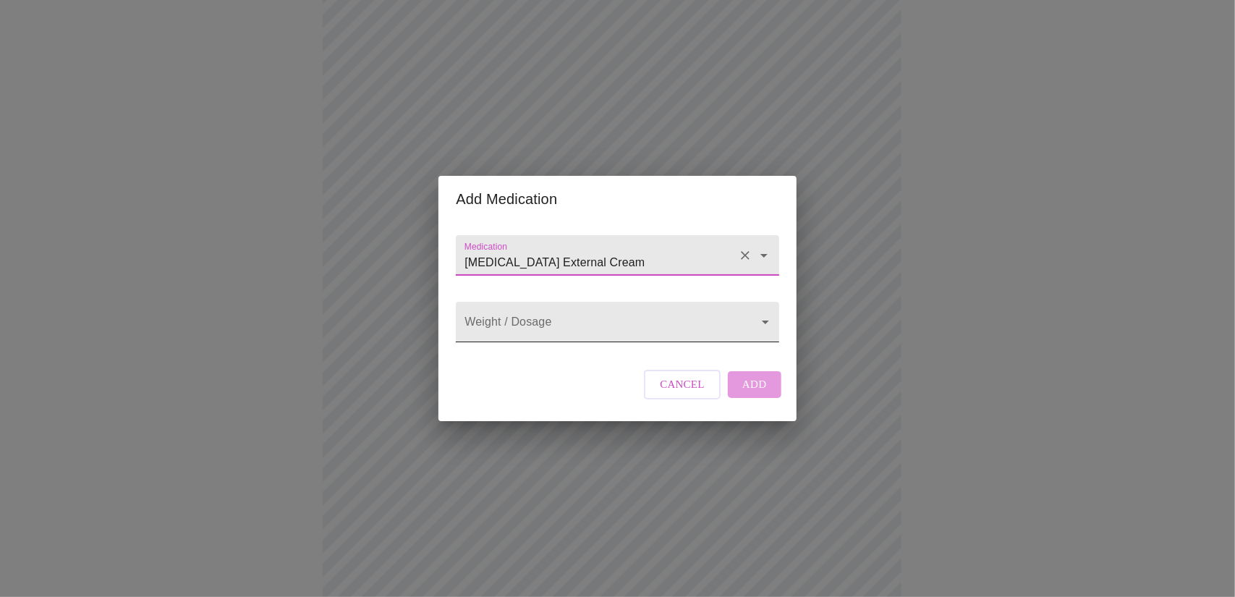
type input "[MEDICAL_DATA] External Cream"
click at [569, 326] on body "MyMenopauseRx Appointments Messaging Labs Uploads Medications Community Refer a…" at bounding box center [617, 460] width 1223 height 1198
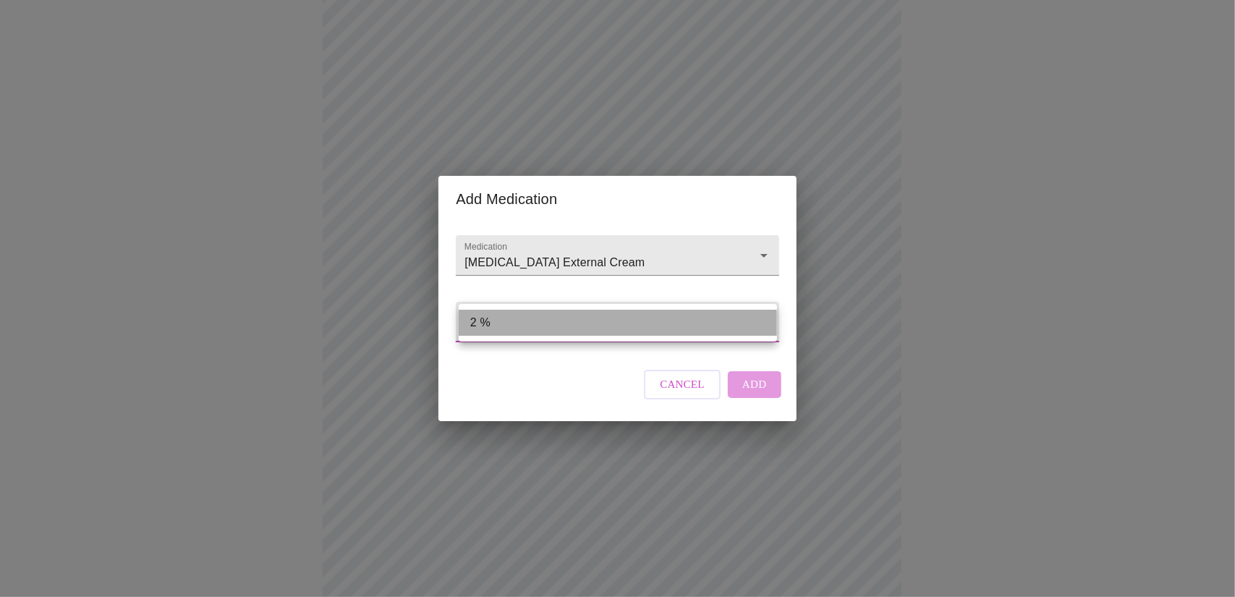
click at [569, 326] on li "2 %" at bounding box center [618, 323] width 318 height 26
type input "2 %"
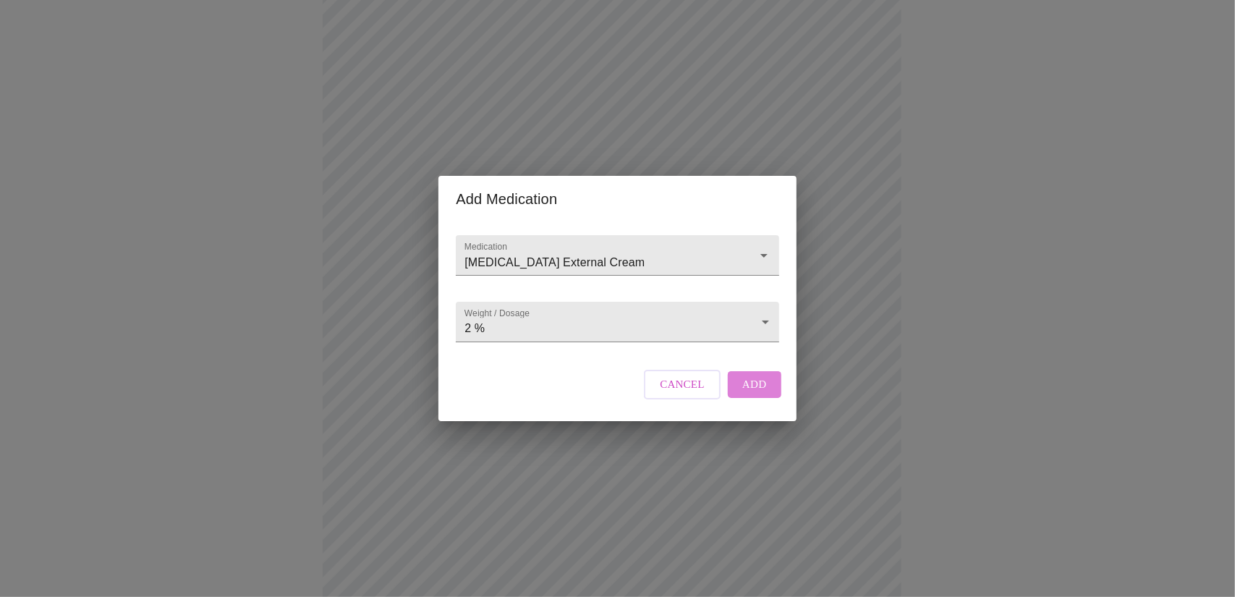
click at [758, 394] on span "Add" at bounding box center [754, 384] width 25 height 19
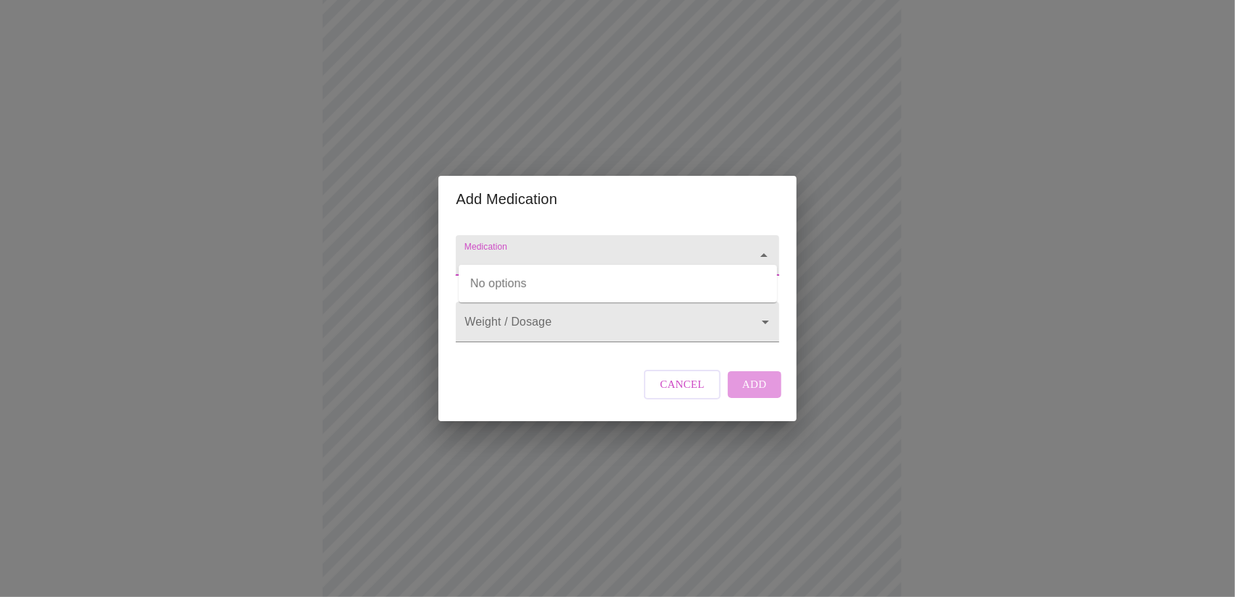
click at [508, 250] on input "Medication" at bounding box center [597, 262] width 270 height 27
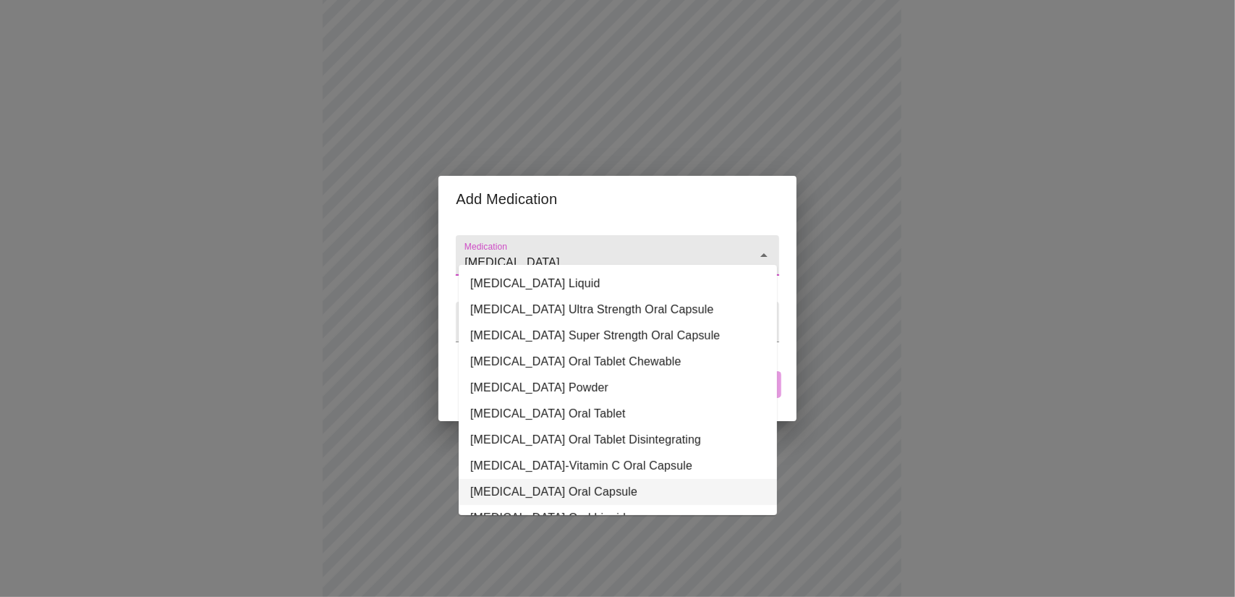
click at [569, 493] on li "[MEDICAL_DATA] Oral Capsule" at bounding box center [618, 492] width 318 height 26
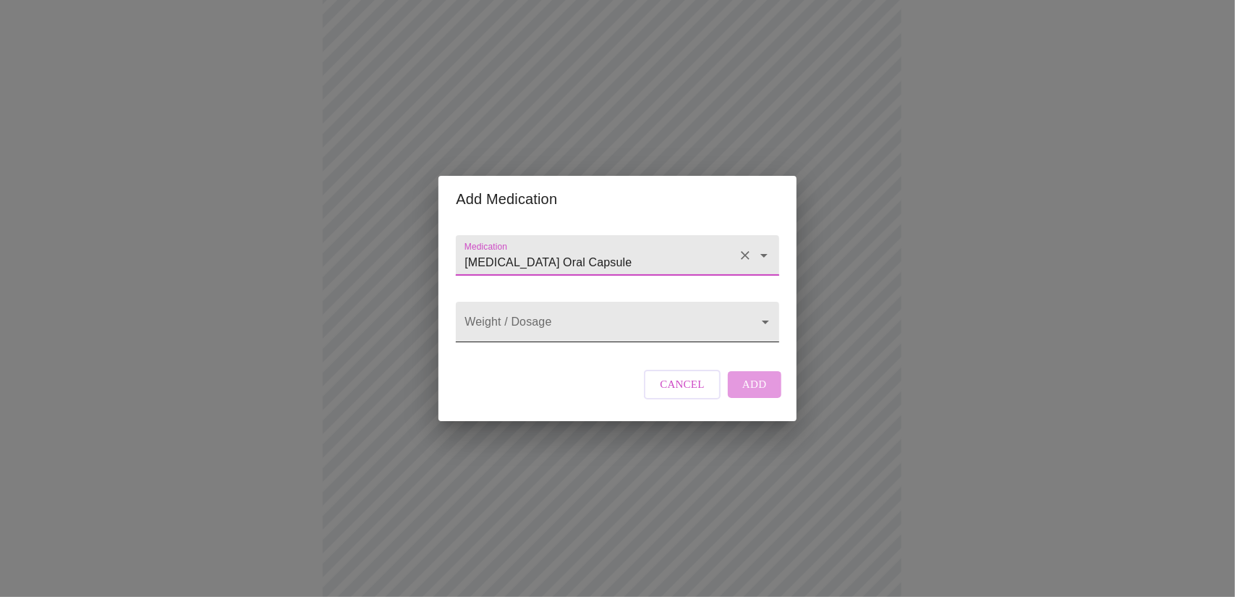
type input "[MEDICAL_DATA] Oral Capsule"
click at [579, 318] on body "MyMenopauseRx Appointments Messaging Labs Uploads Medications Community Refer a…" at bounding box center [617, 487] width 1223 height 1252
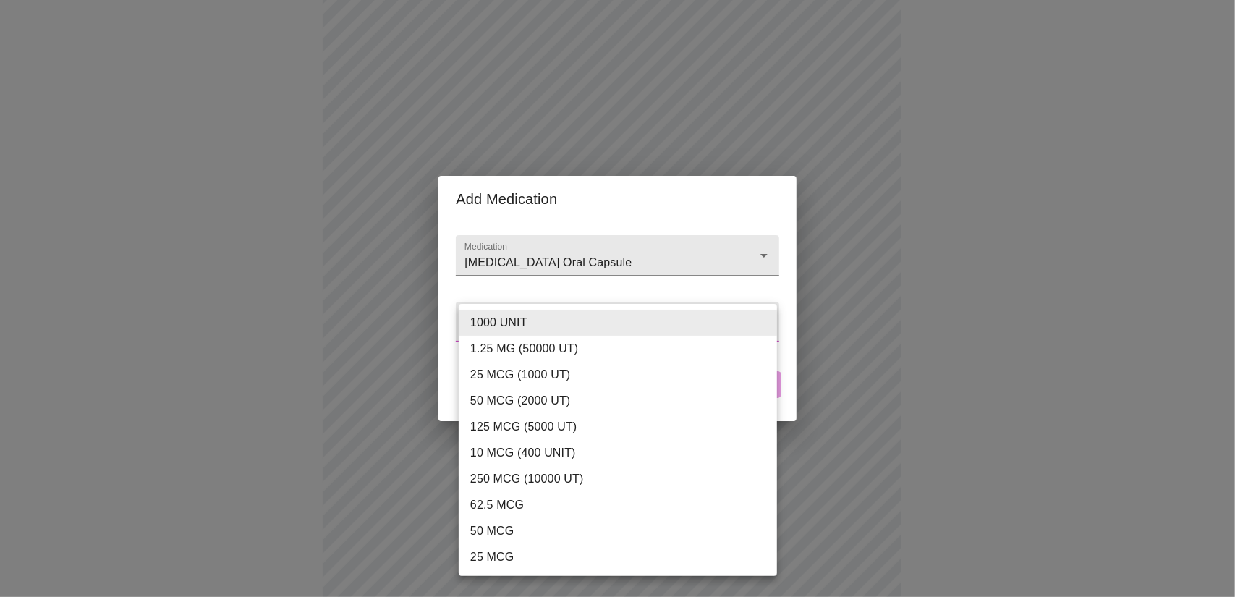
click at [579, 318] on li "1000 UNIT" at bounding box center [618, 323] width 318 height 26
type input "1000 UNIT"
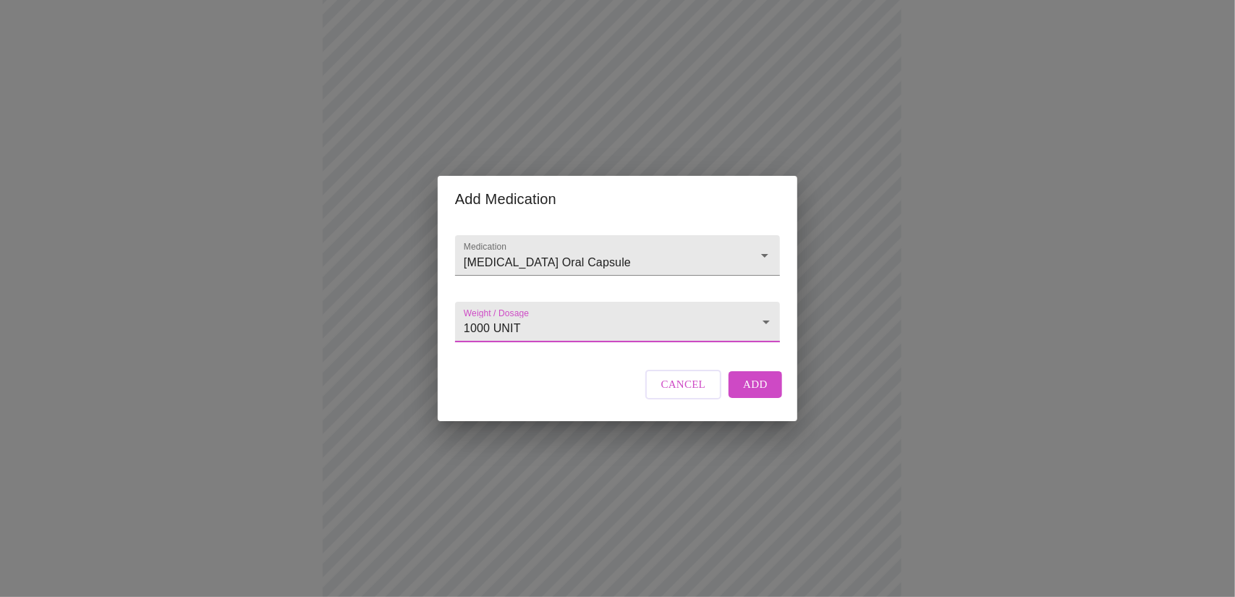
click at [761, 394] on span "Add" at bounding box center [755, 384] width 25 height 19
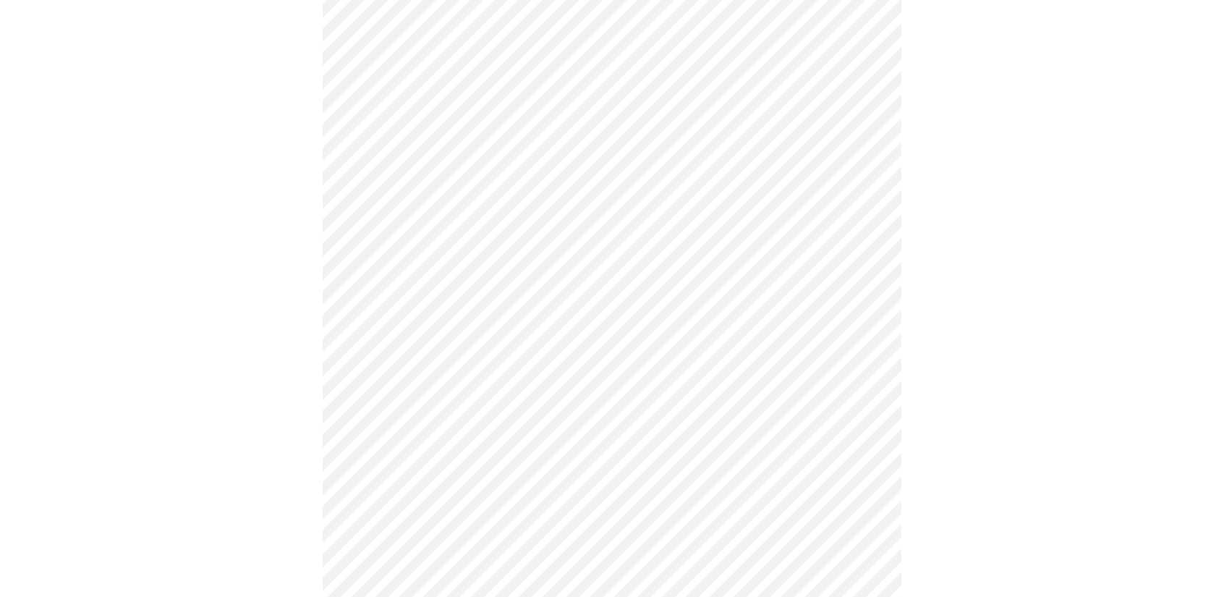
scroll to position [708, 0]
